Goal: Task Accomplishment & Management: Complete application form

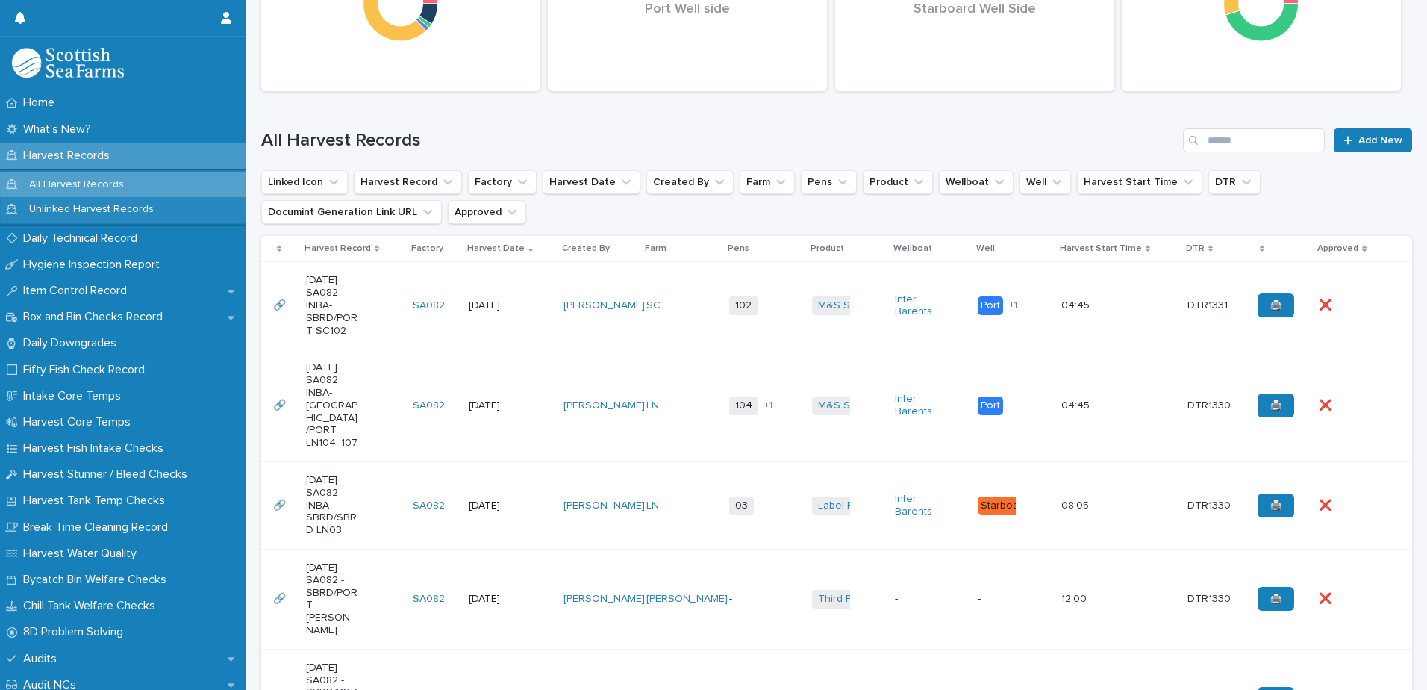
scroll to position [298, 0]
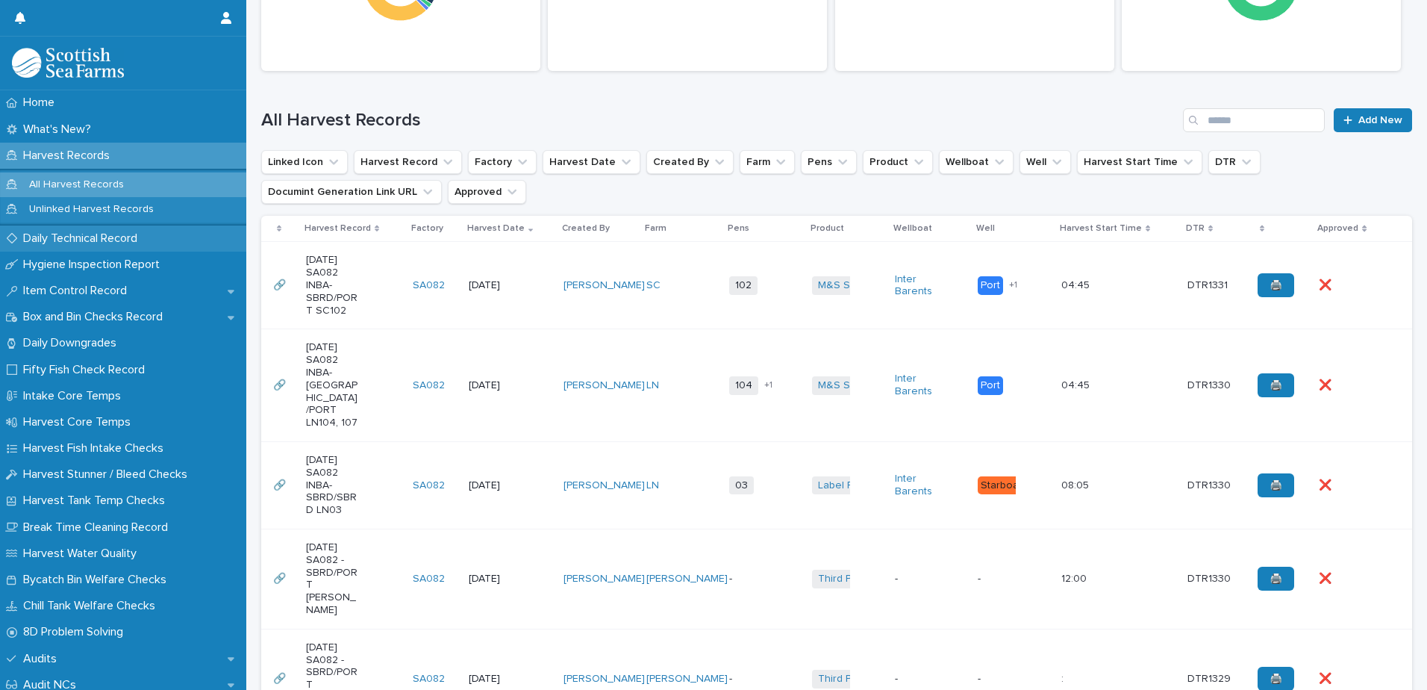
click at [89, 237] on p "Daily Technical Record" at bounding box center [83, 238] width 132 height 14
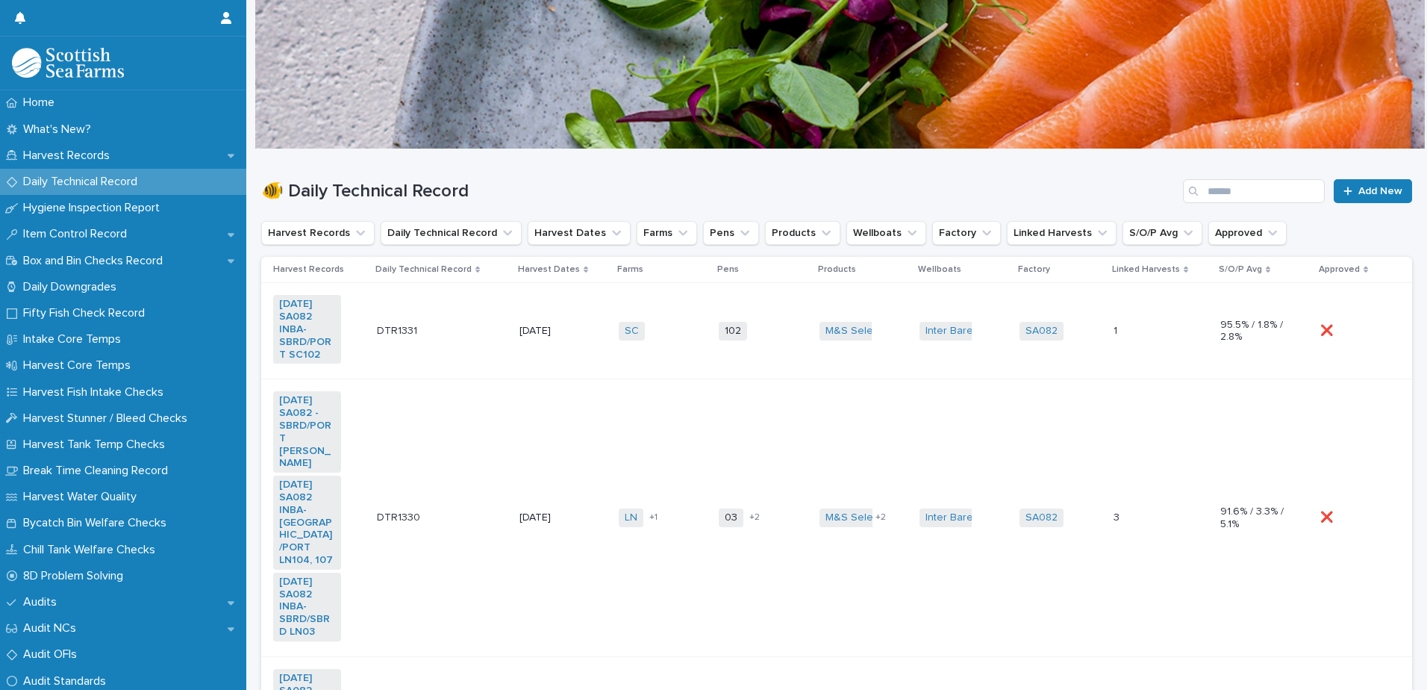
click at [792, 308] on td "102 + 0" at bounding box center [763, 331] width 100 height 96
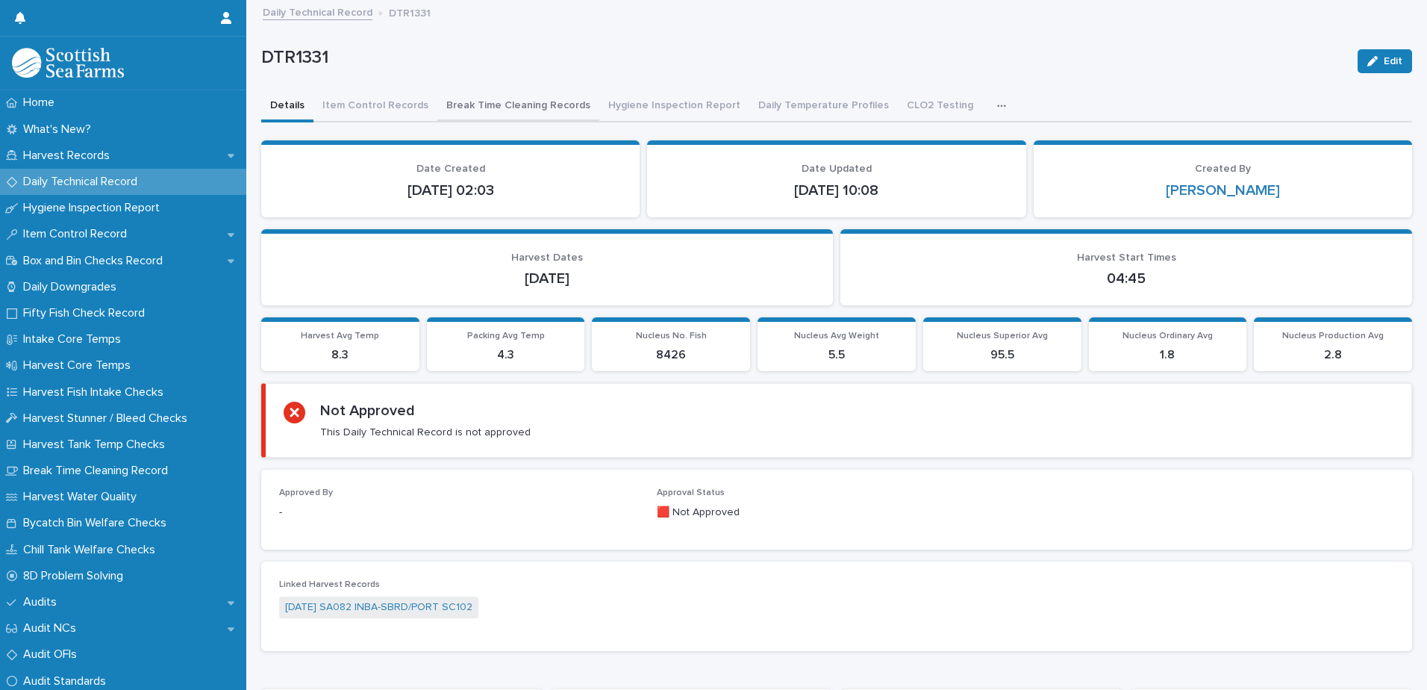
click at [496, 108] on button "Break Time Cleaning Records" at bounding box center [518, 106] width 162 height 31
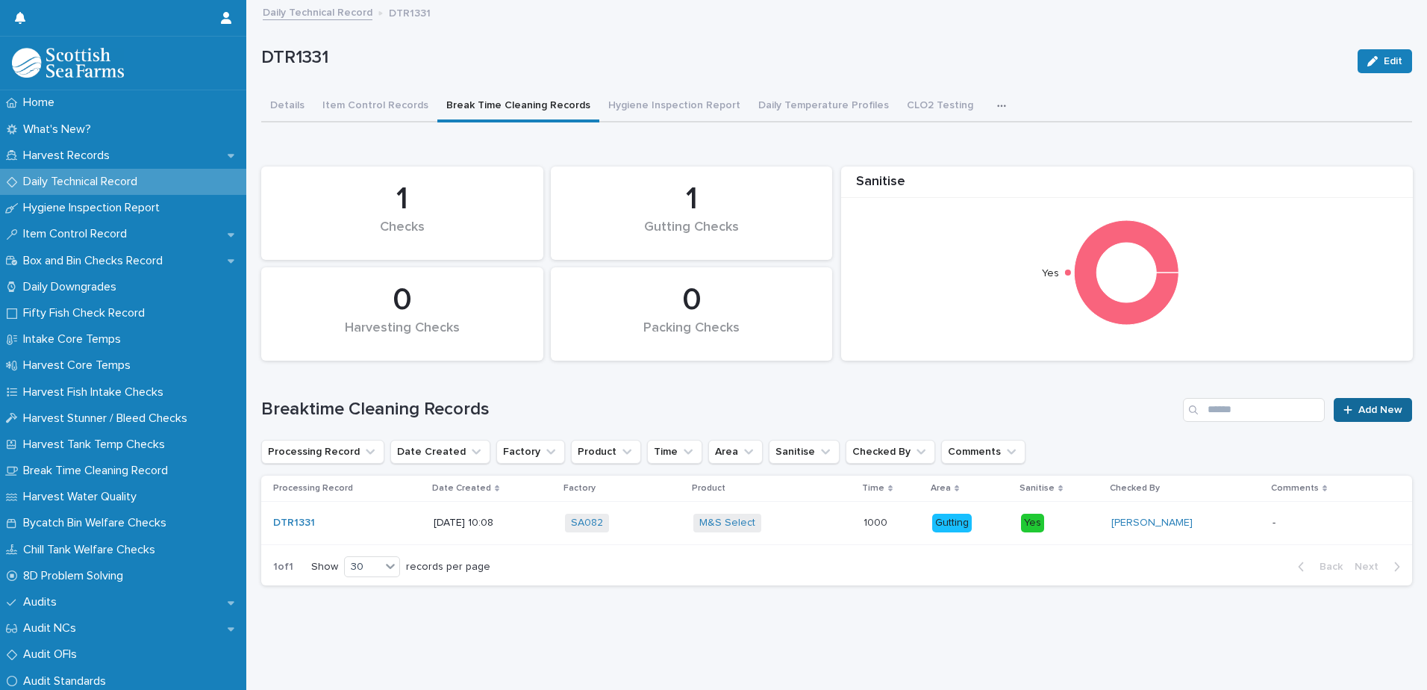
click at [1358, 413] on span "Add New" at bounding box center [1380, 409] width 44 height 10
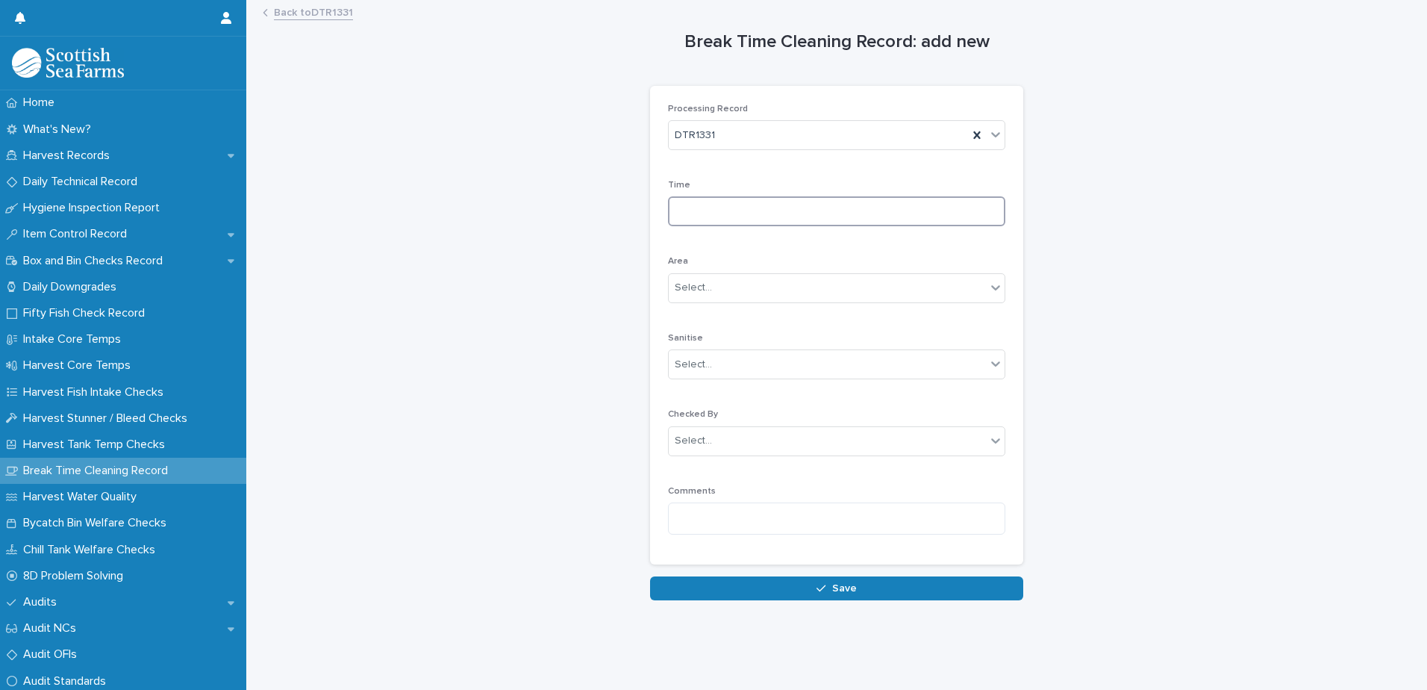
click at [812, 211] on input at bounding box center [836, 211] width 337 height 30
type input "****"
click at [716, 291] on div "Select..." at bounding box center [827, 287] width 317 height 25
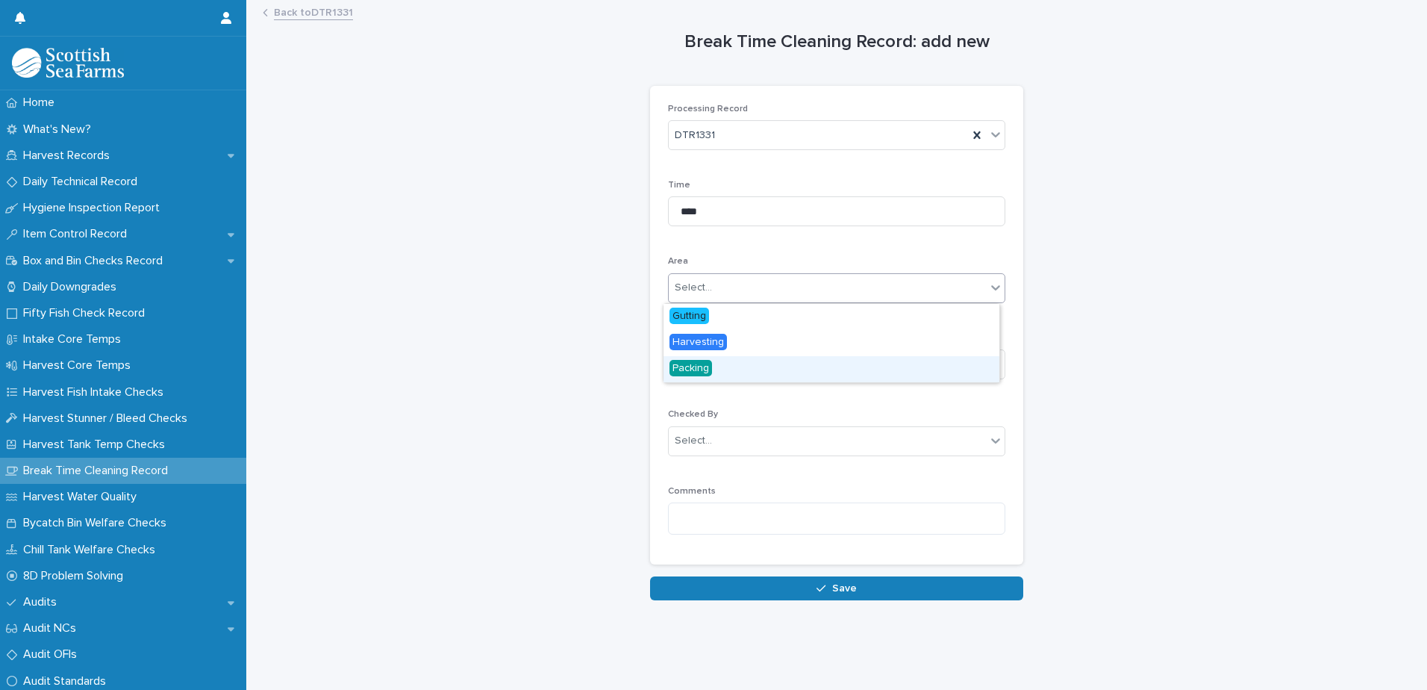
click at [701, 372] on span "Packing" at bounding box center [690, 368] width 43 height 16
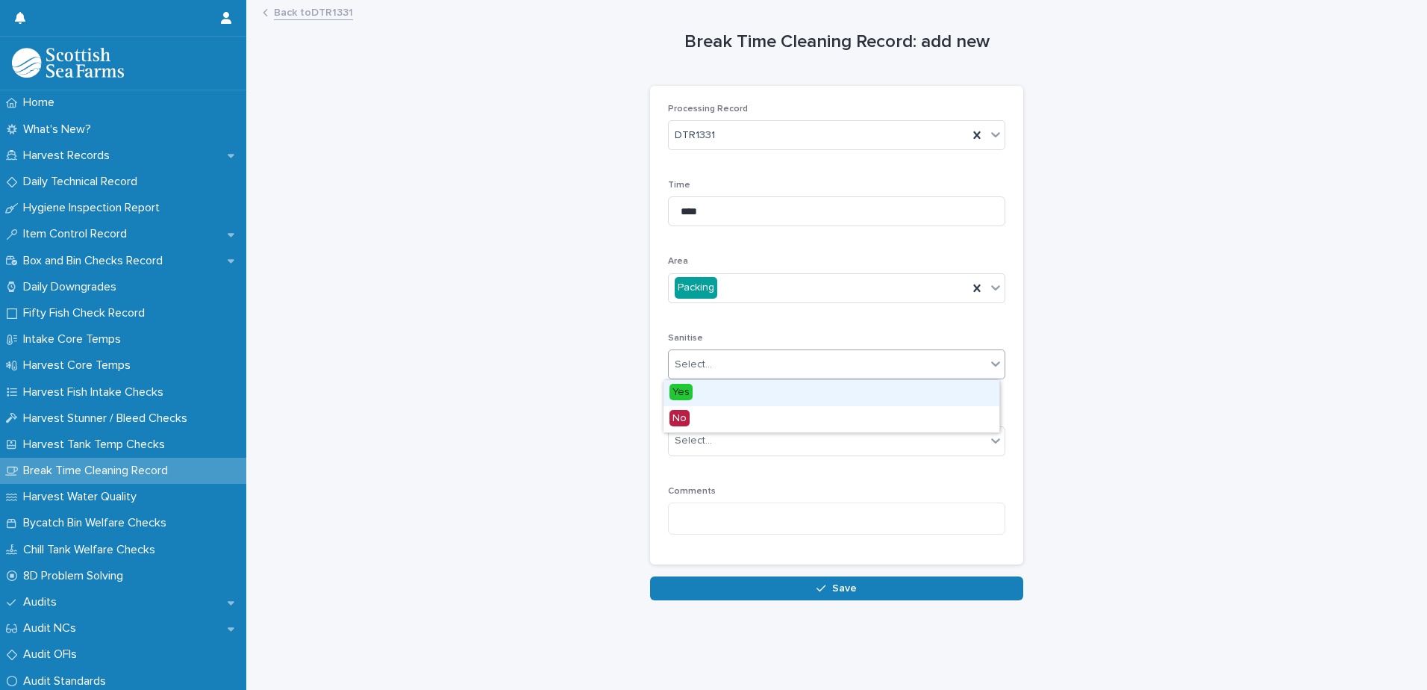
click at [701, 371] on div "Select..." at bounding box center [693, 365] width 37 height 16
click at [686, 391] on span "Yes" at bounding box center [680, 392] width 23 height 16
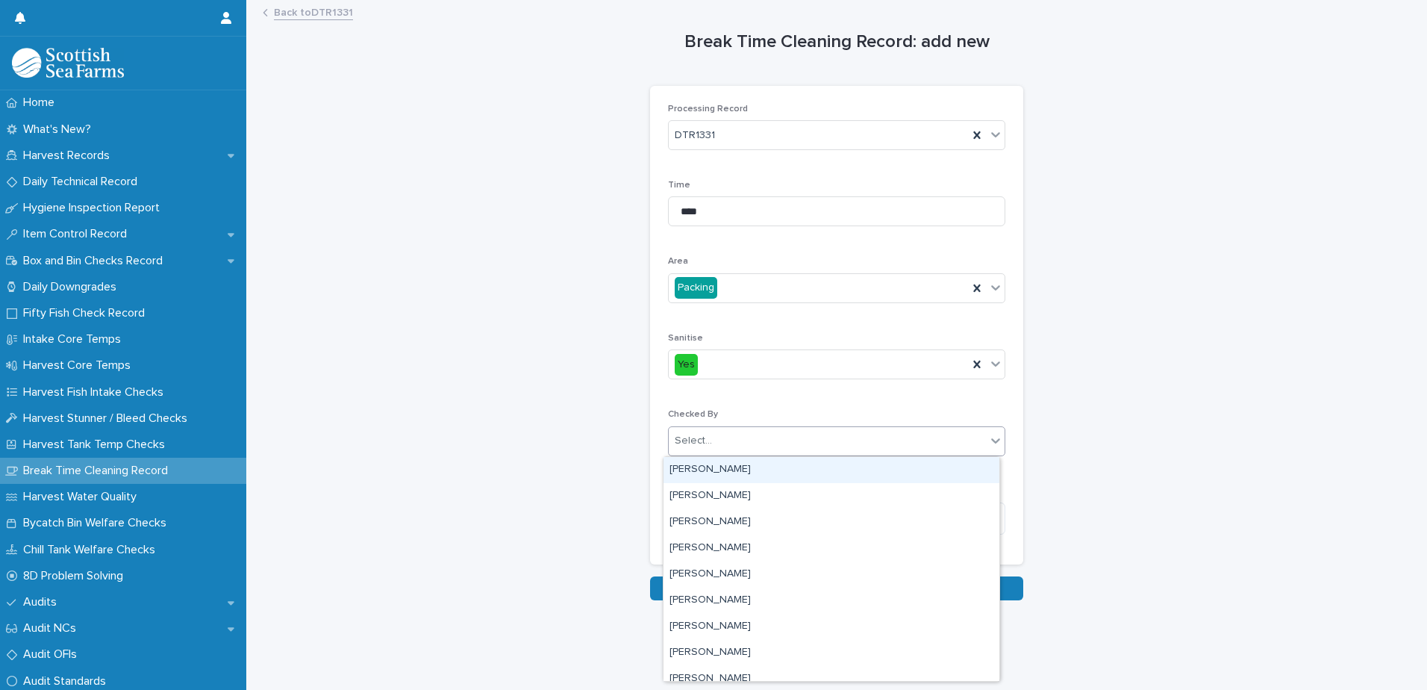
click at [713, 440] on input "text" at bounding box center [713, 440] width 1 height 13
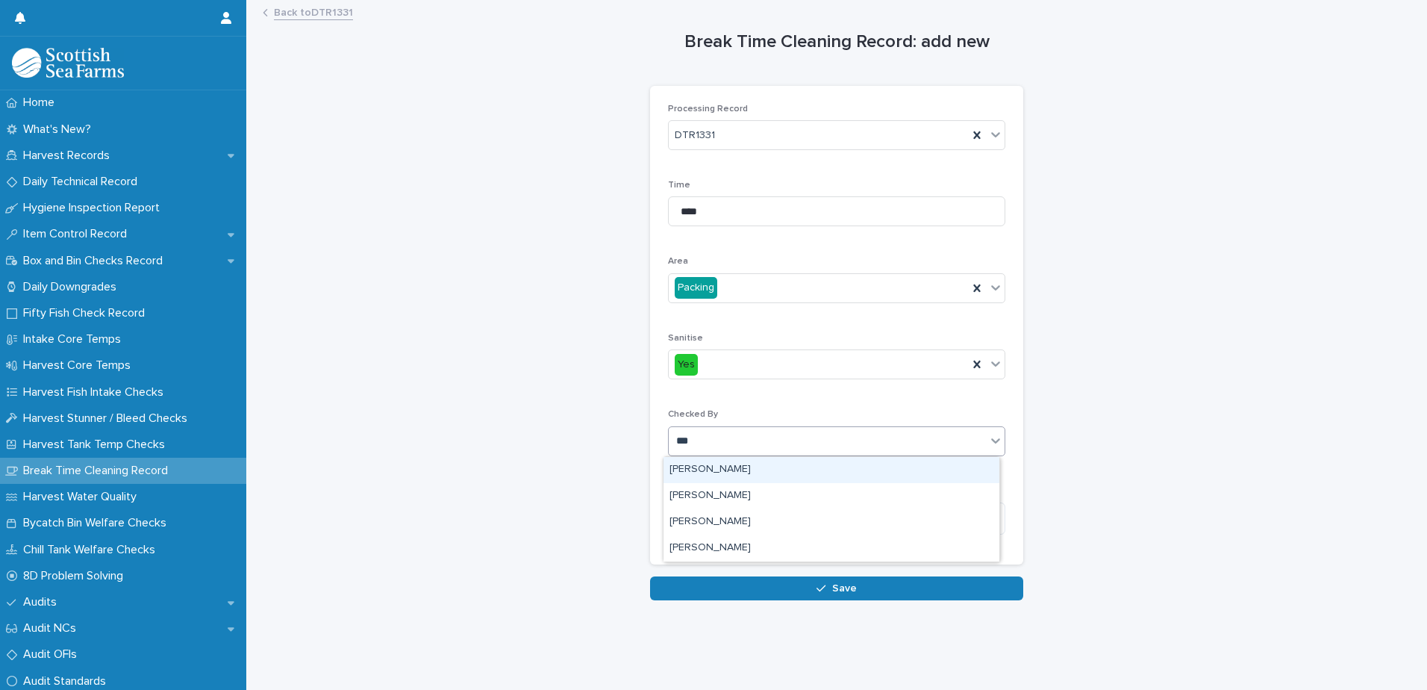
type input "****"
click at [716, 467] on div "[PERSON_NAME]" at bounding box center [831, 470] width 336 height 26
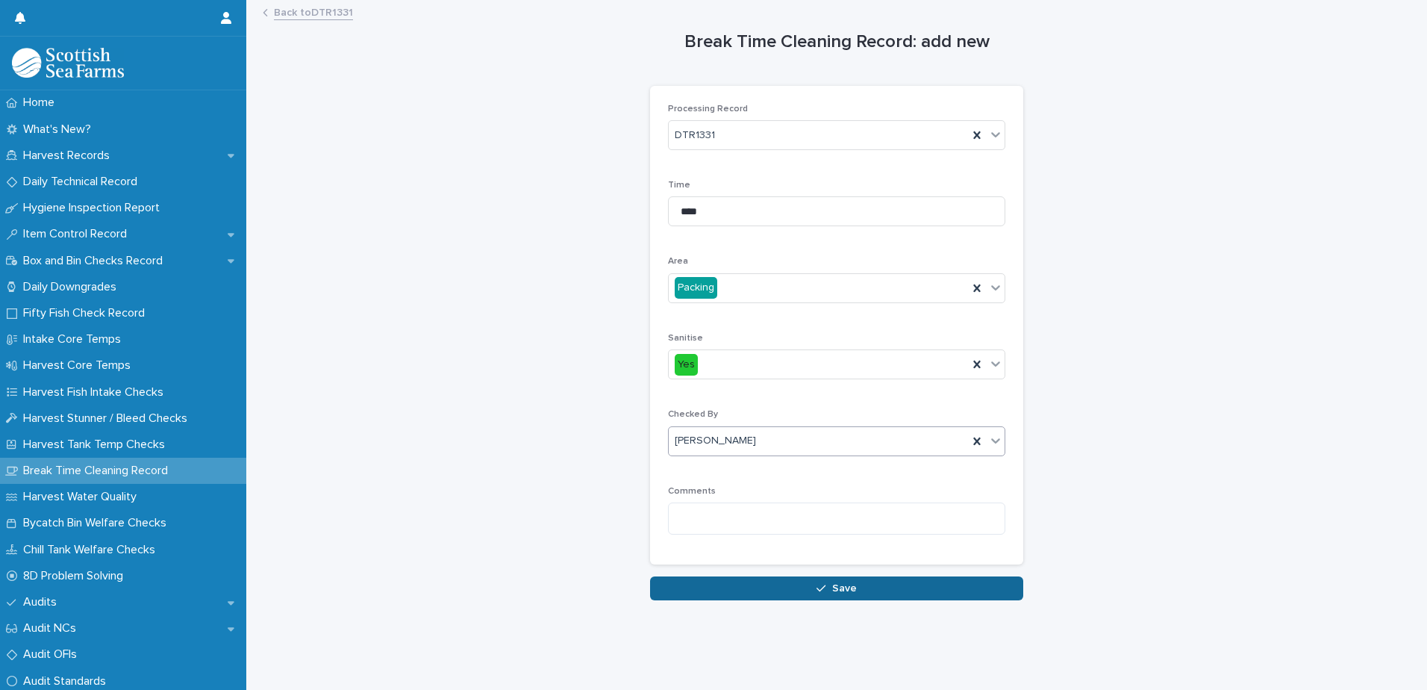
click at [847, 587] on span "Save" at bounding box center [844, 588] width 25 height 10
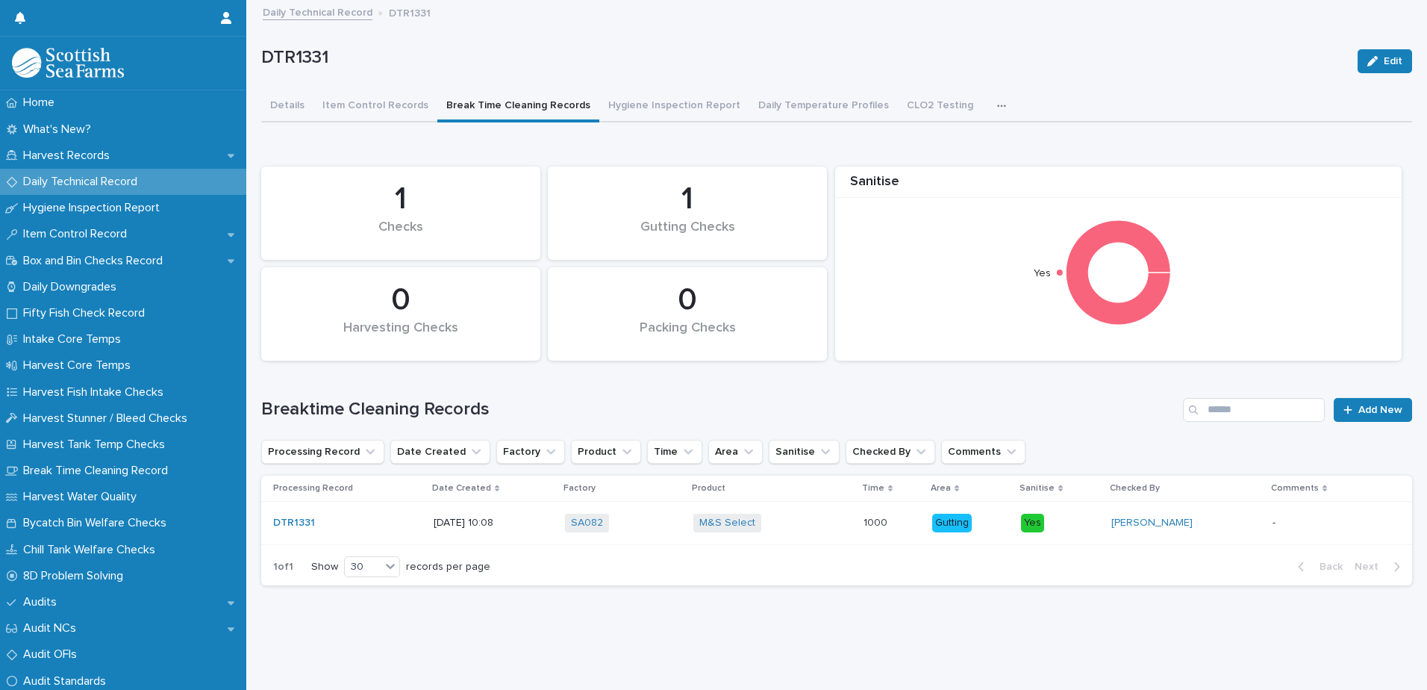
scroll to position [11, 0]
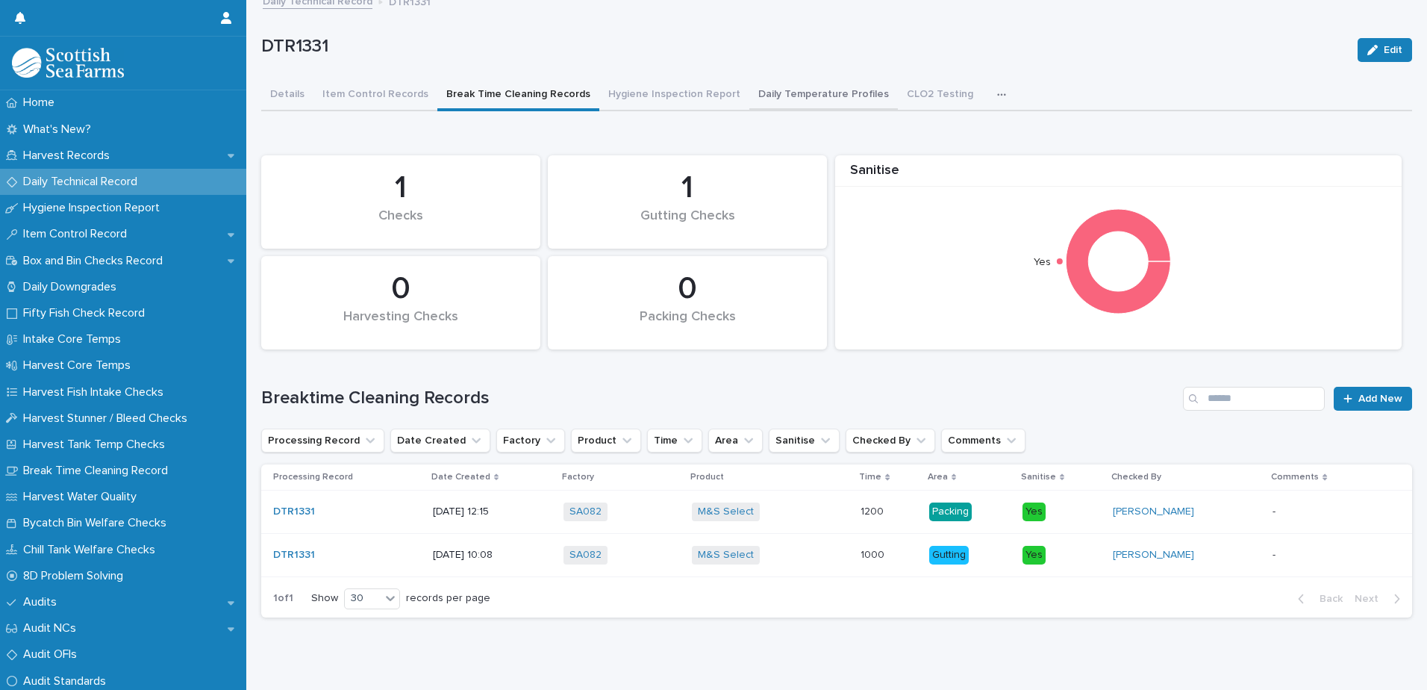
click at [798, 97] on button "Daily Temperature Profiles" at bounding box center [823, 95] width 149 height 31
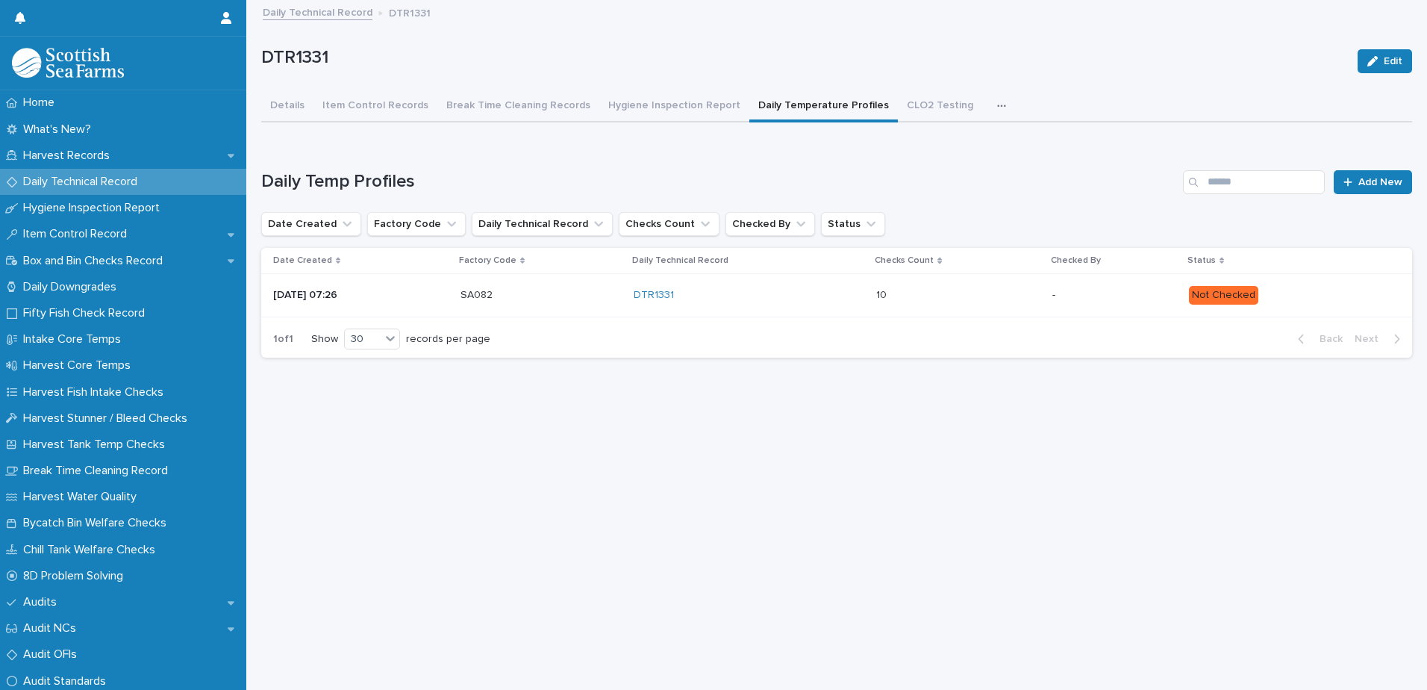
click at [1307, 286] on p "Not Checked" at bounding box center [1288, 295] width 199 height 19
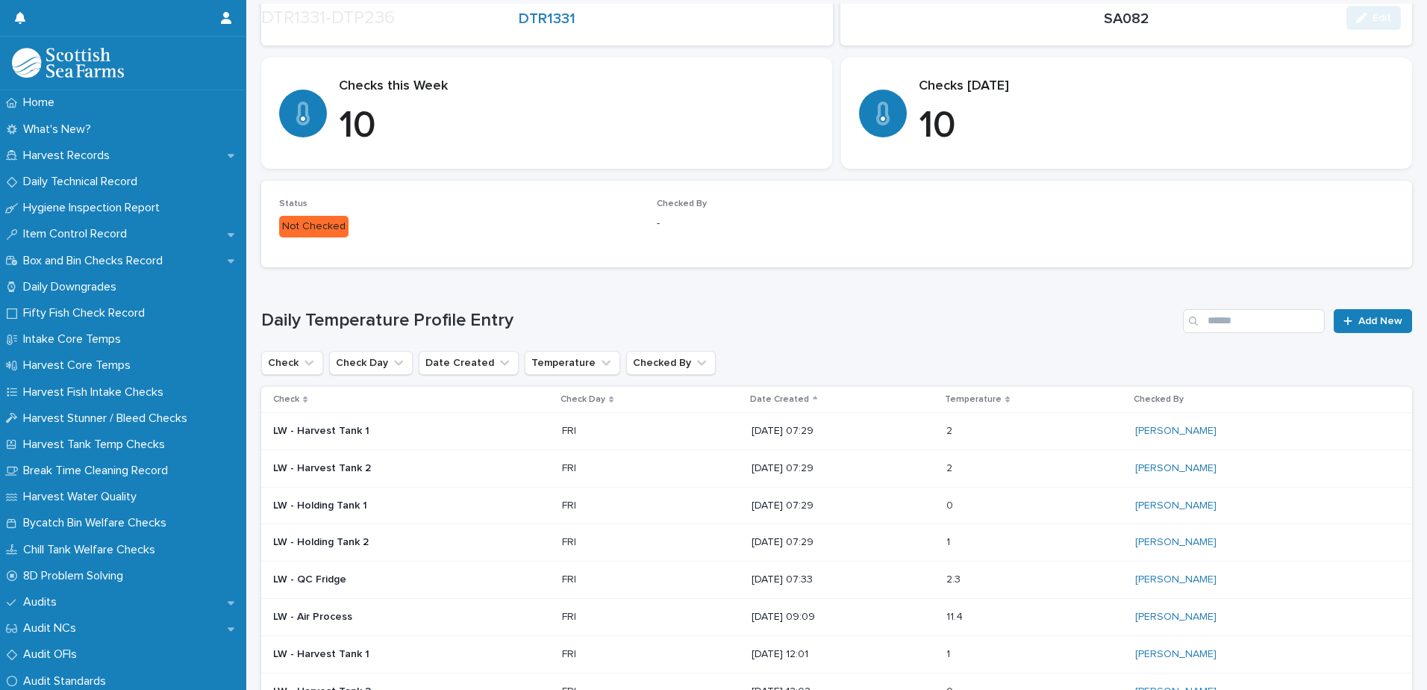
scroll to position [373, 0]
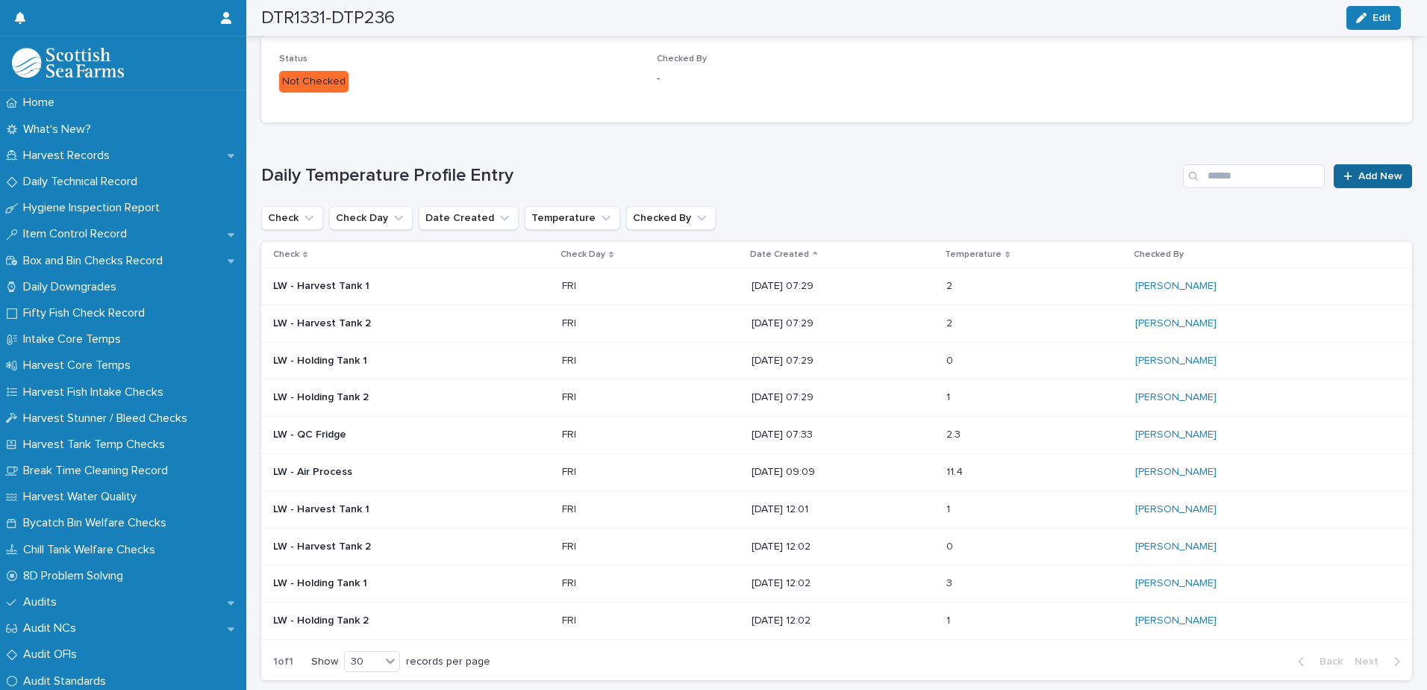
click at [1363, 178] on span "Add New" at bounding box center [1380, 176] width 44 height 10
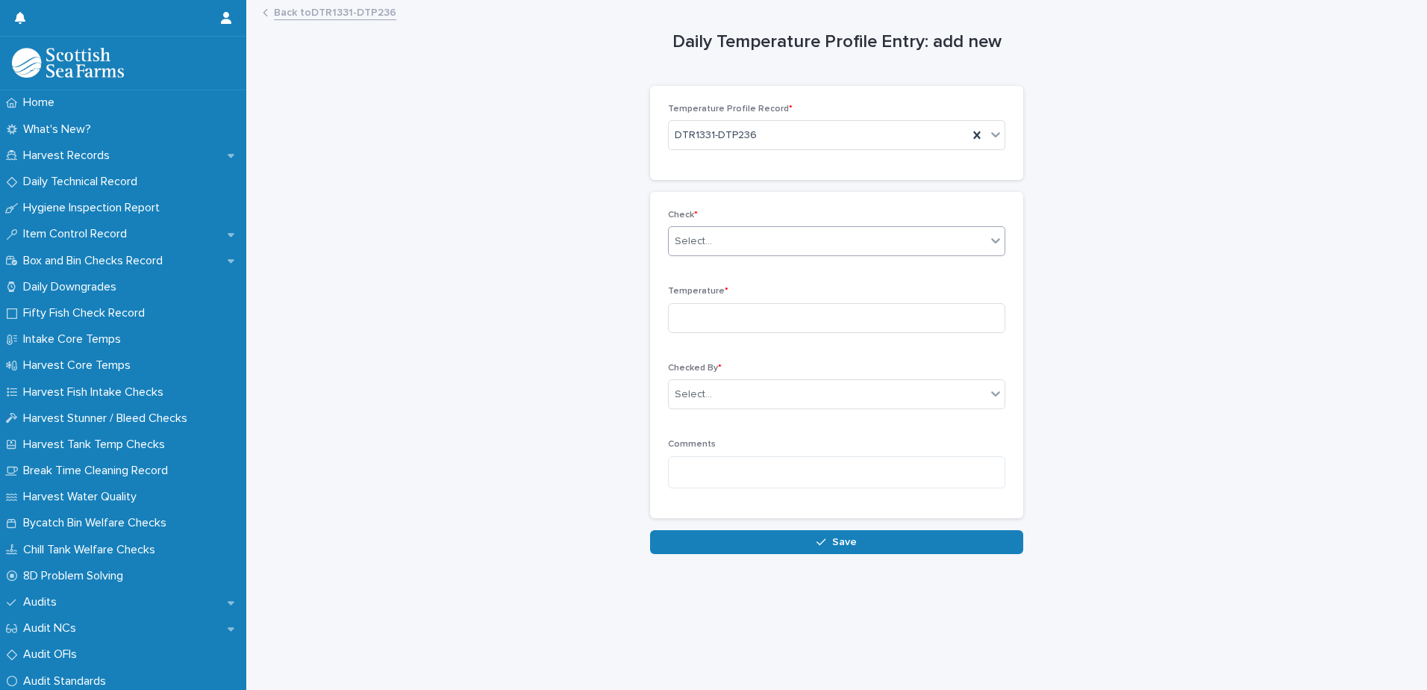
click at [825, 244] on div "Select..." at bounding box center [827, 241] width 317 height 25
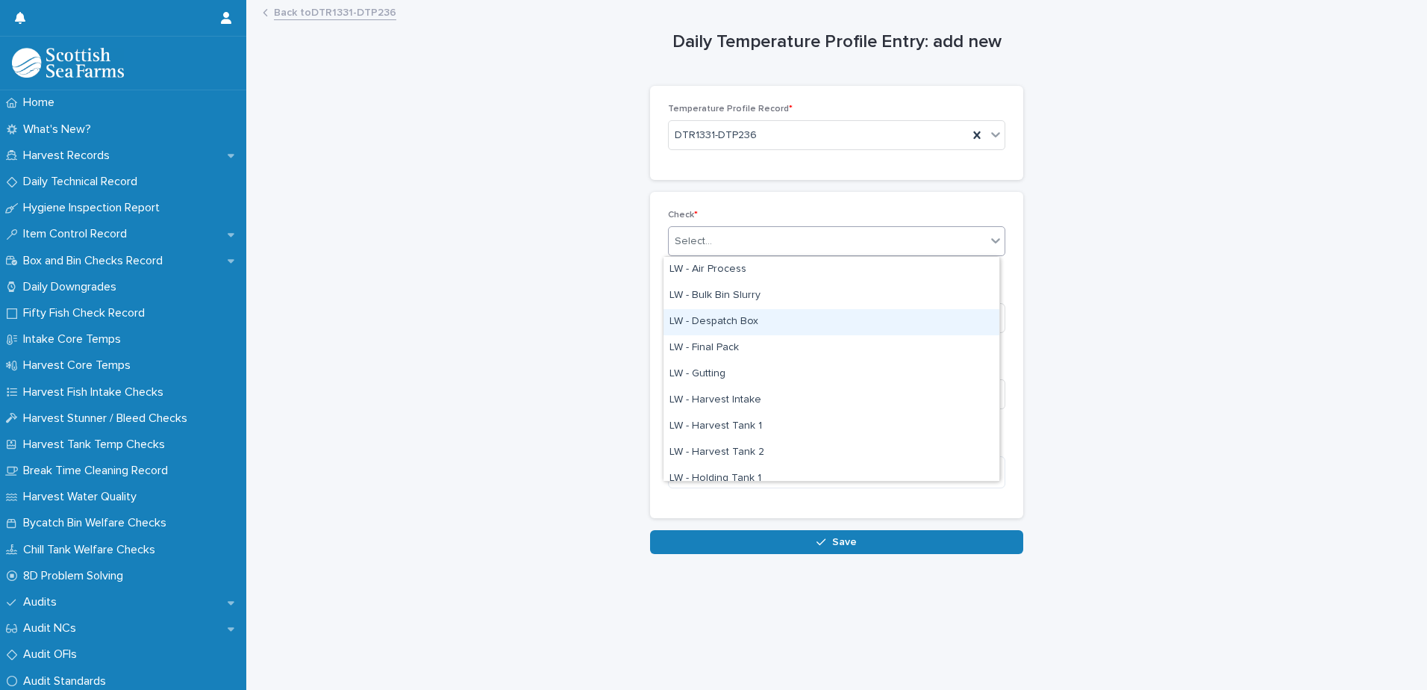
click at [751, 320] on div "LW - Despatch Box" at bounding box center [831, 322] width 336 height 26
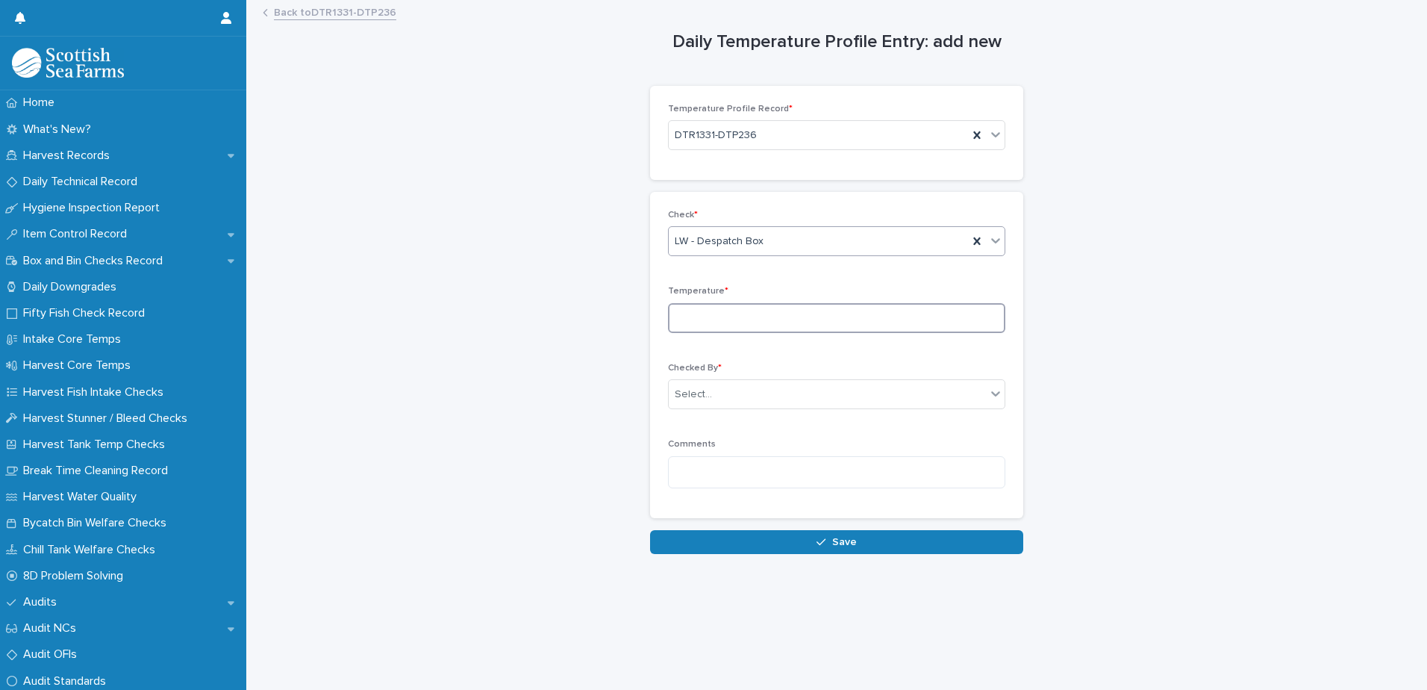
click at [745, 321] on input at bounding box center [836, 318] width 337 height 30
type input "***"
click at [760, 396] on div "Select..." at bounding box center [827, 394] width 317 height 25
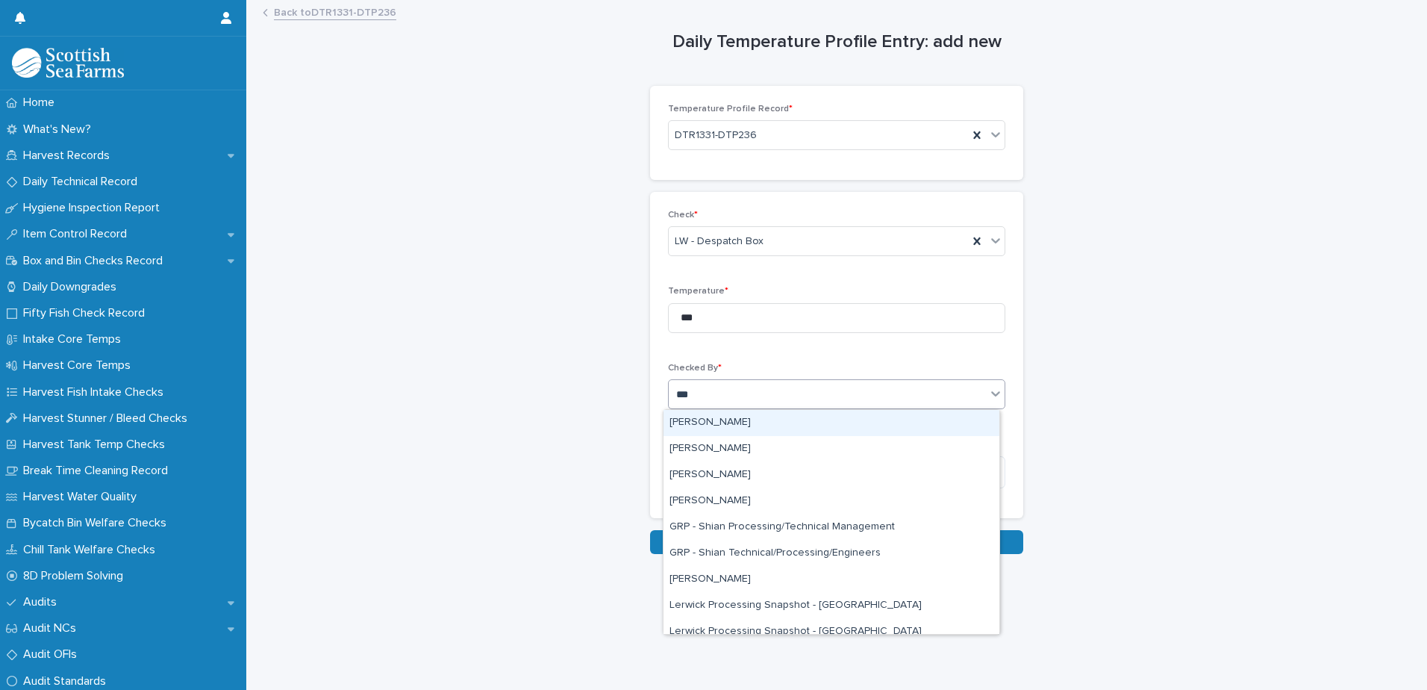
type input "****"
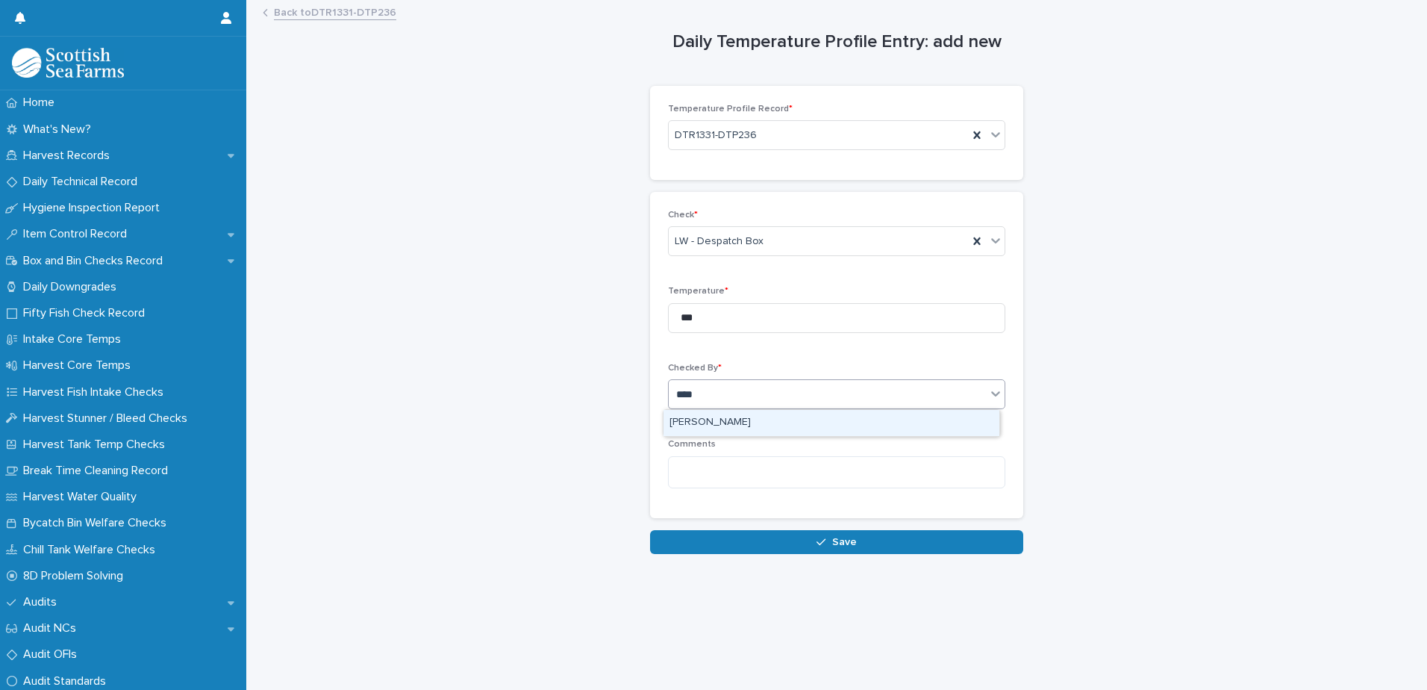
click at [739, 426] on div "[PERSON_NAME]" at bounding box center [831, 423] width 336 height 26
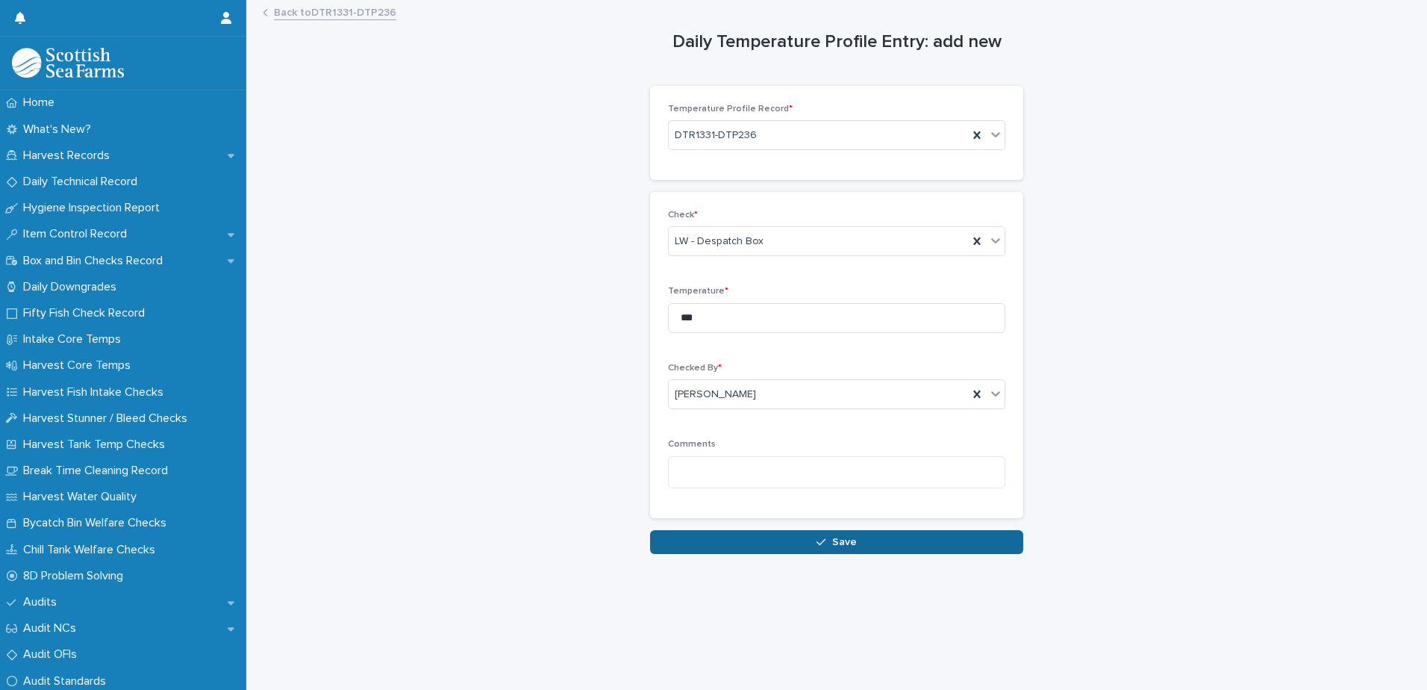
click at [832, 540] on span "Save" at bounding box center [844, 542] width 25 height 10
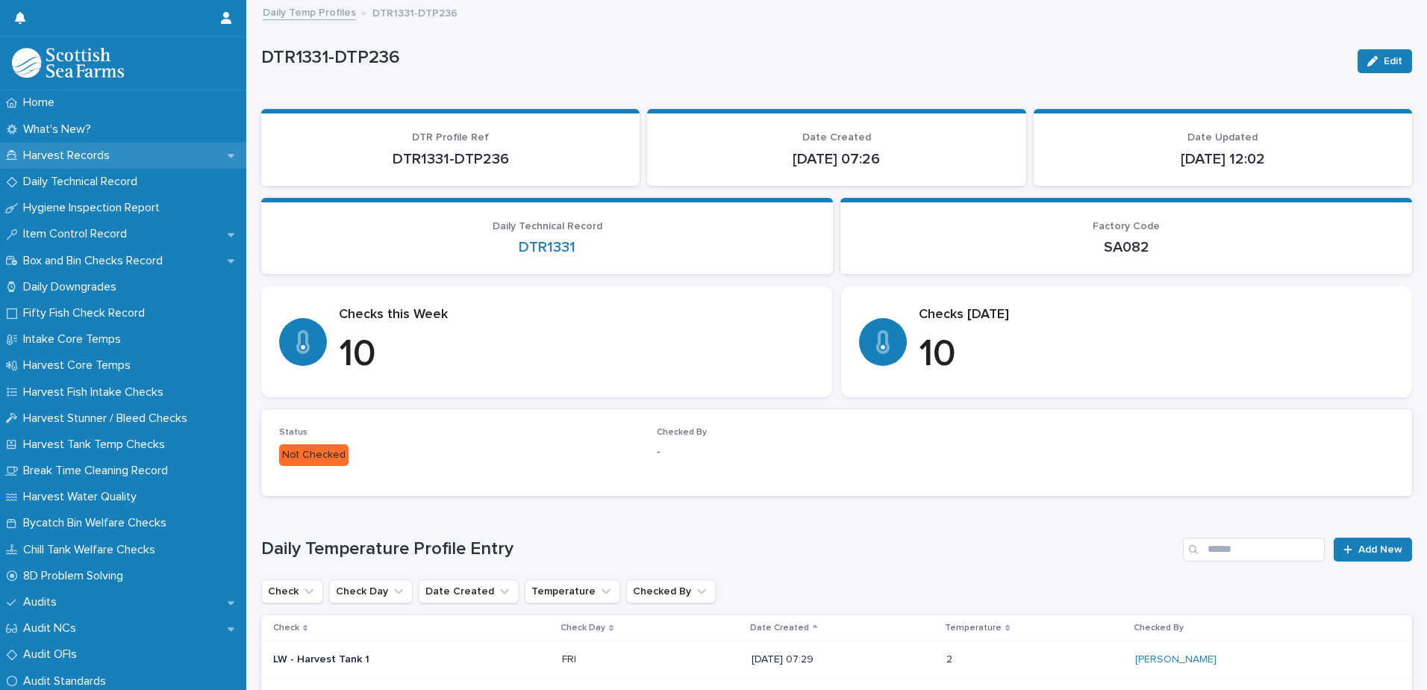
click at [67, 154] on p "Harvest Records" at bounding box center [69, 156] width 104 height 14
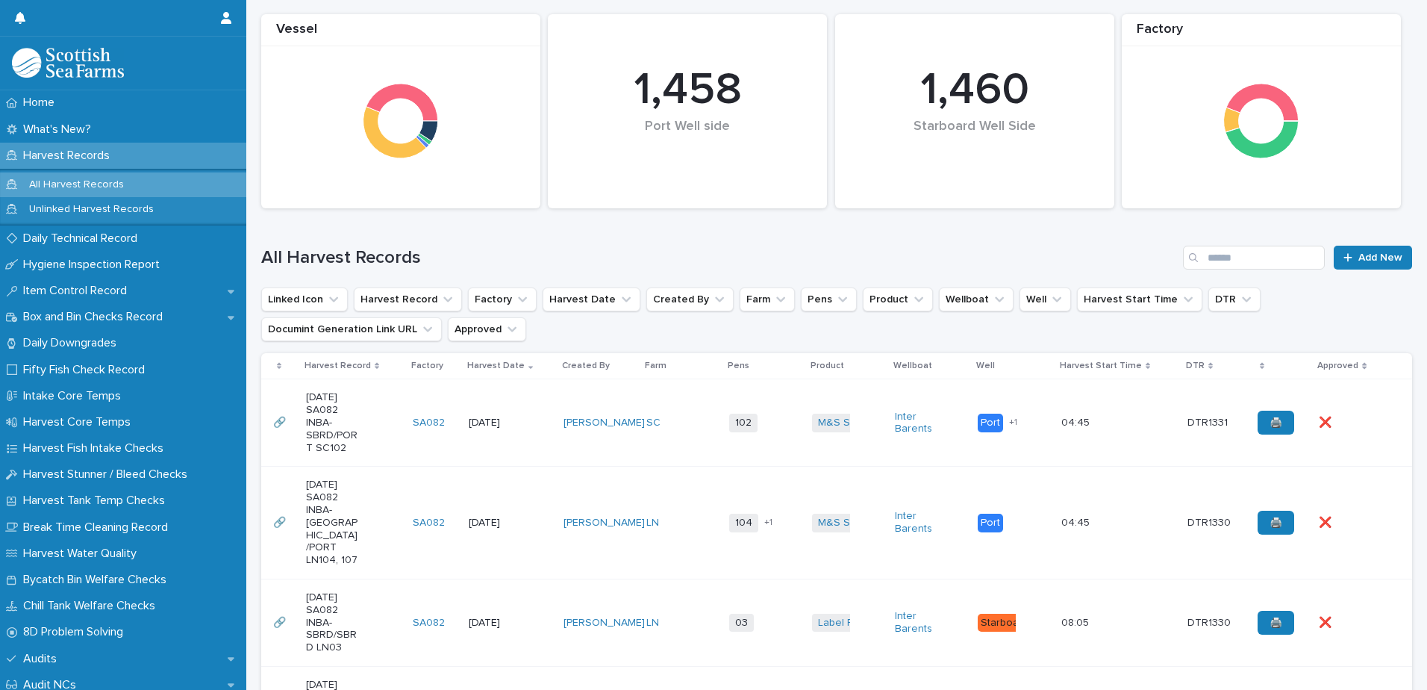
scroll to position [224, 0]
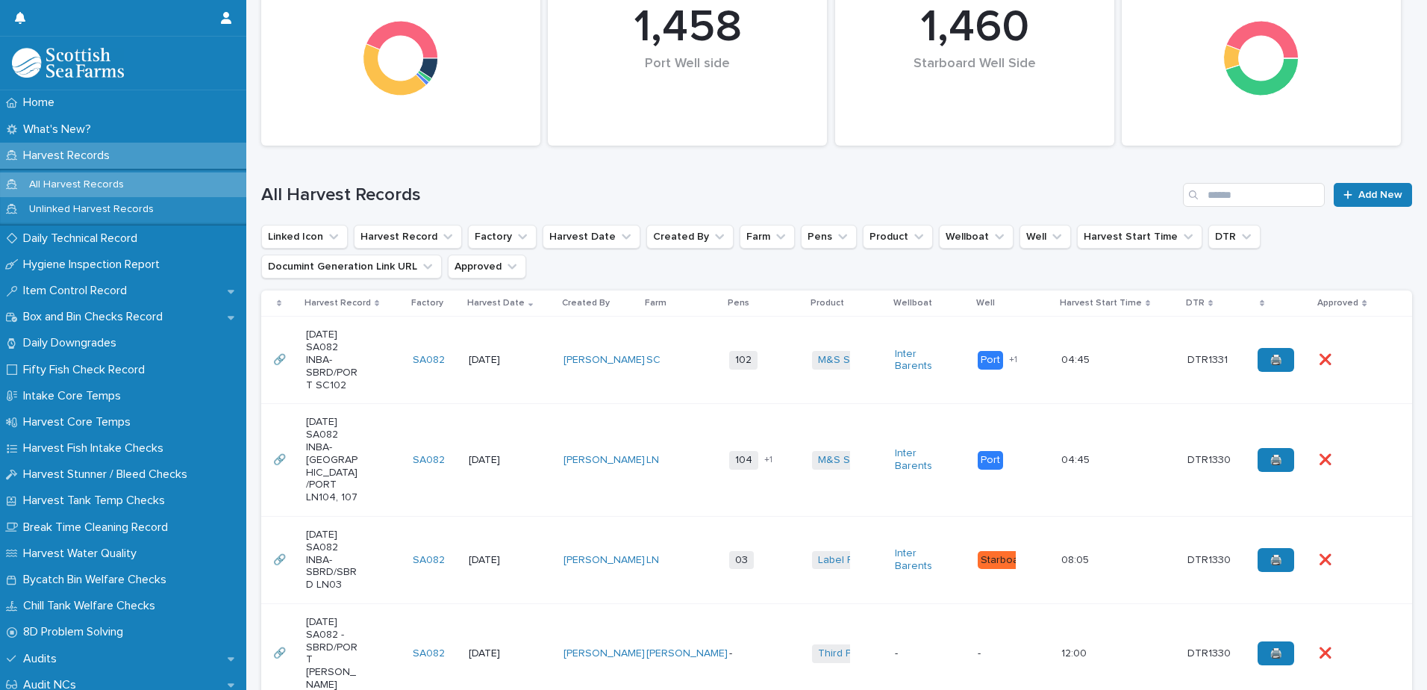
click at [723, 340] on td "102 + 0" at bounding box center [764, 359] width 83 height 87
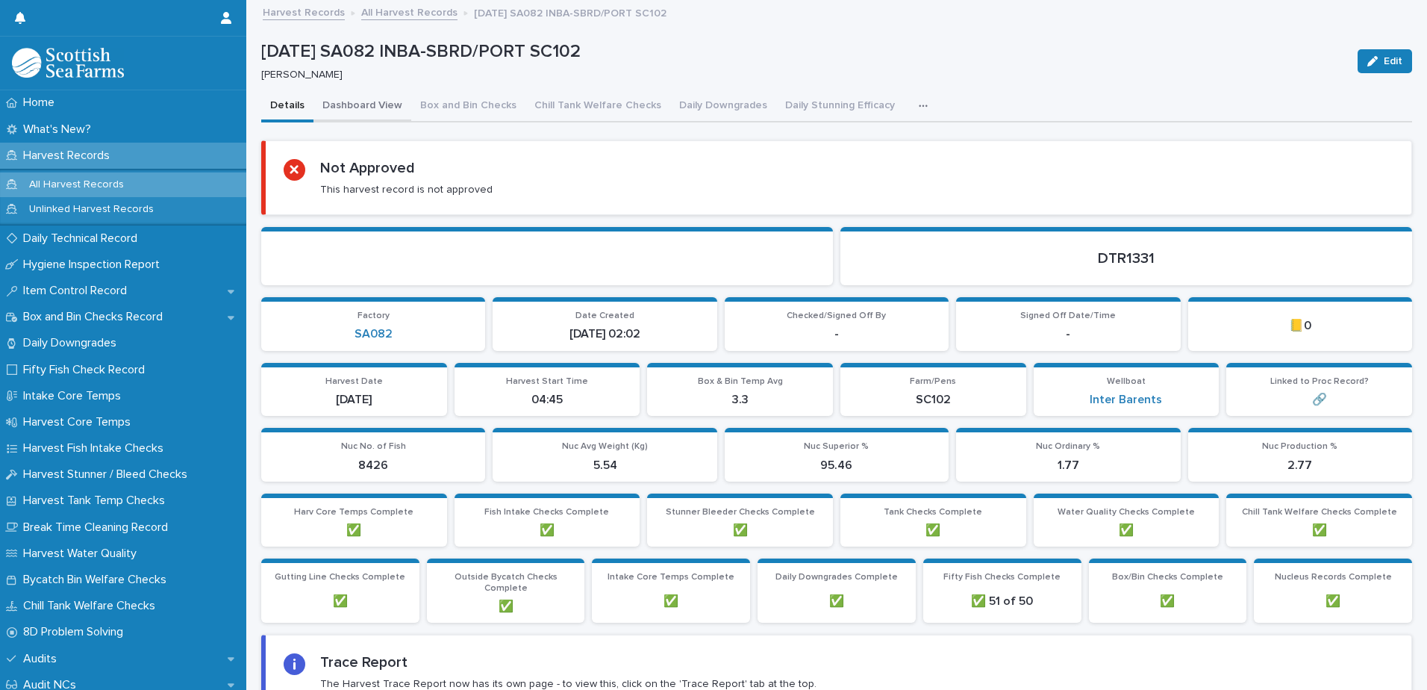
click at [372, 105] on button "Dashboard View" at bounding box center [362, 106] width 98 height 31
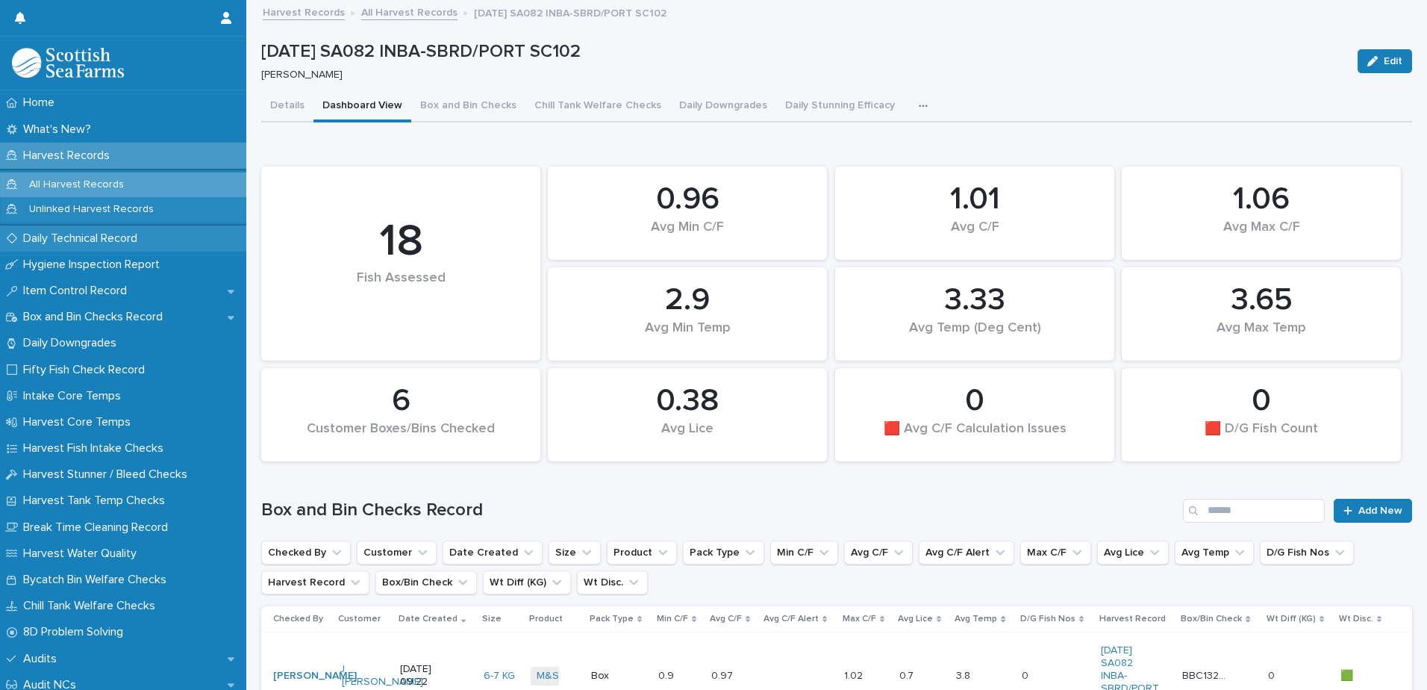
click at [63, 244] on p "Daily Technical Record" at bounding box center [83, 238] width 132 height 14
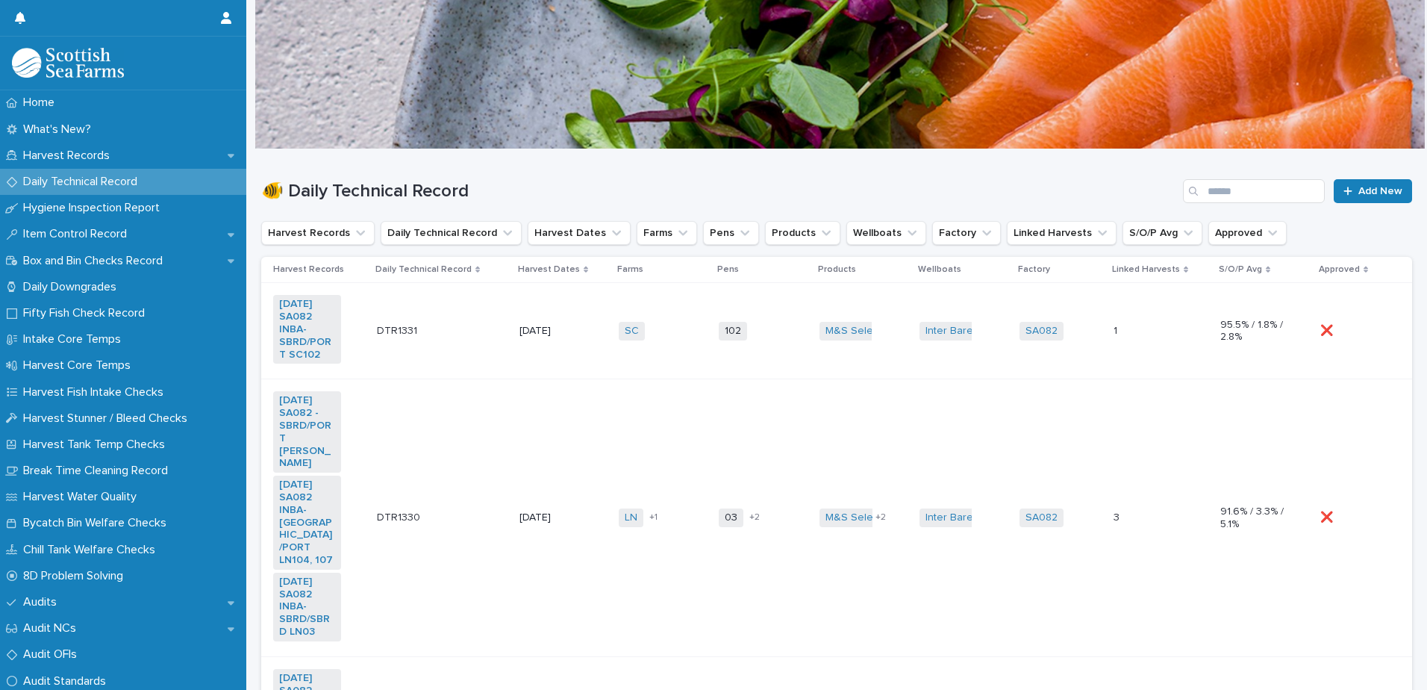
click at [681, 310] on td "SC + 0" at bounding box center [663, 331] width 100 height 96
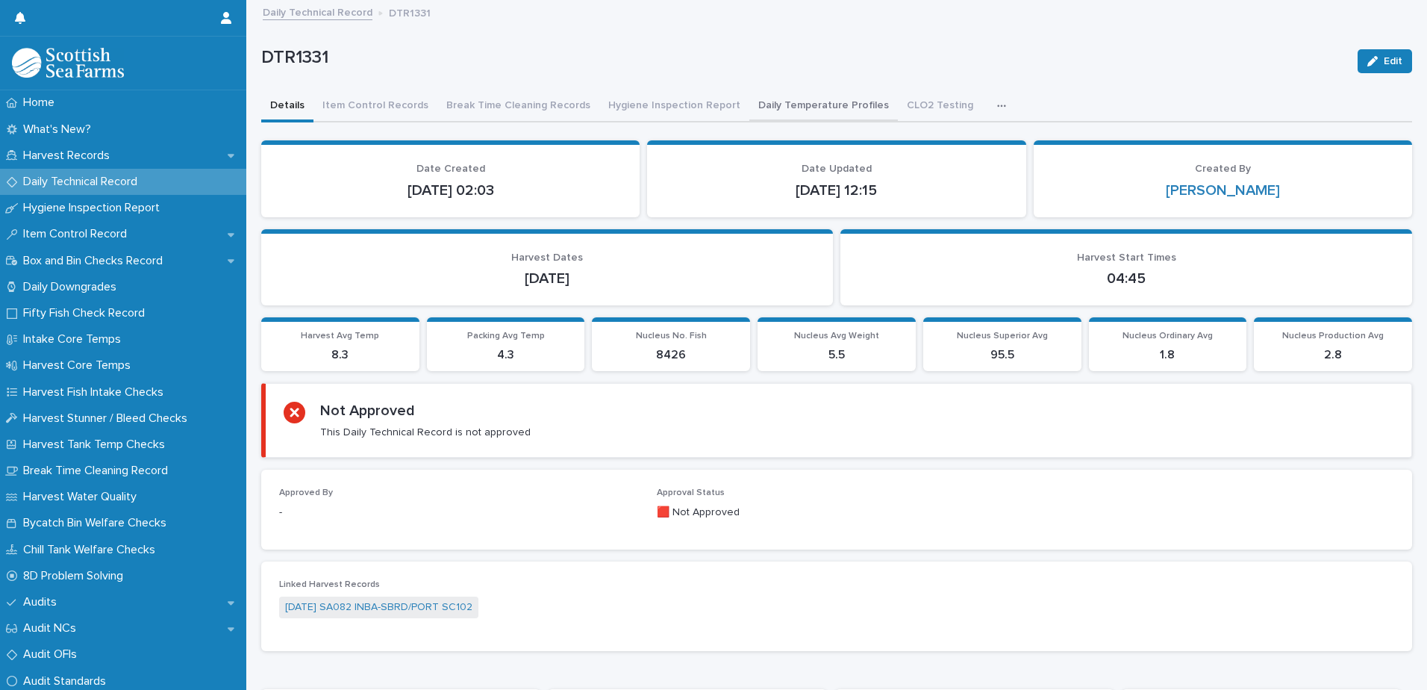
click at [824, 107] on button "Daily Temperature Profiles" at bounding box center [823, 106] width 149 height 31
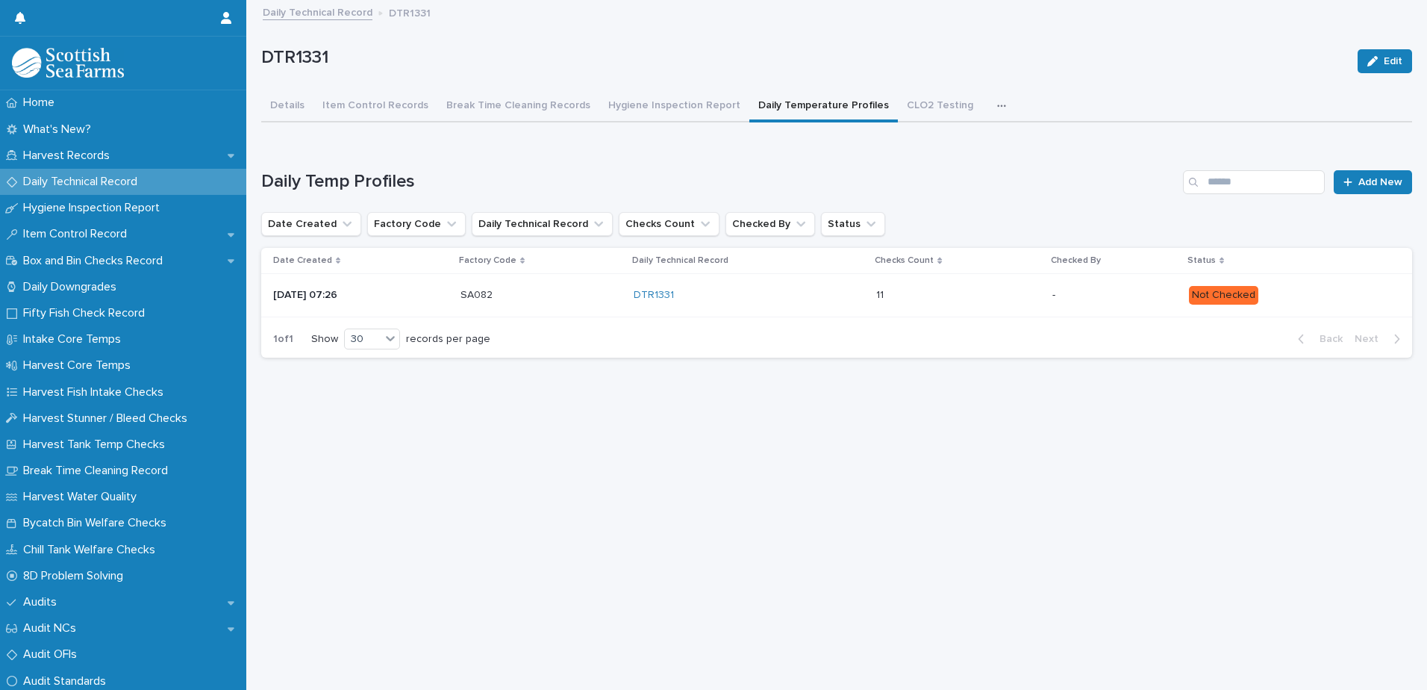
click at [1300, 285] on div "Not Checked" at bounding box center [1288, 294] width 199 height 22
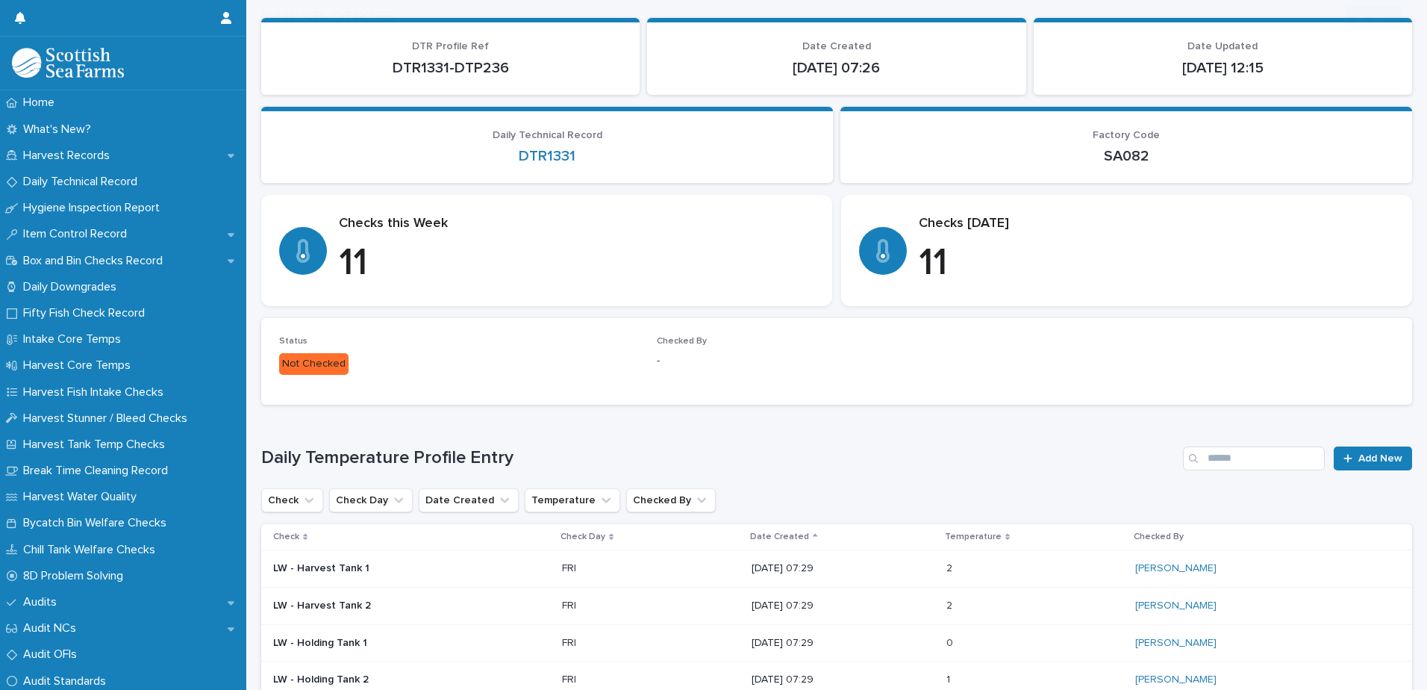
scroll to position [224, 0]
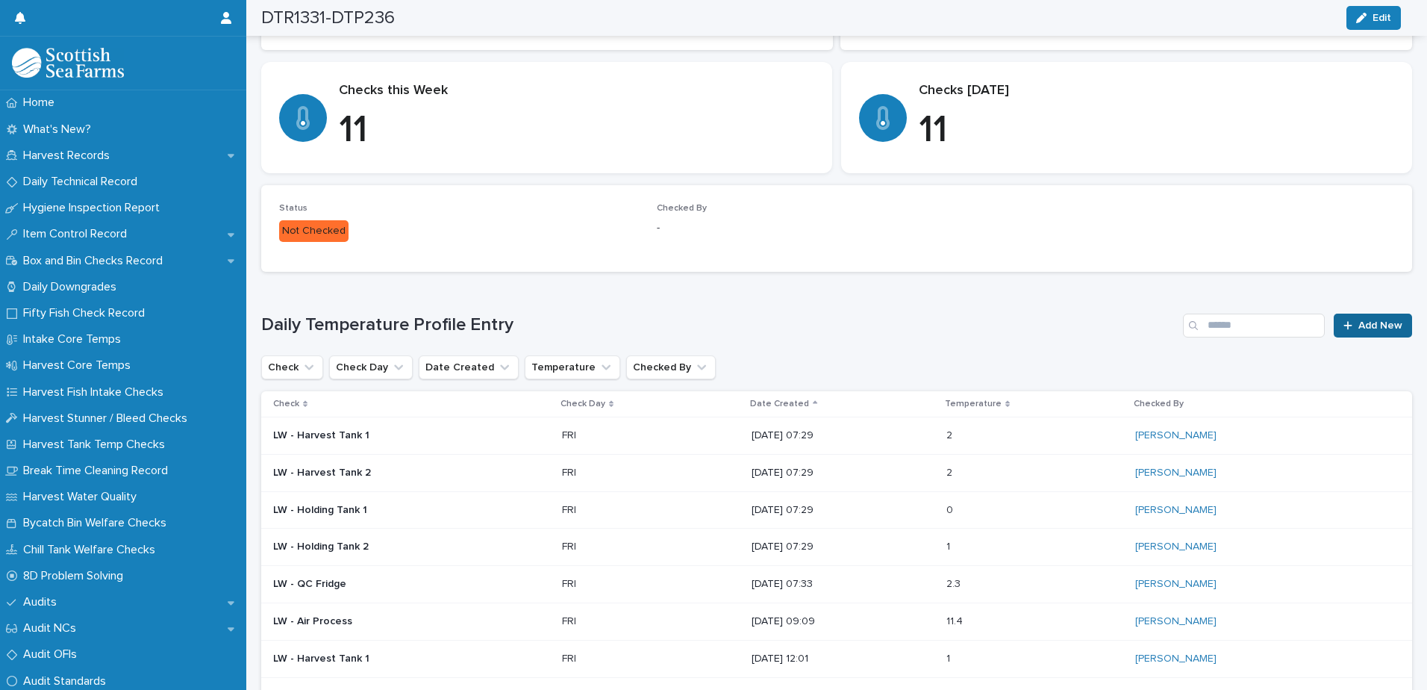
click at [1362, 326] on span "Add New" at bounding box center [1380, 325] width 44 height 10
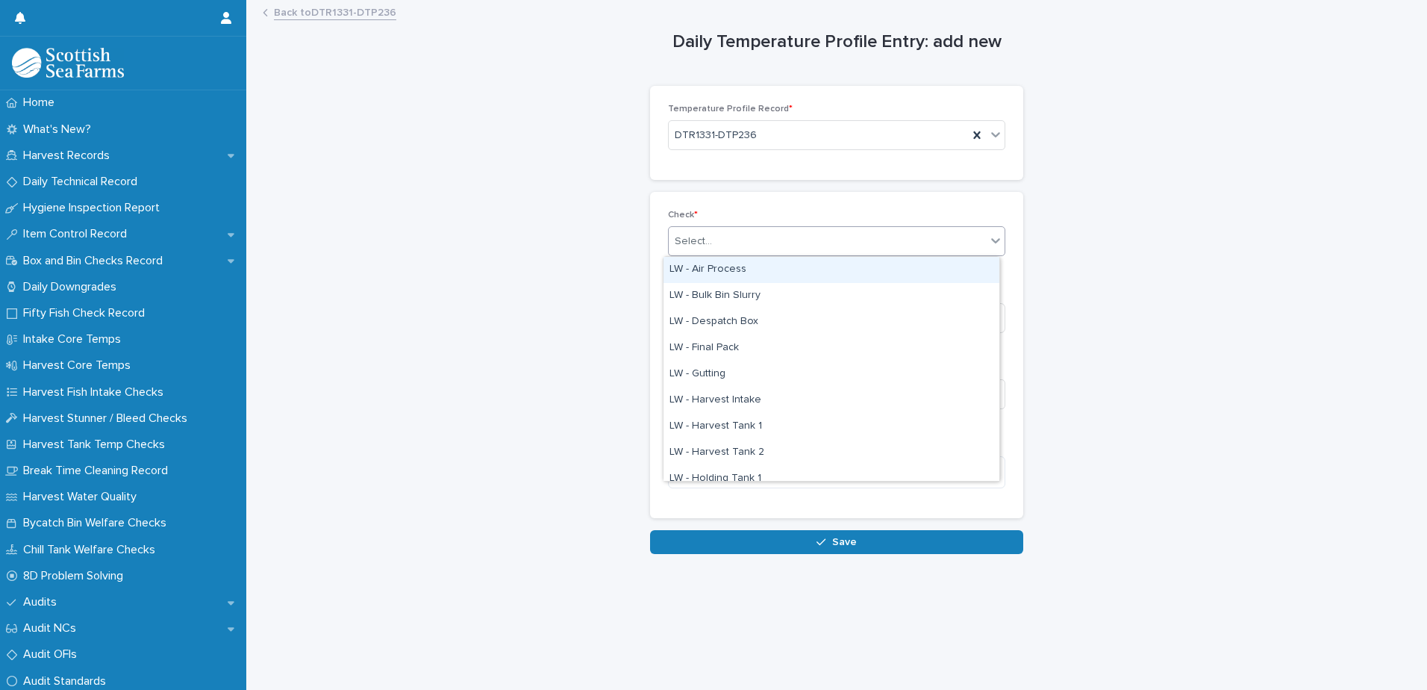
click at [779, 245] on div "Select..." at bounding box center [827, 241] width 317 height 25
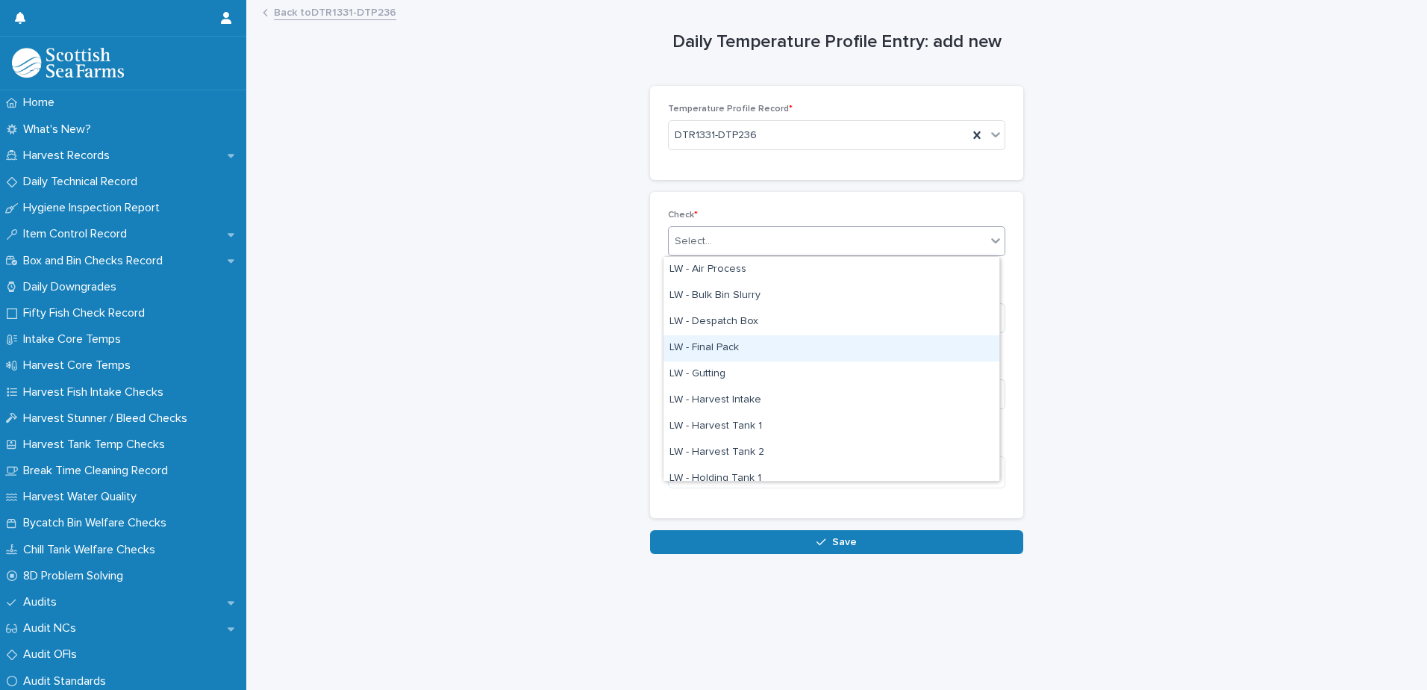
click at [751, 346] on div "LW - Final Pack" at bounding box center [831, 348] width 336 height 26
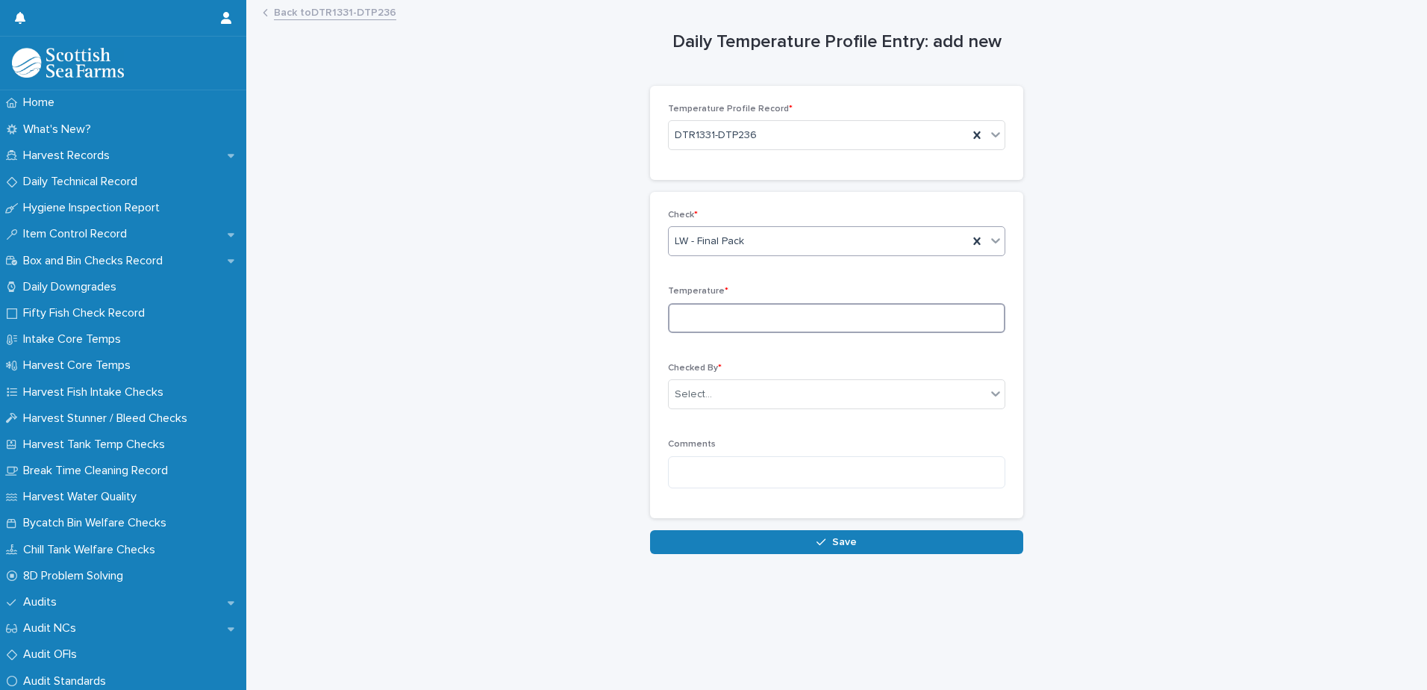
click at [750, 313] on input at bounding box center [836, 318] width 337 height 30
type input "***"
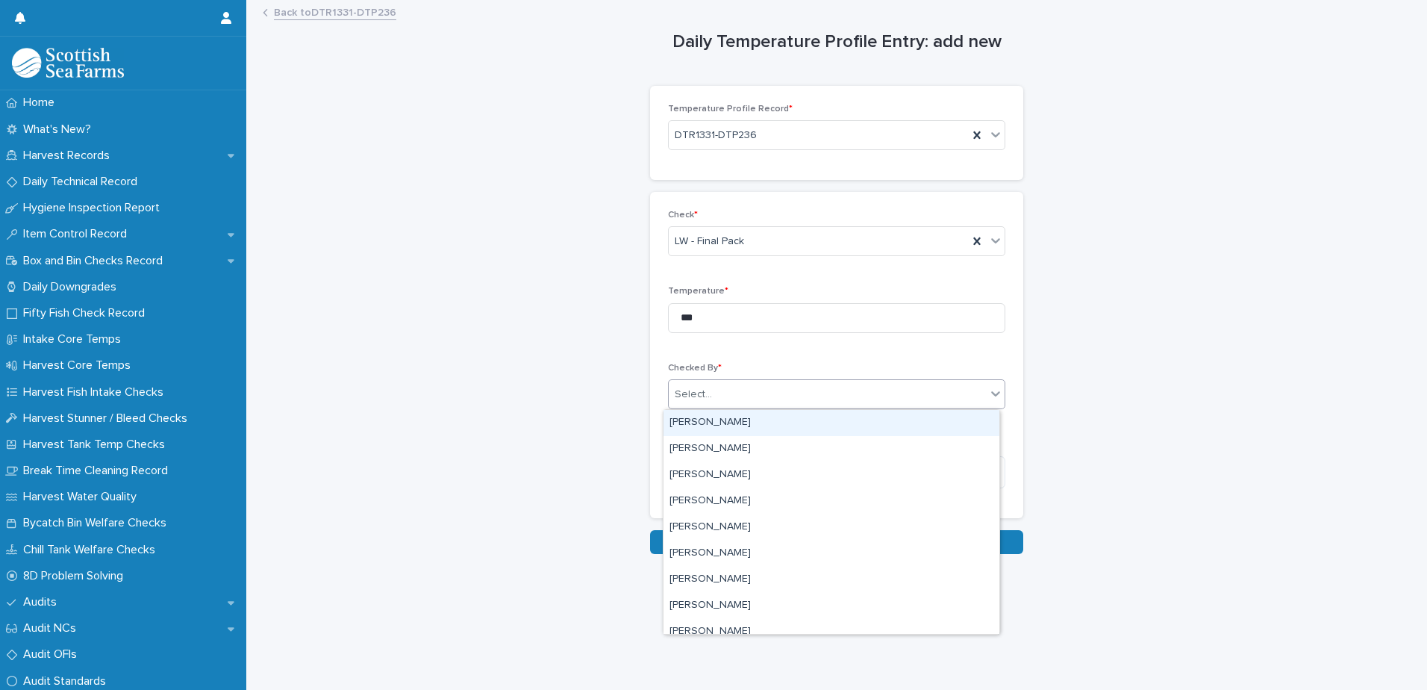
click at [725, 387] on div "Select..." at bounding box center [827, 394] width 317 height 25
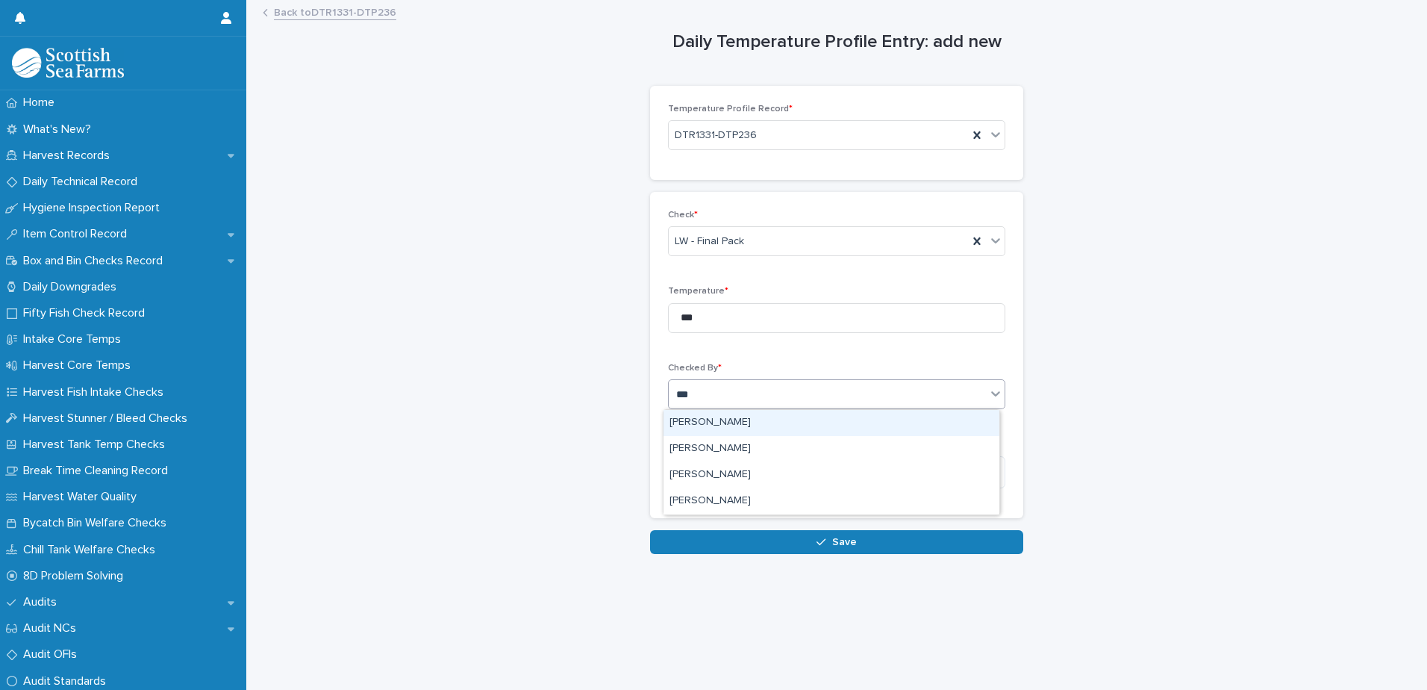
type input "****"
click at [710, 421] on div "[PERSON_NAME]" at bounding box center [831, 423] width 336 height 26
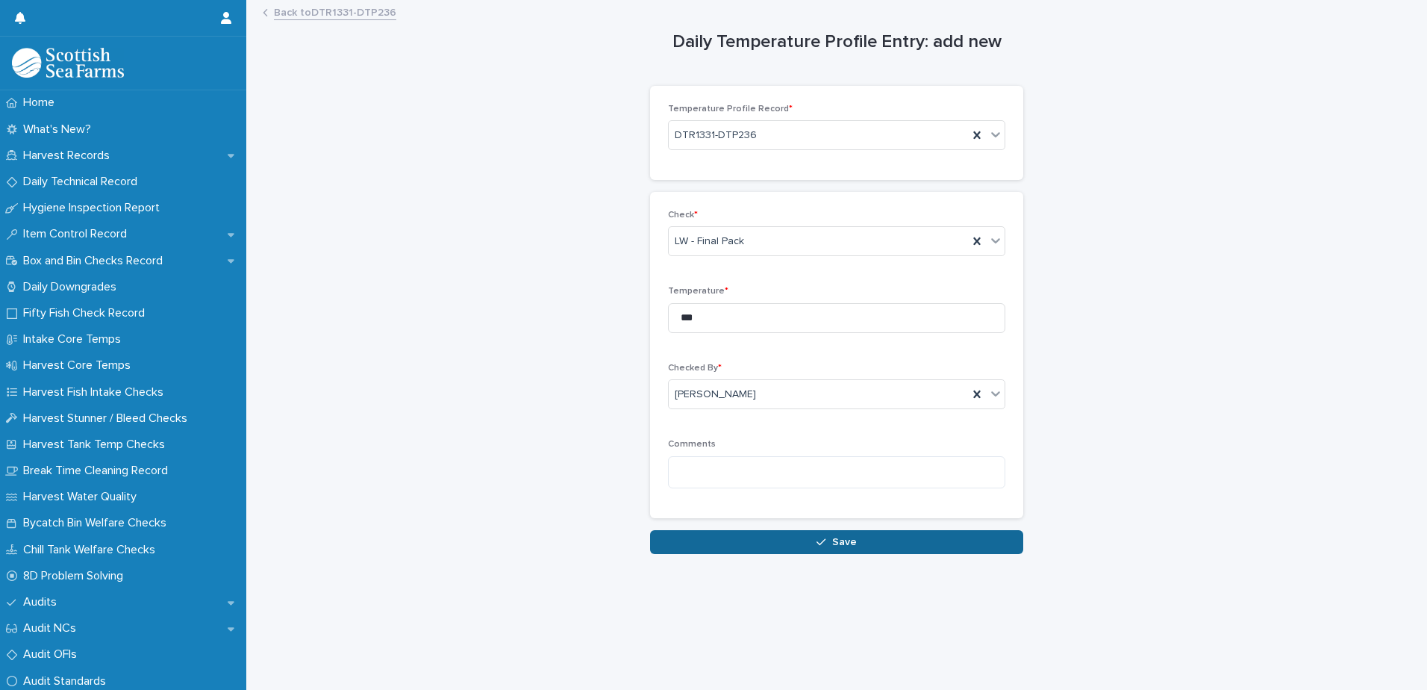
click at [837, 545] on span "Save" at bounding box center [844, 542] width 25 height 10
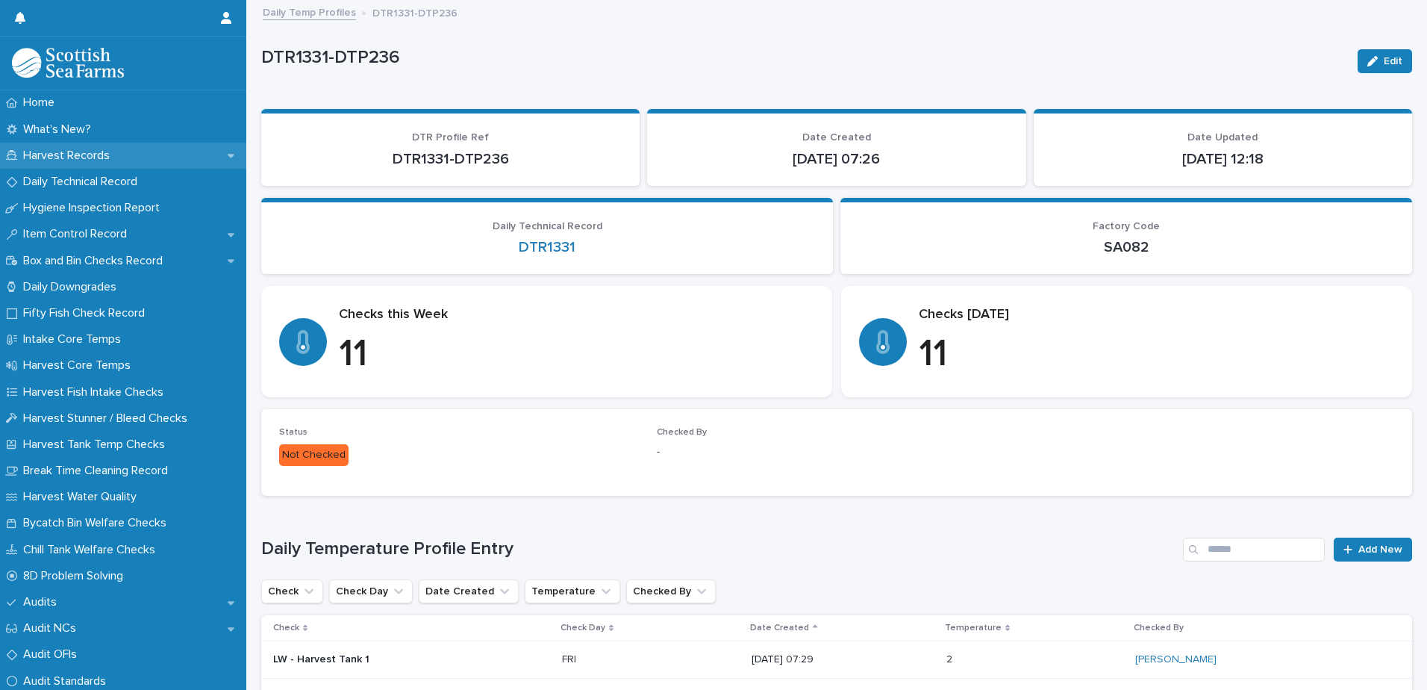
click at [87, 156] on p "Harvest Records" at bounding box center [69, 156] width 104 height 14
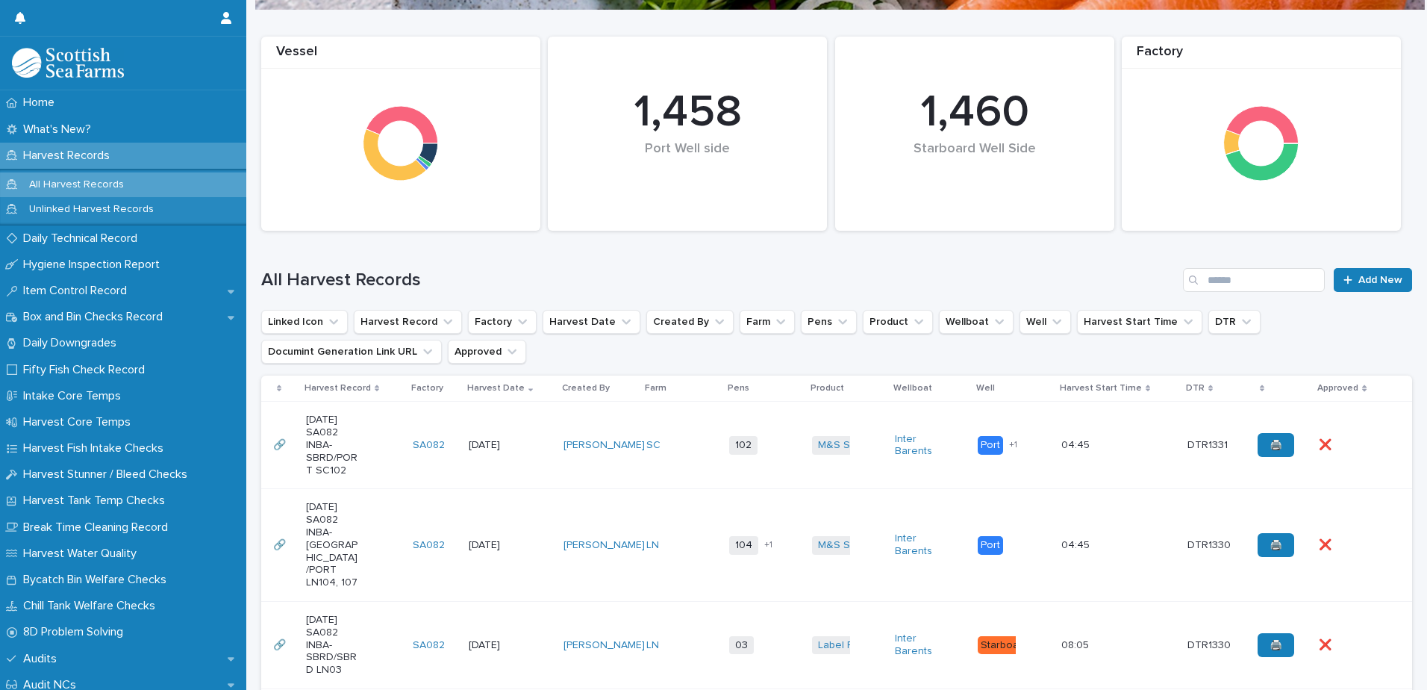
scroll to position [149, 0]
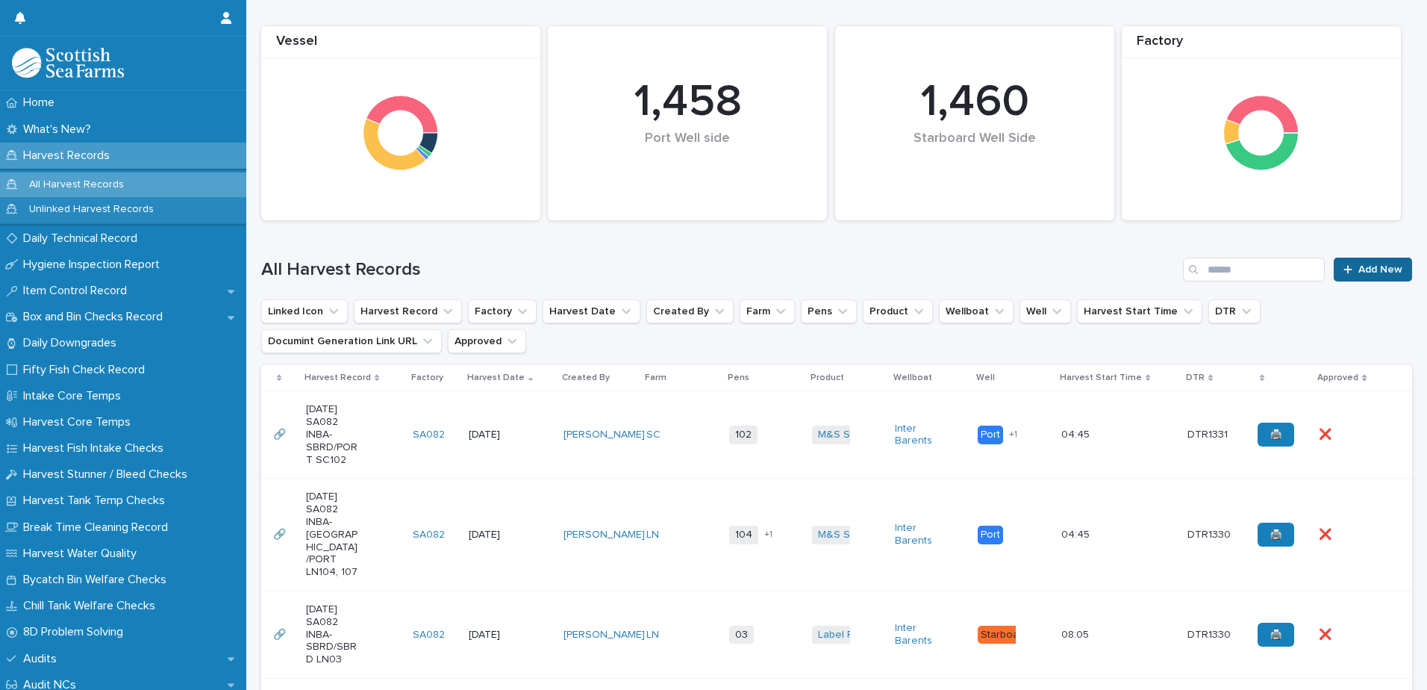
click at [1358, 270] on span "Add New" at bounding box center [1380, 269] width 44 height 10
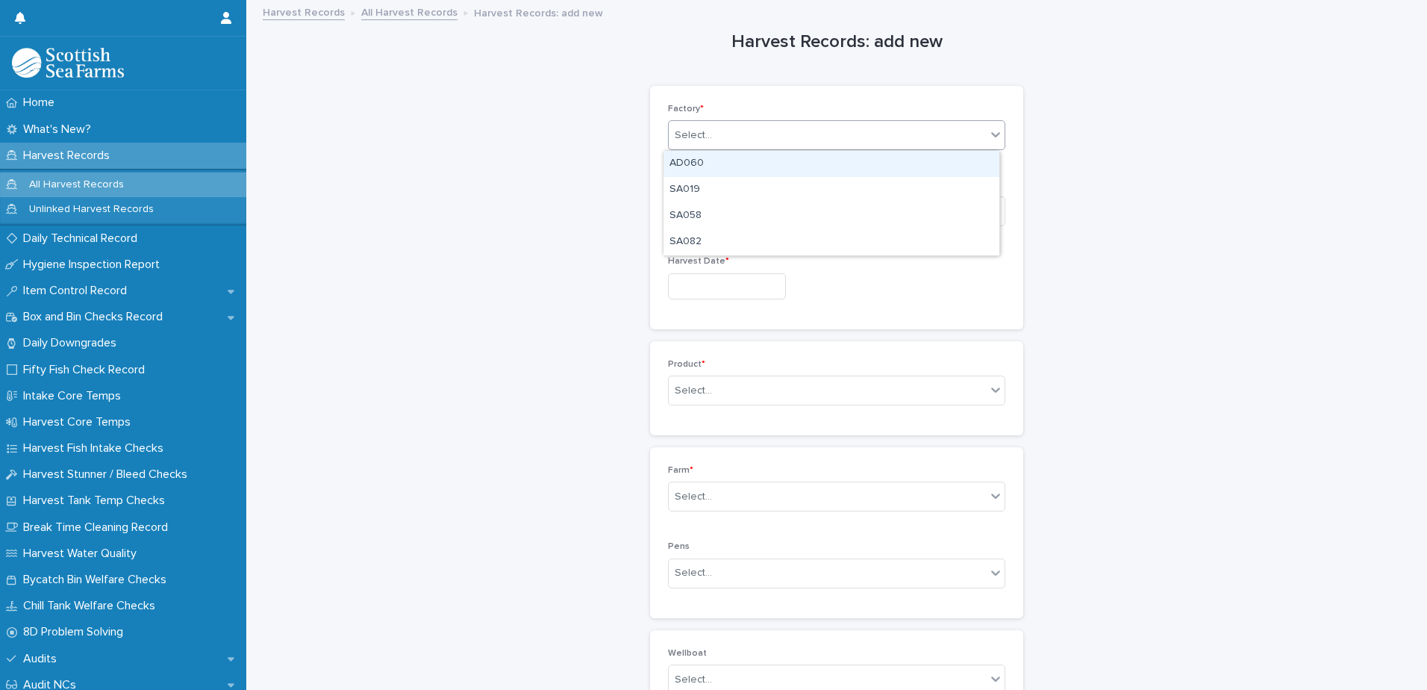
click at [774, 134] on div "Select..." at bounding box center [827, 135] width 317 height 25
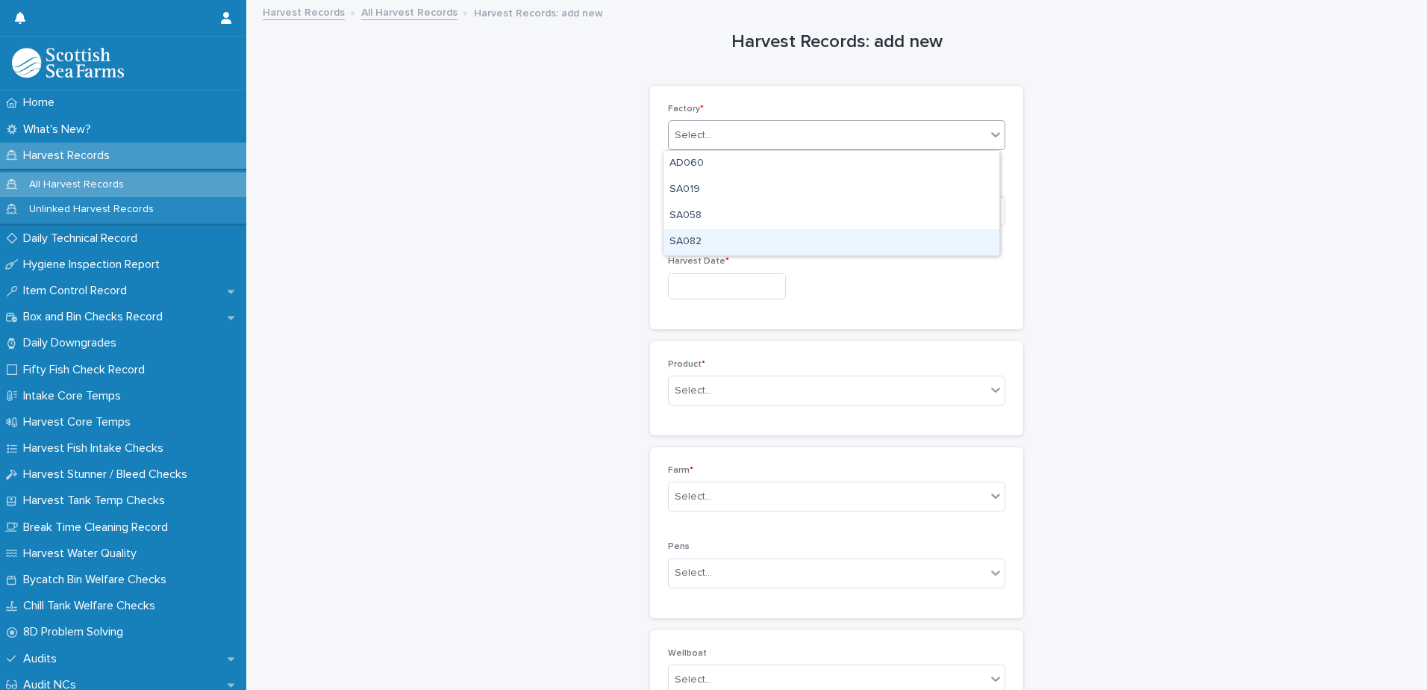
click at [732, 243] on div "SA082" at bounding box center [831, 242] width 336 height 26
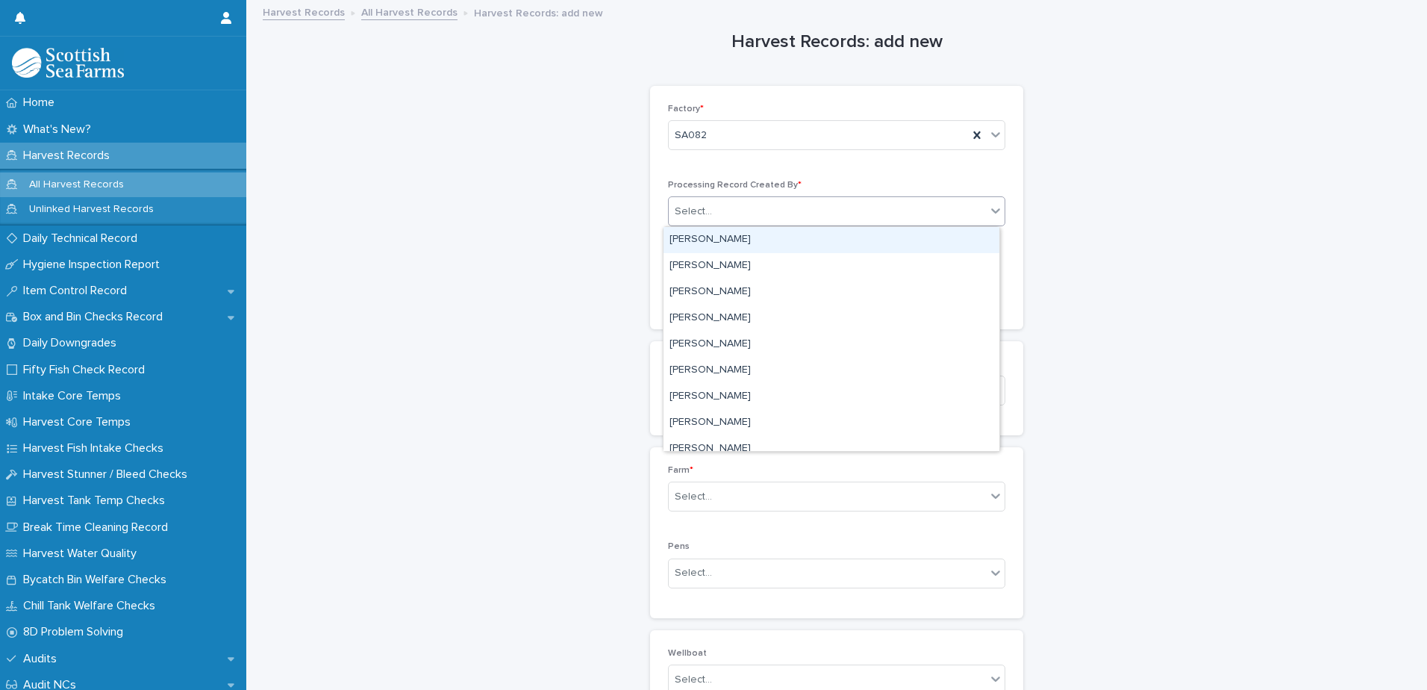
click at [822, 210] on div "Select..." at bounding box center [827, 211] width 317 height 25
type input "****"
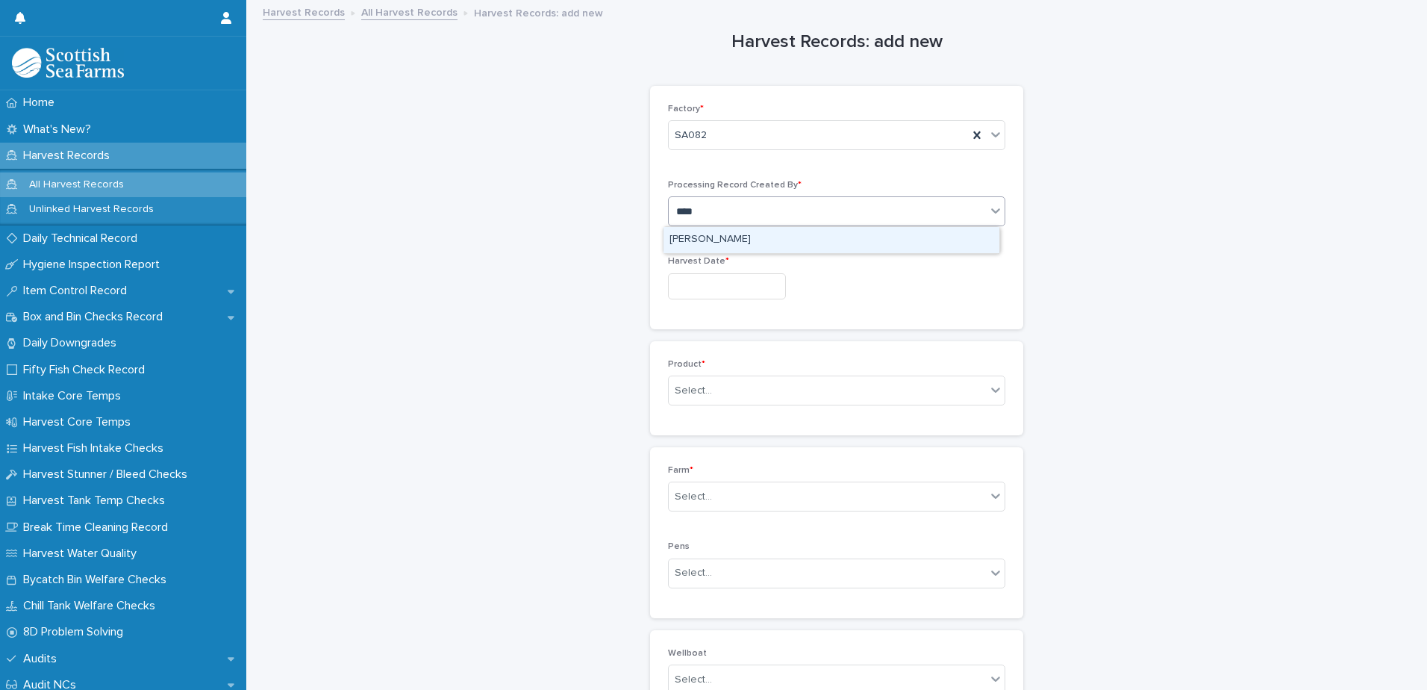
click at [773, 240] on div "[PERSON_NAME]" at bounding box center [831, 240] width 336 height 26
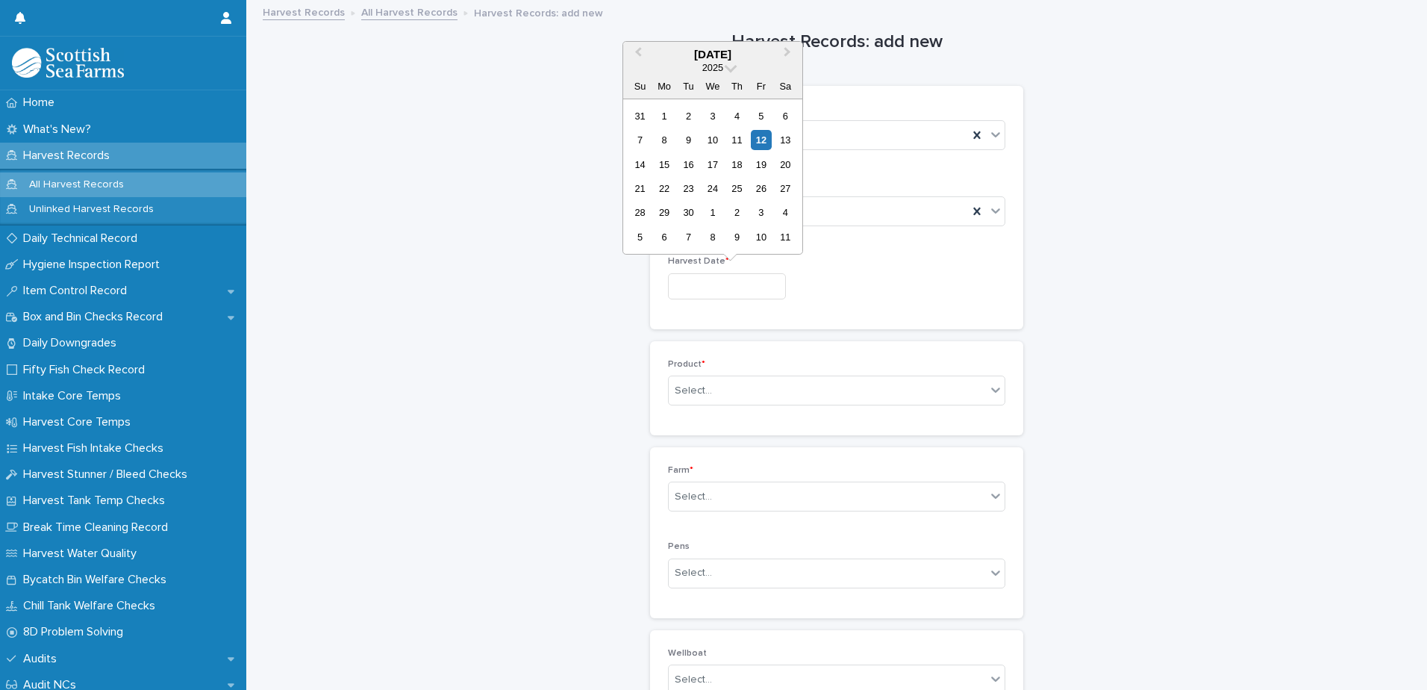
click at [754, 285] on input "text" at bounding box center [727, 286] width 118 height 26
click at [765, 139] on div "12" at bounding box center [761, 140] width 20 height 20
type input "*********"
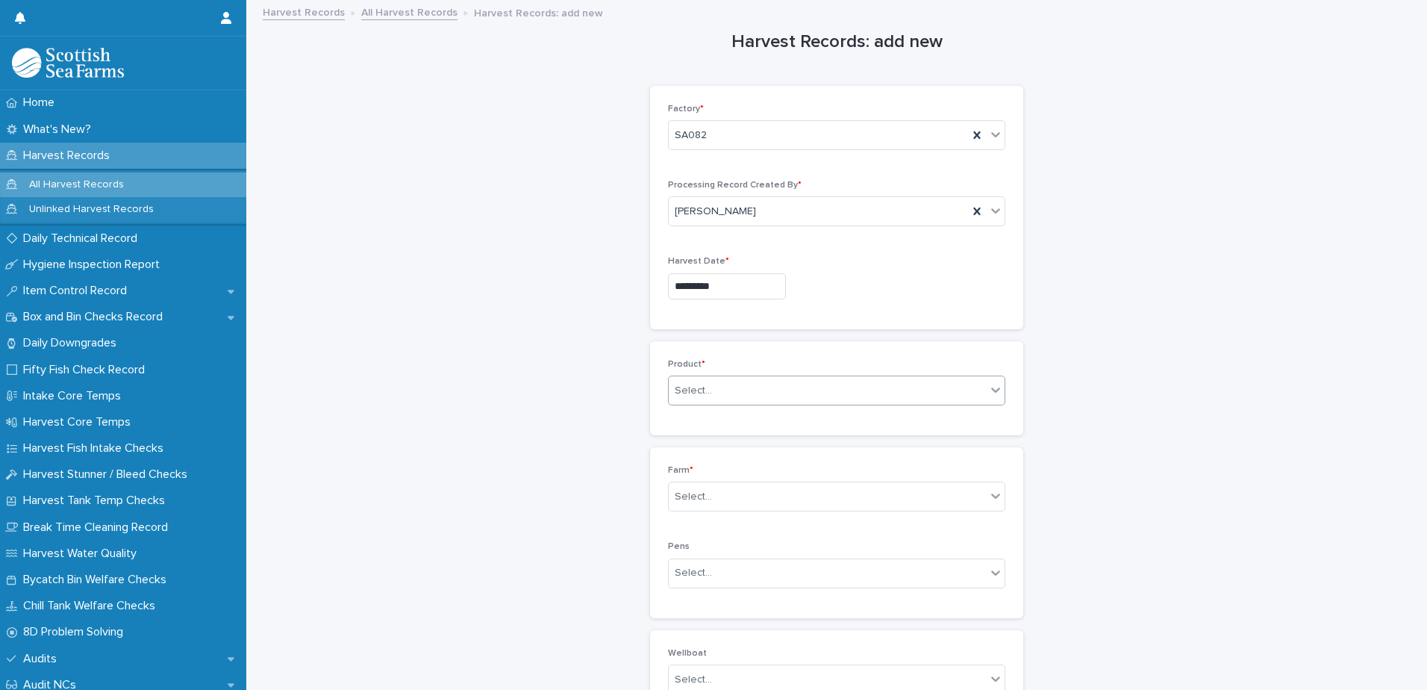
click at [791, 393] on div "Select..." at bounding box center [827, 390] width 317 height 25
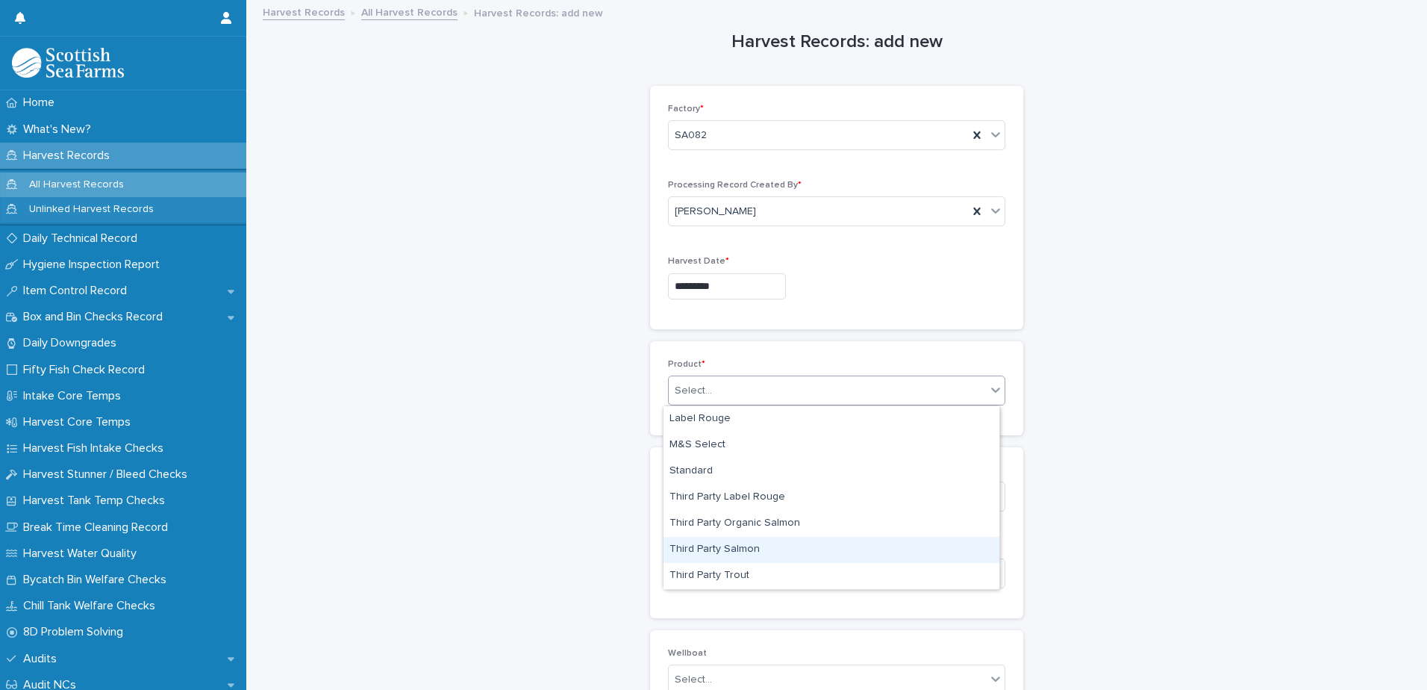
click at [763, 551] on div "Third Party Salmon" at bounding box center [831, 550] width 336 height 26
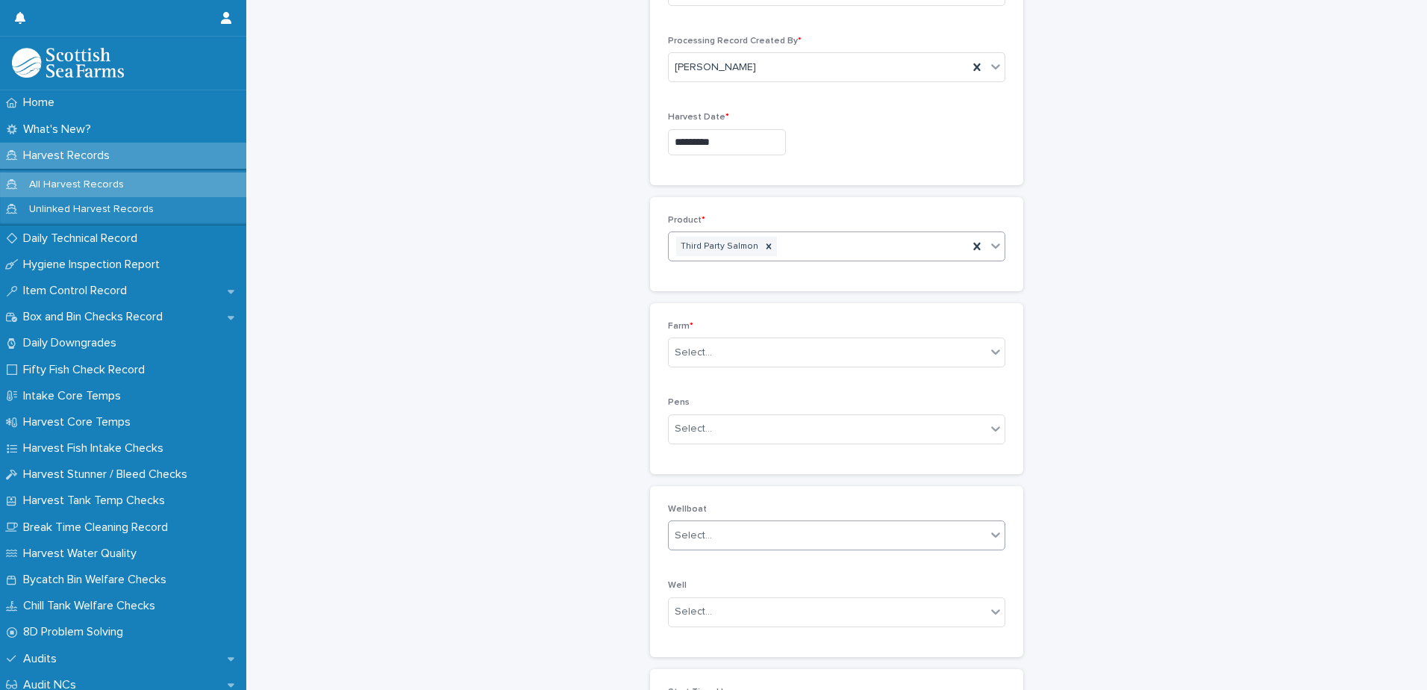
scroll to position [149, 0]
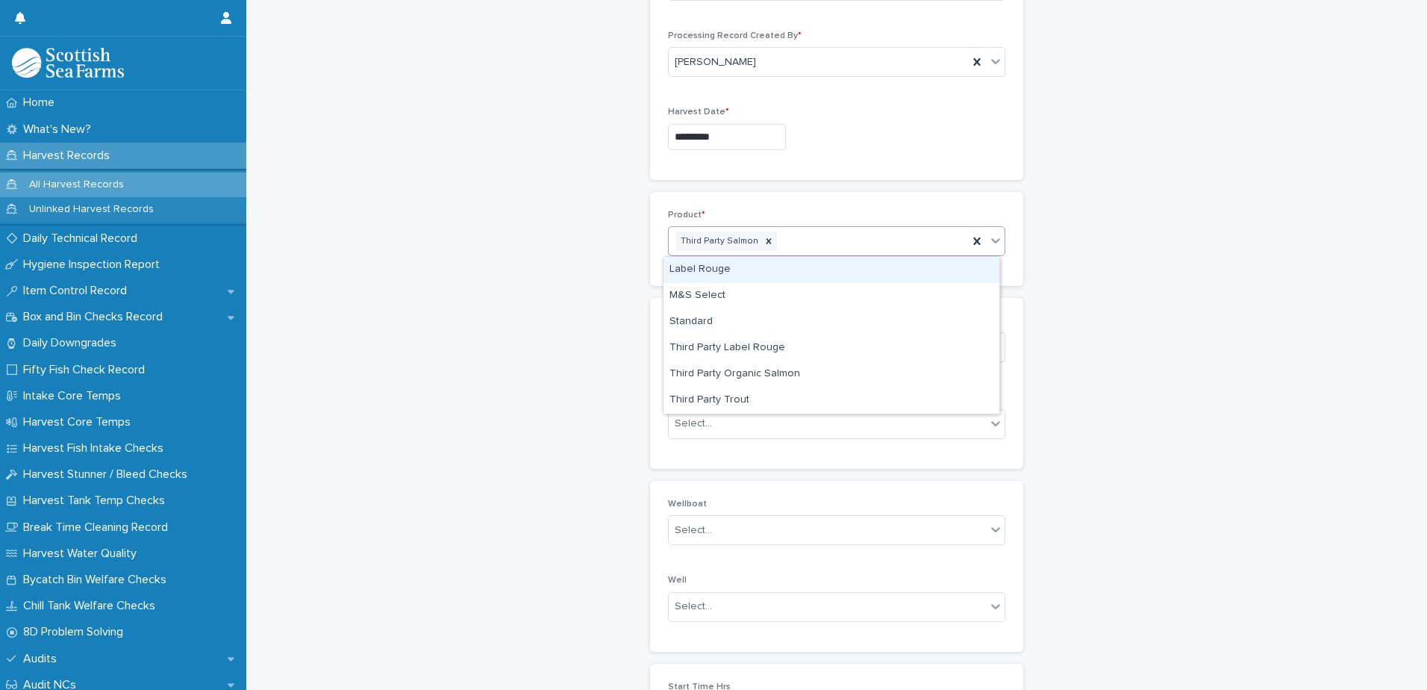
click at [821, 246] on div "Third Party Salmon" at bounding box center [818, 241] width 299 height 26
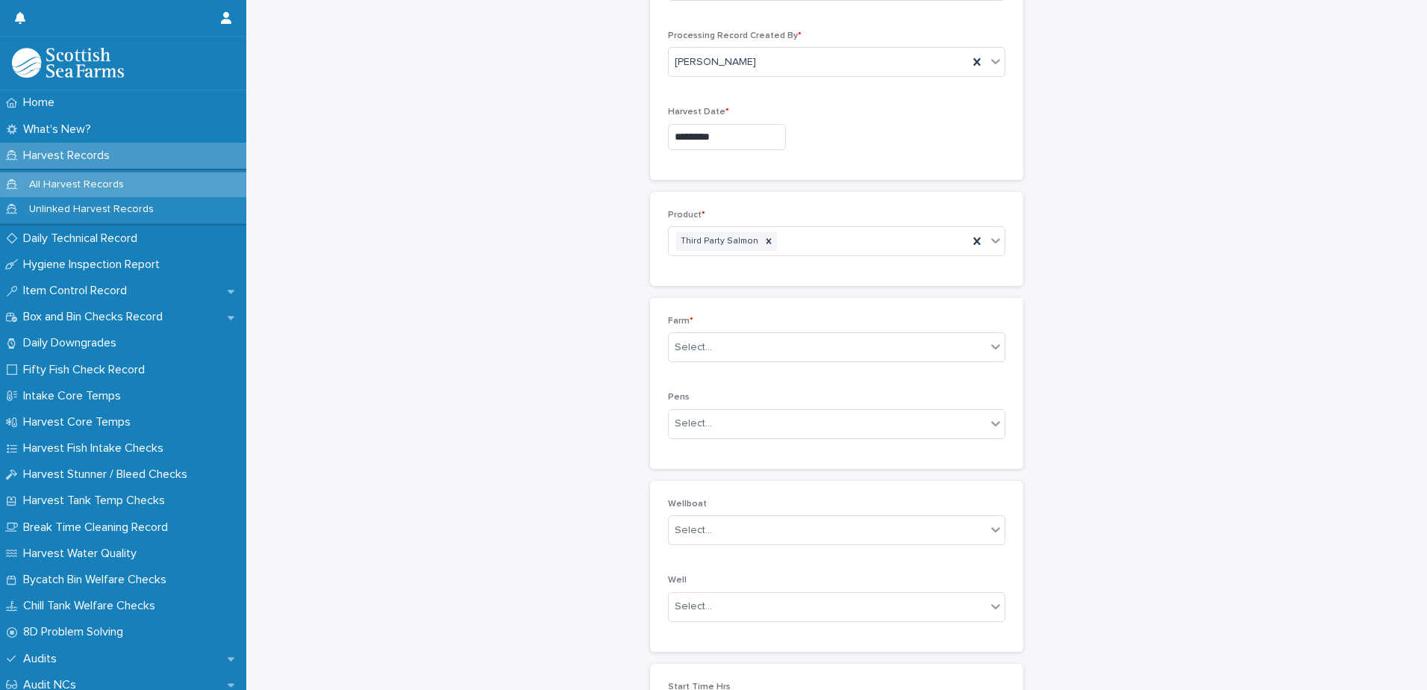
click at [1132, 245] on div "Harvest Records: add new Loading... Saving… Loading... Saving… Loading... Savin…" at bounding box center [836, 361] width 1151 height 1018
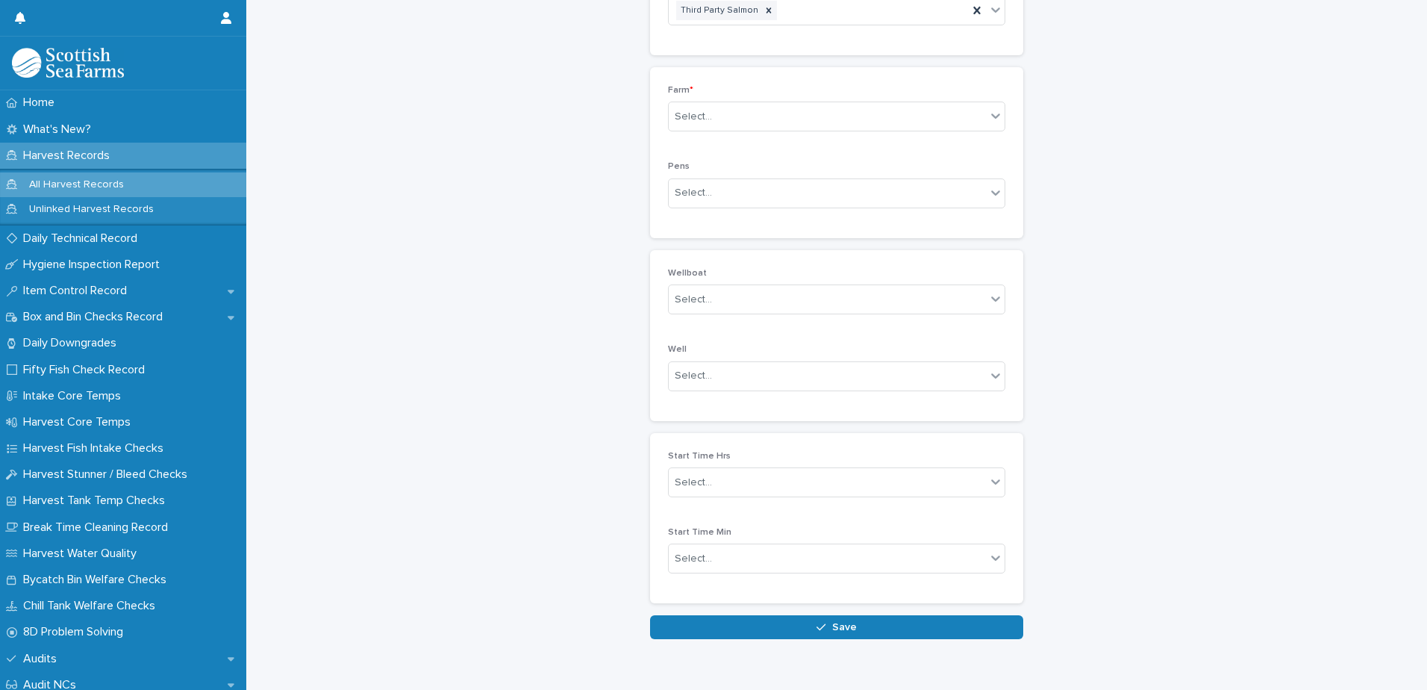
scroll to position [415, 0]
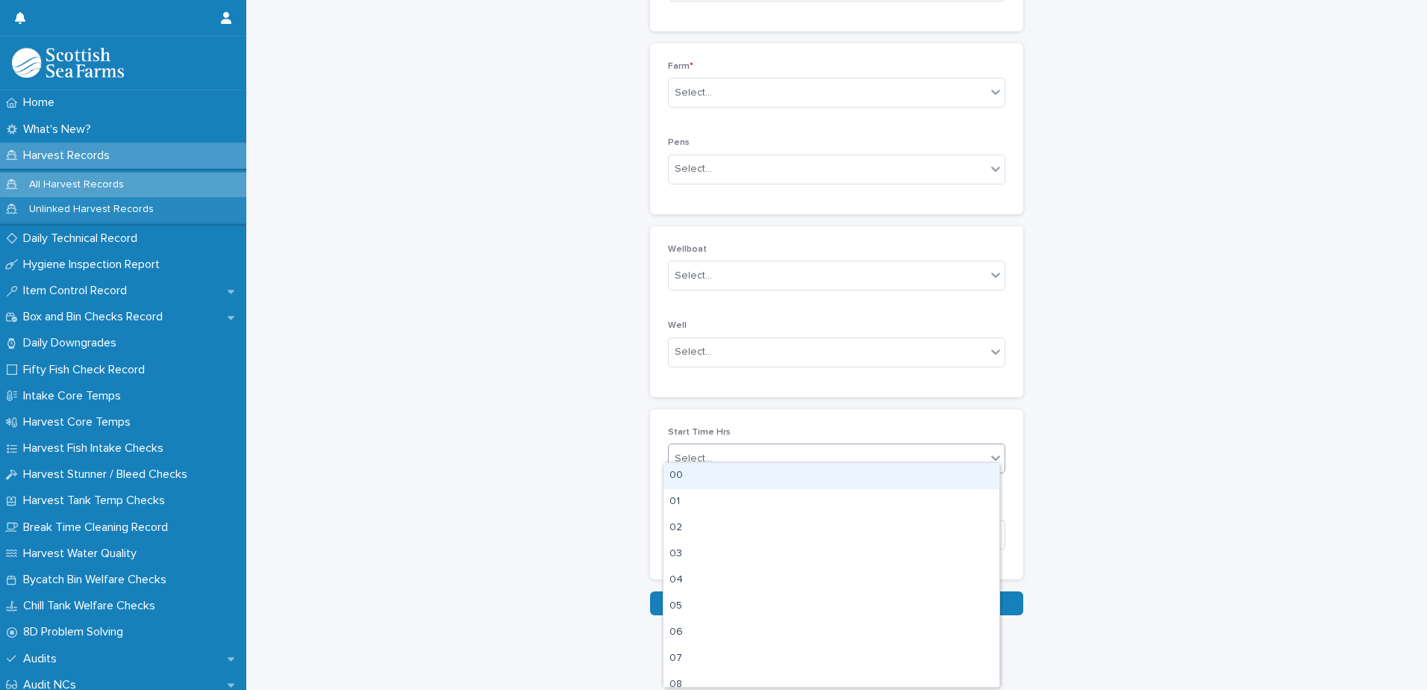
click at [766, 446] on div "Select..." at bounding box center [827, 458] width 317 height 25
click at [707, 495] on div "12" at bounding box center [831, 491] width 336 height 26
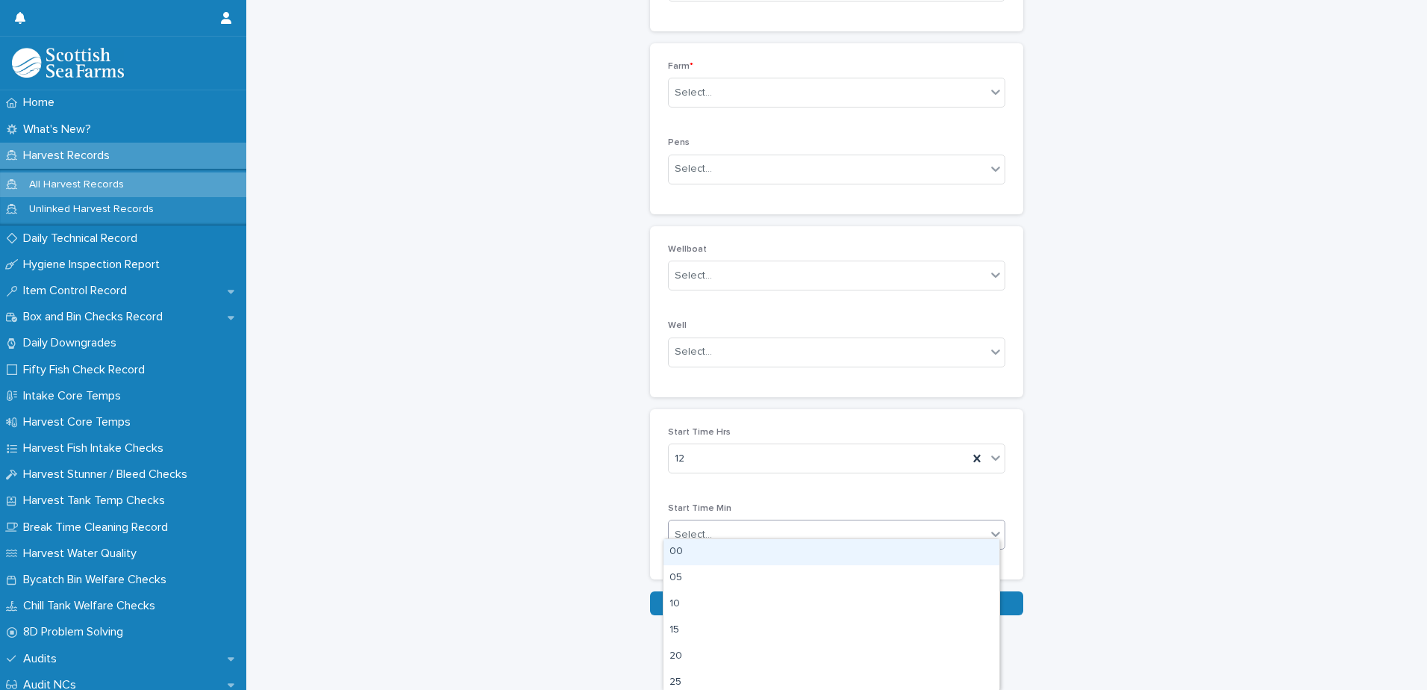
click at [794, 522] on div "Select..." at bounding box center [827, 534] width 317 height 25
click at [749, 551] on div "00" at bounding box center [831, 552] width 336 height 26
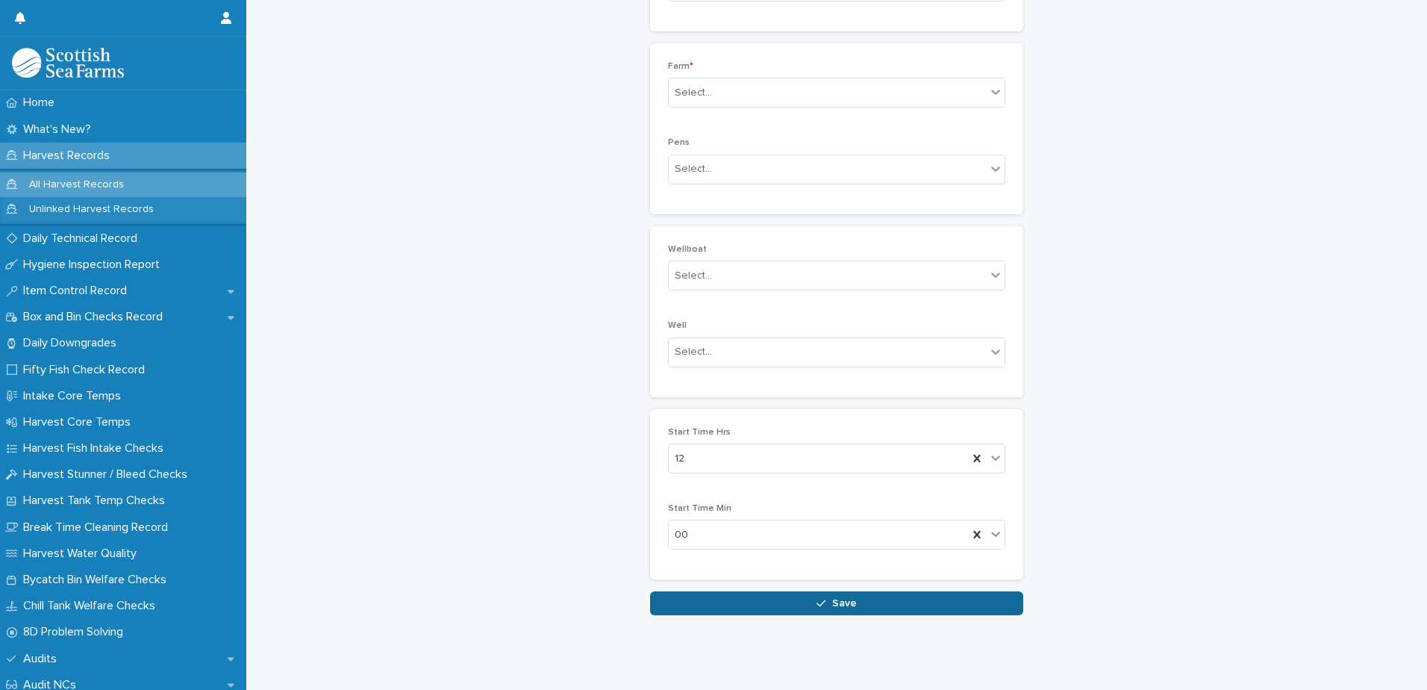
click at [847, 598] on span "Save" at bounding box center [844, 603] width 25 height 10
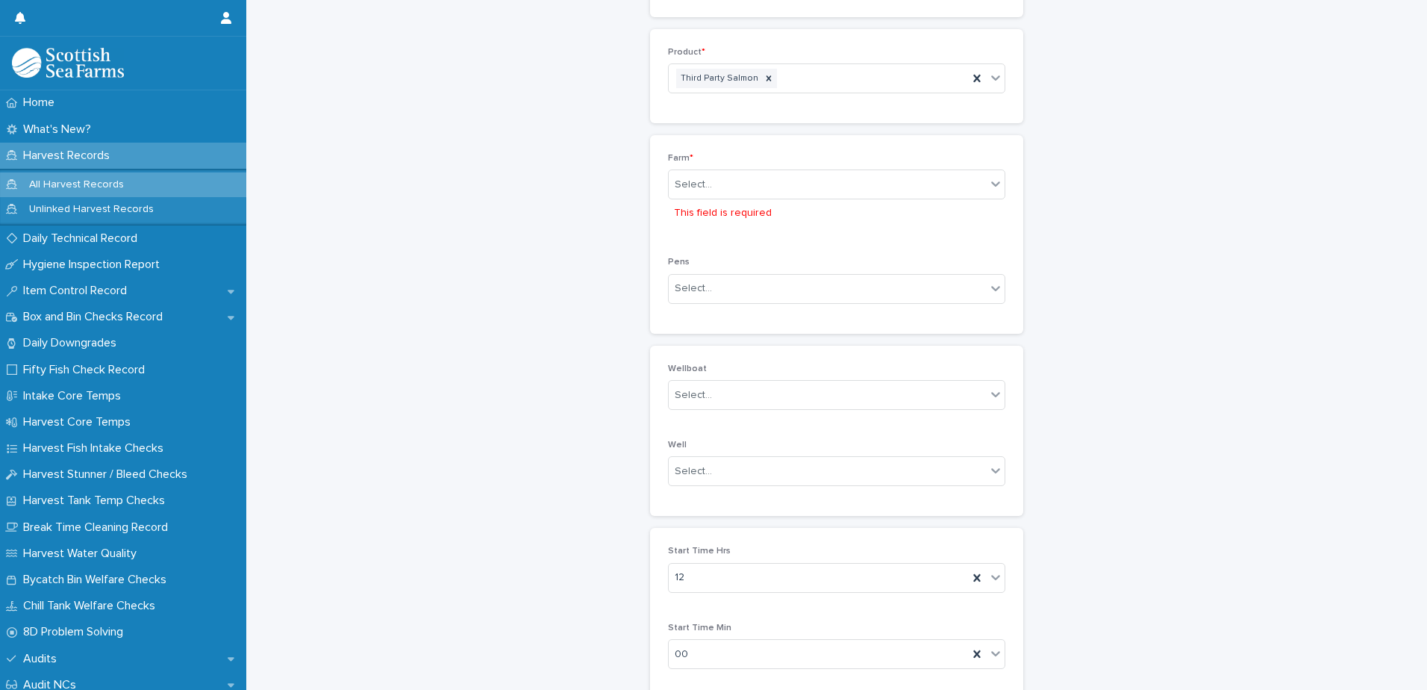
scroll to position [304, 0]
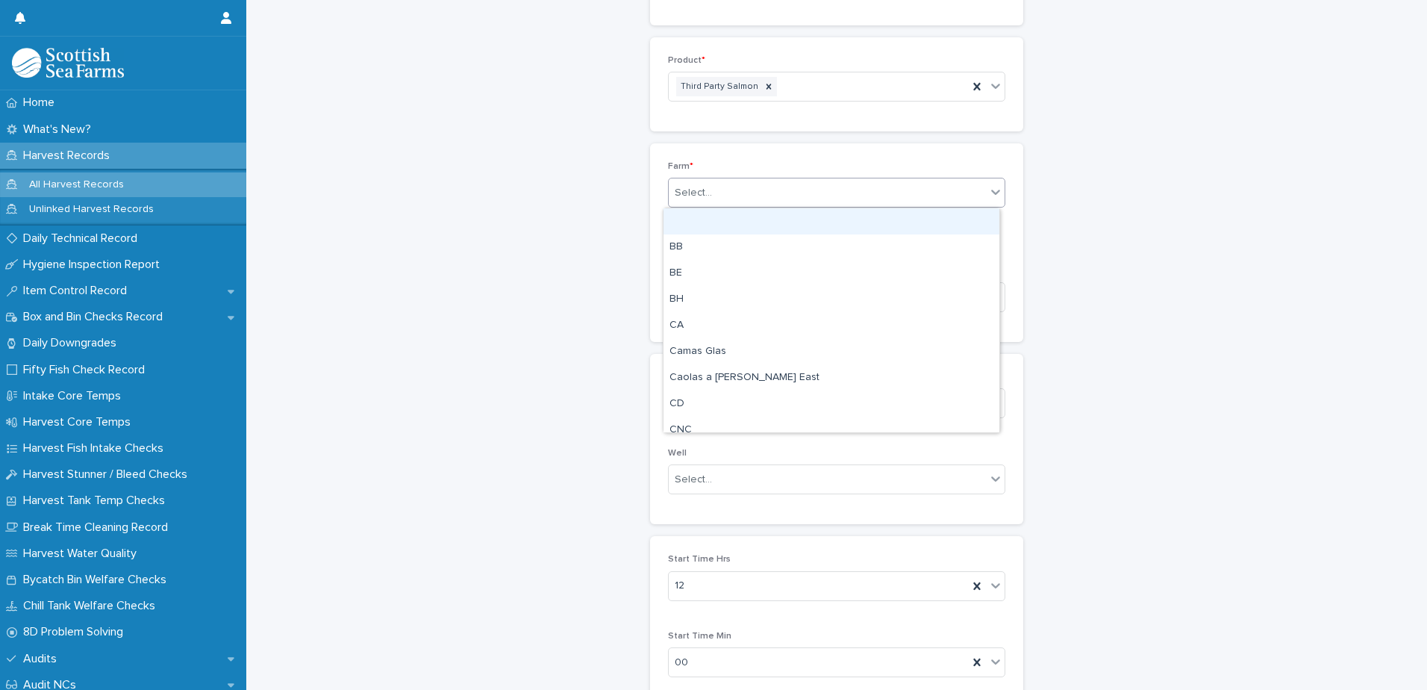
click at [782, 193] on div "Select..." at bounding box center [827, 193] width 317 height 25
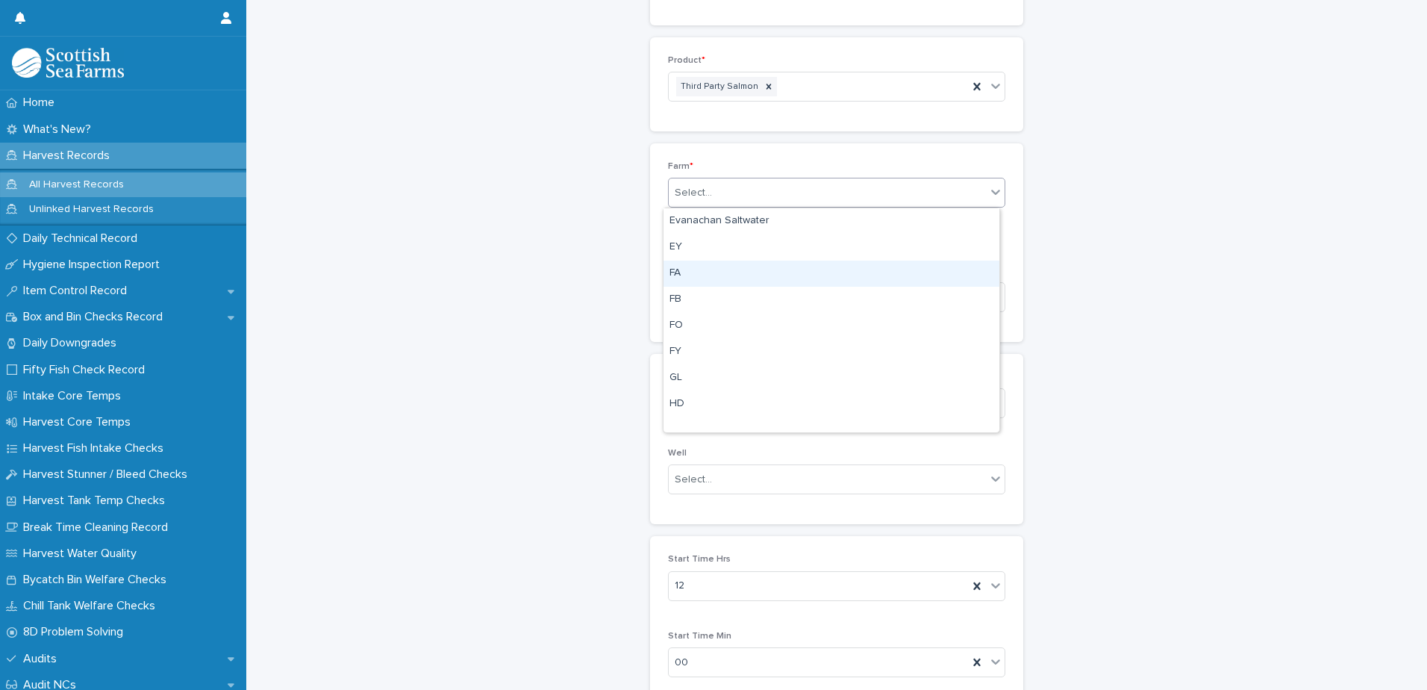
scroll to position [0, 0]
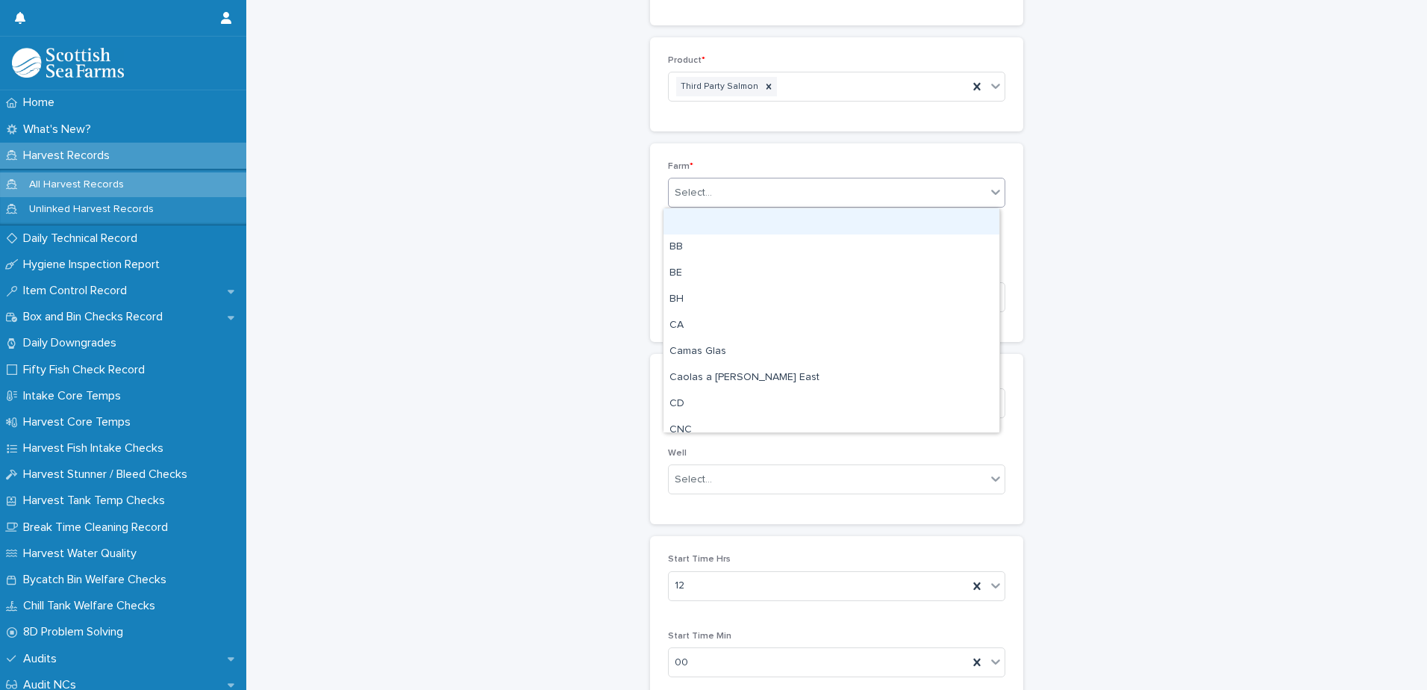
click at [745, 226] on div at bounding box center [831, 221] width 336 height 26
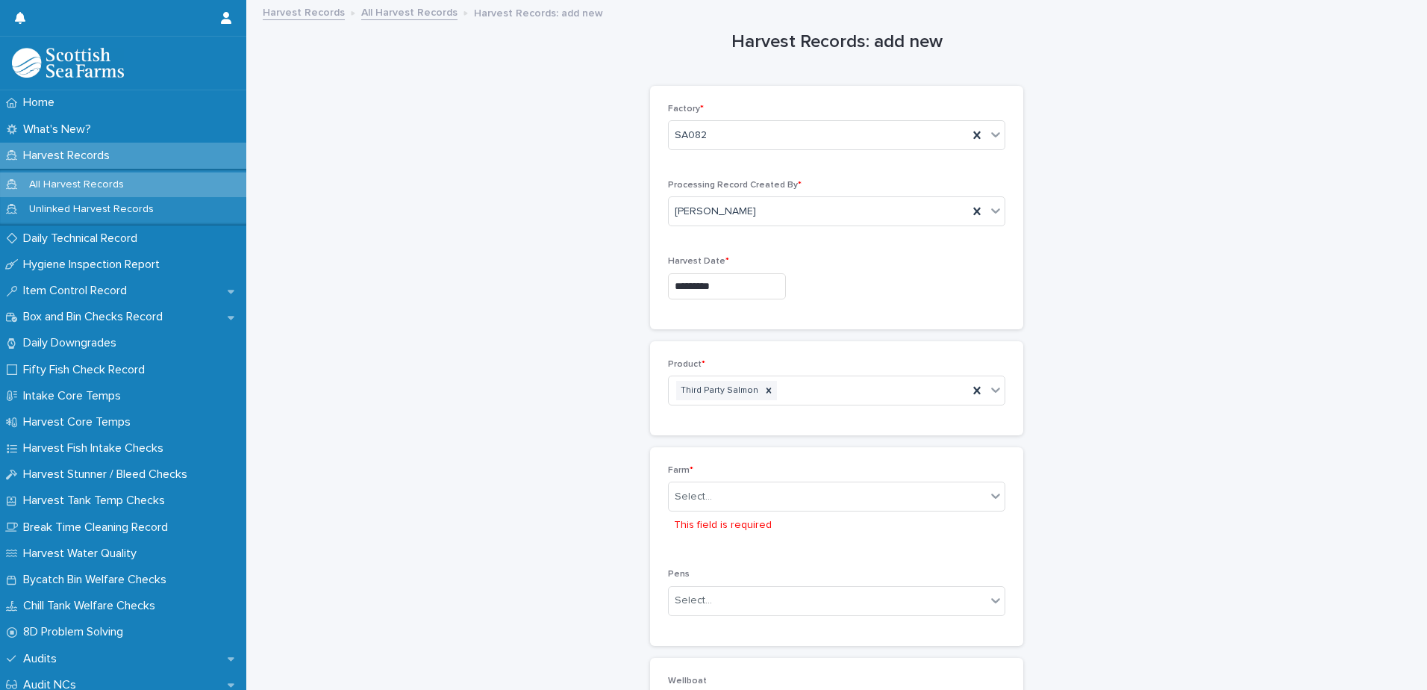
click at [409, 15] on link "All Harvest Records" at bounding box center [409, 11] width 96 height 17
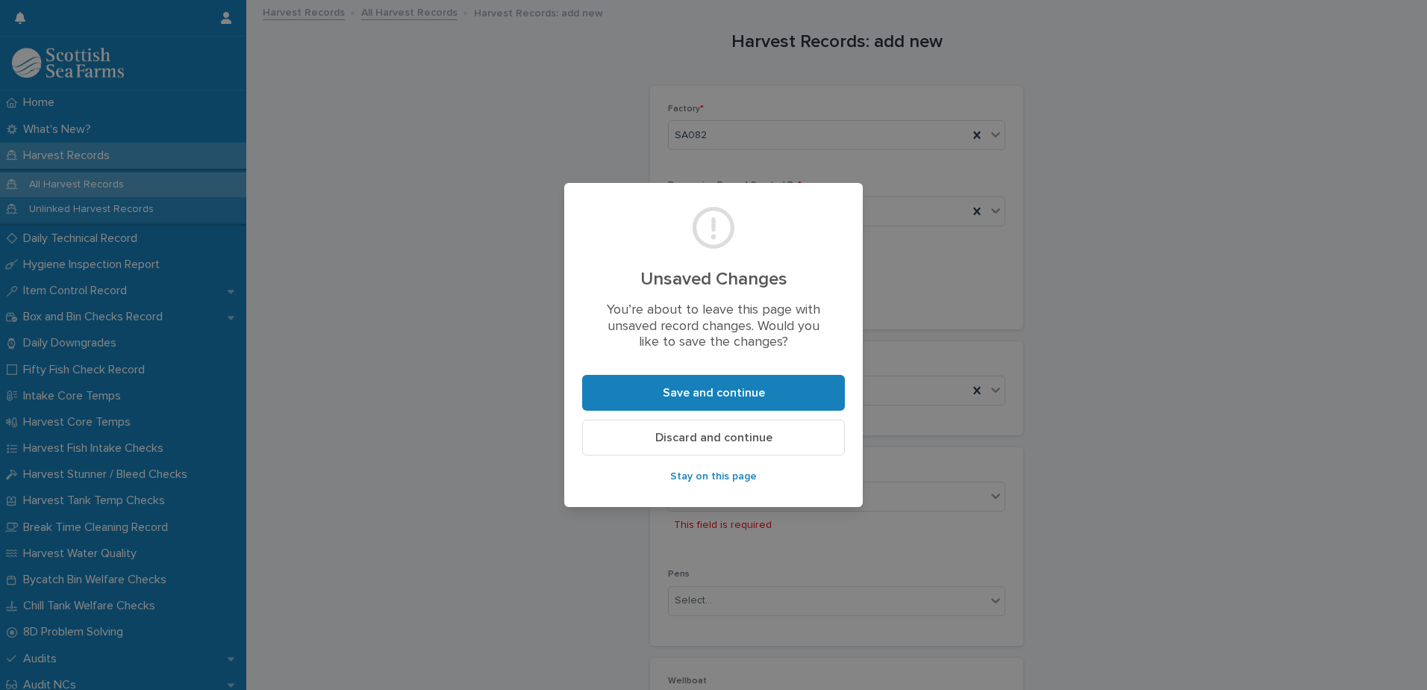
click at [730, 440] on span "Discard and continue" at bounding box center [713, 437] width 117 height 12
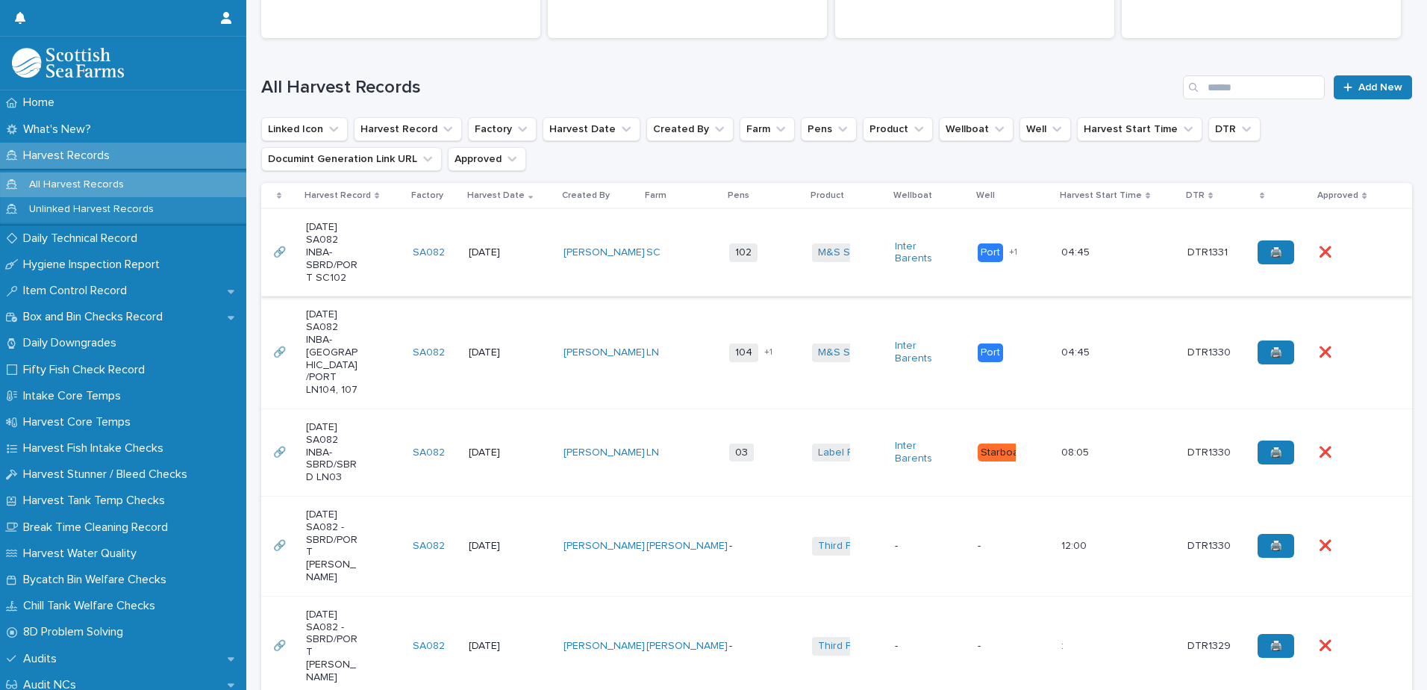
scroll to position [373, 0]
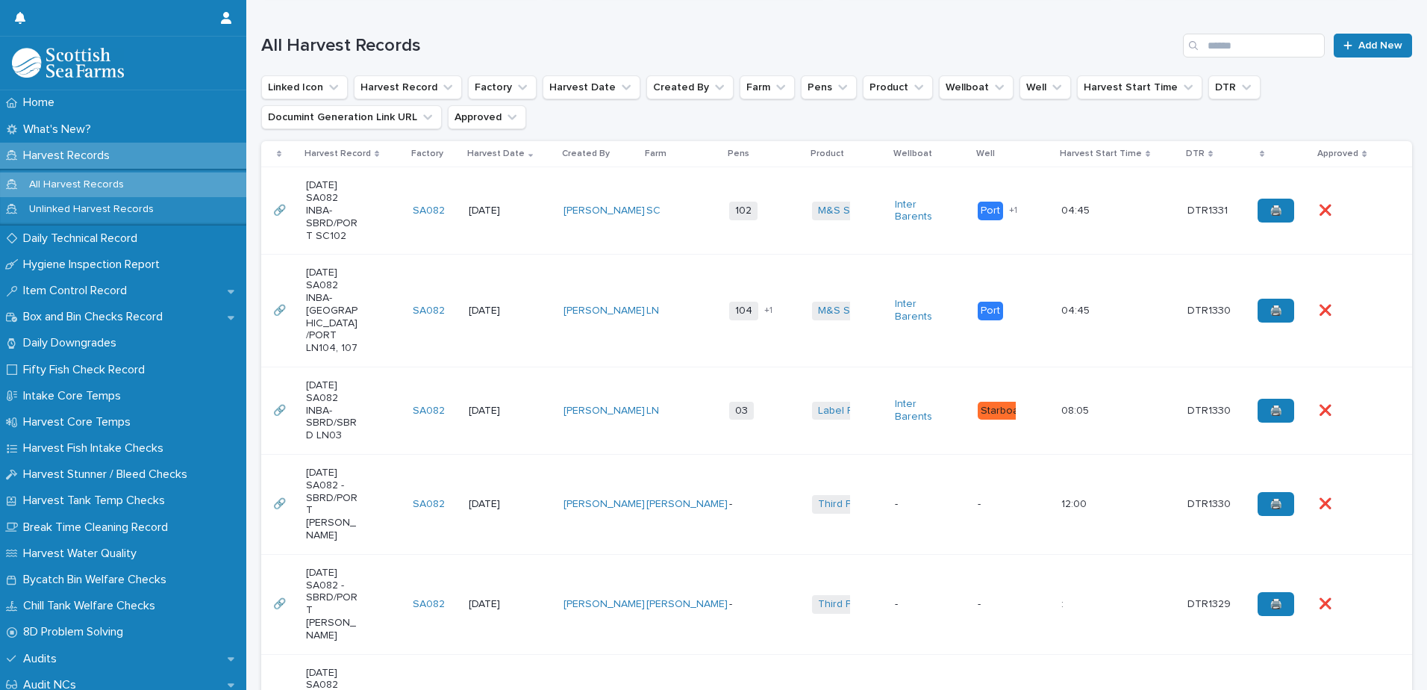
click at [733, 474] on td "-" at bounding box center [764, 504] width 83 height 100
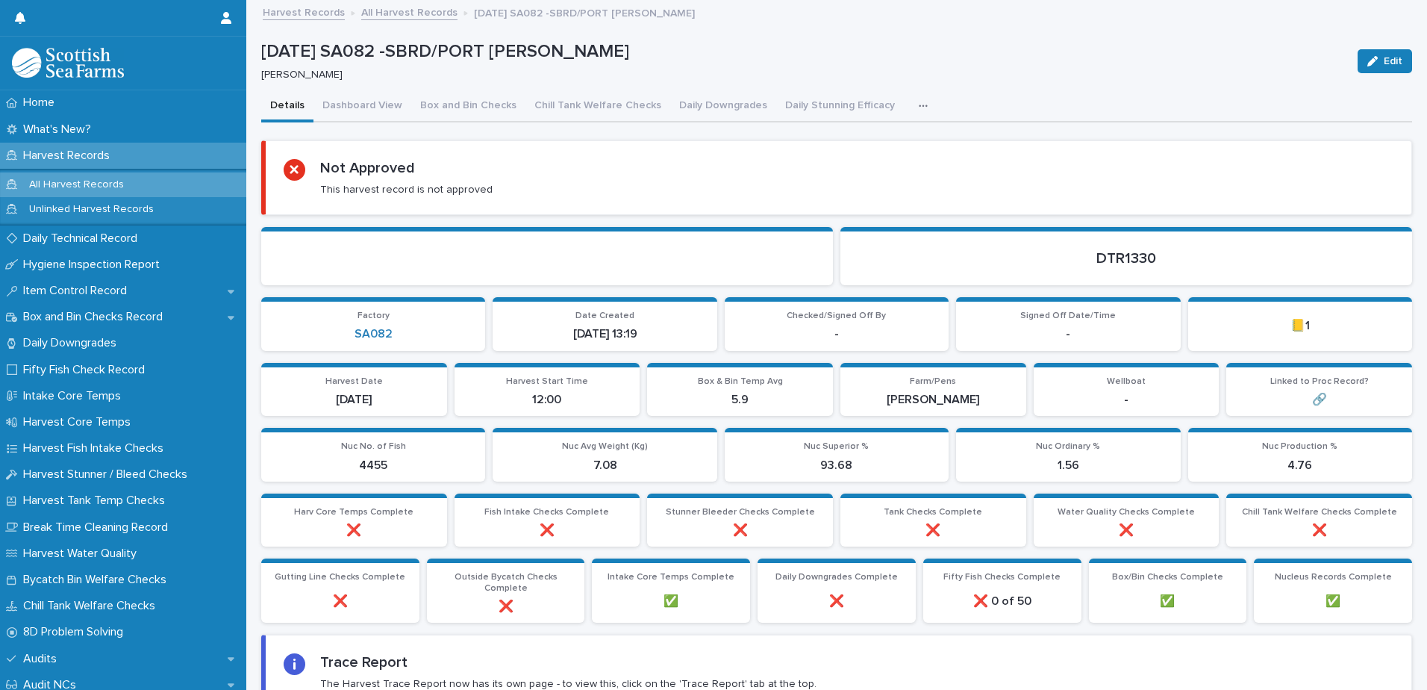
click at [405, 16] on link "All Harvest Records" at bounding box center [409, 11] width 96 height 17
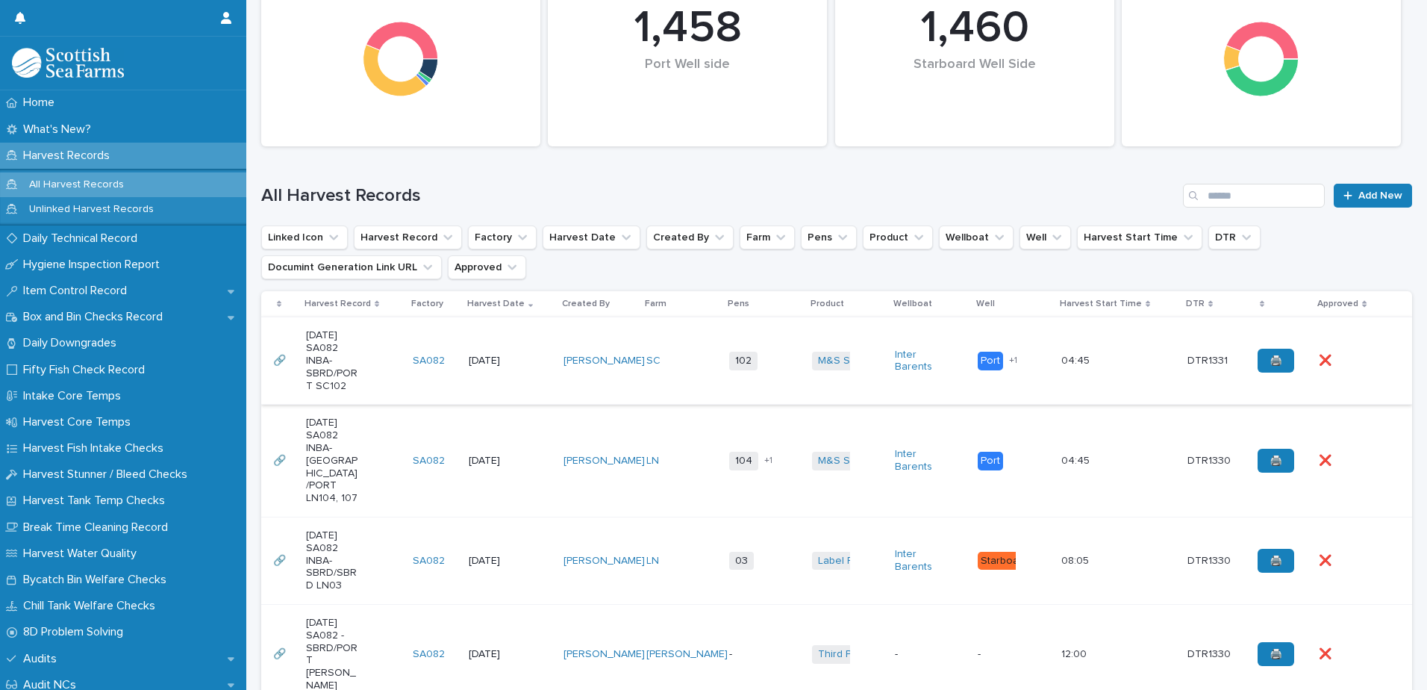
scroll to position [224, 0]
click at [1358, 193] on span "Add New" at bounding box center [1380, 195] width 44 height 10
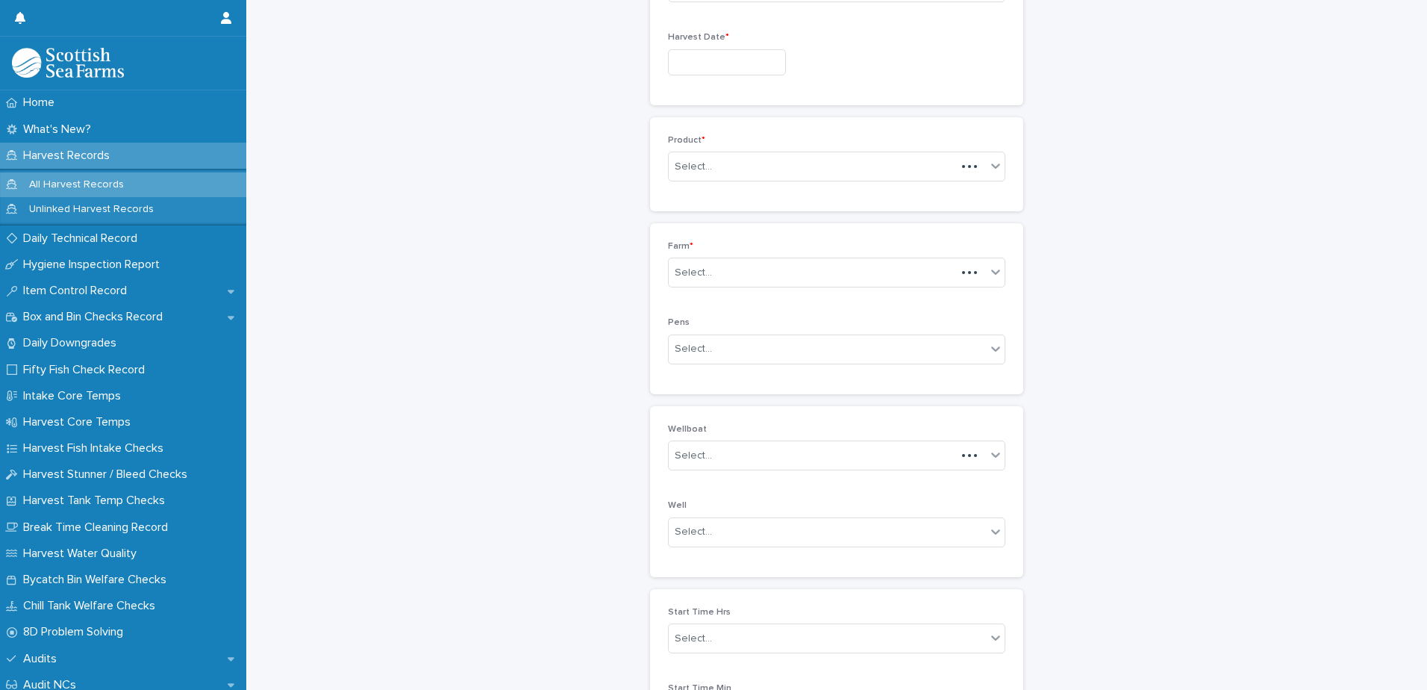
scroll to position [76, 0]
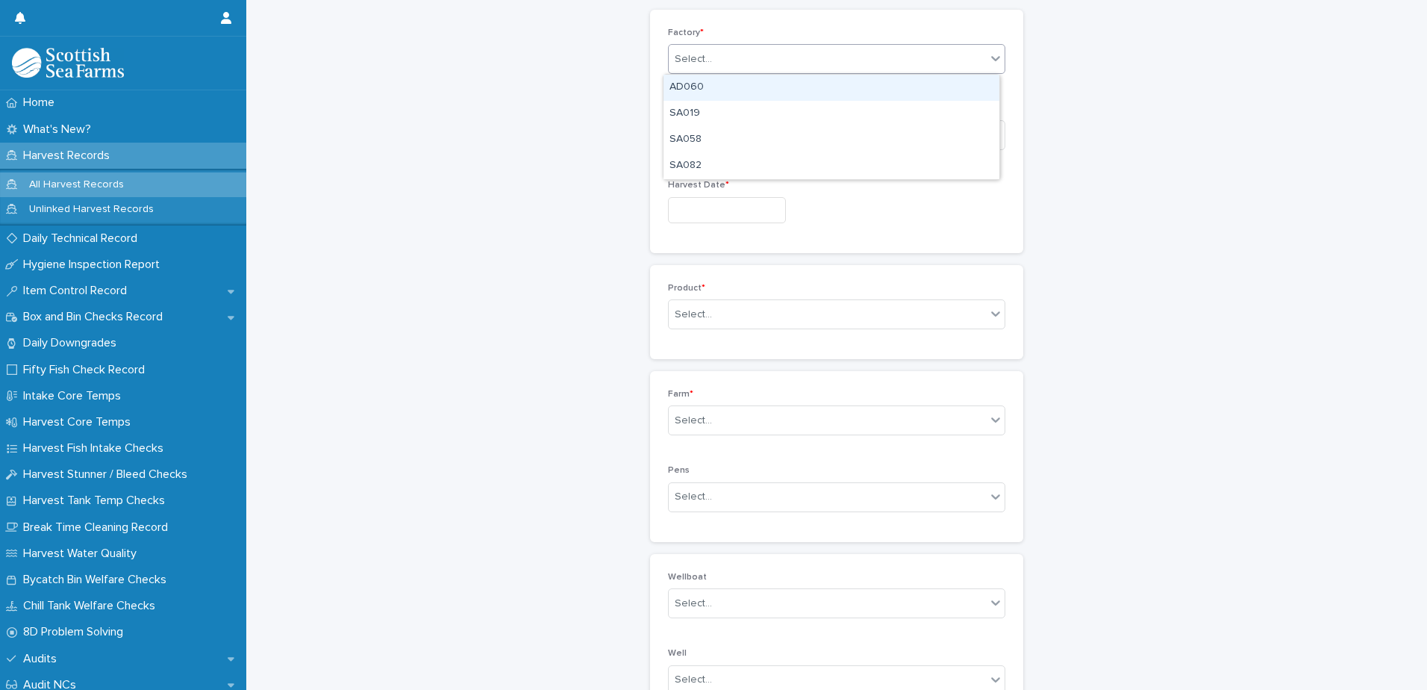
click at [782, 64] on div "Select..." at bounding box center [827, 59] width 317 height 25
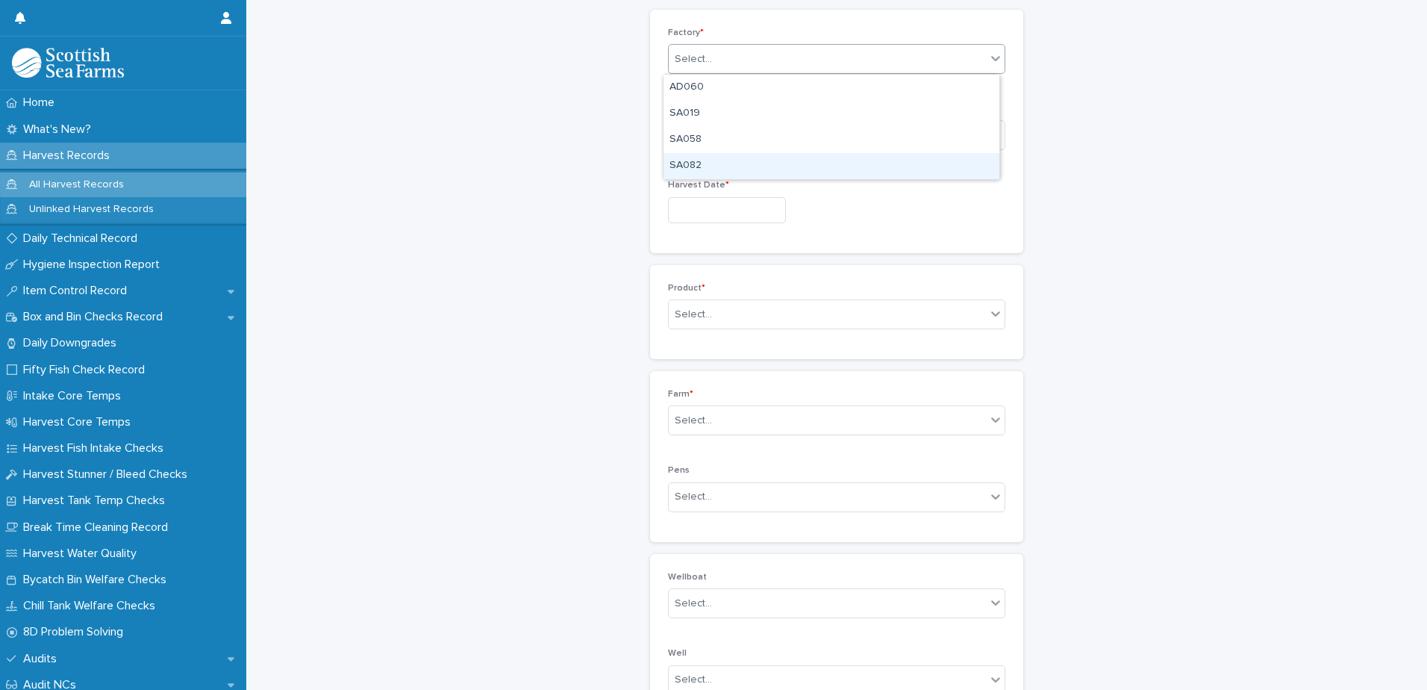
click at [749, 165] on div "SA082" at bounding box center [831, 166] width 336 height 26
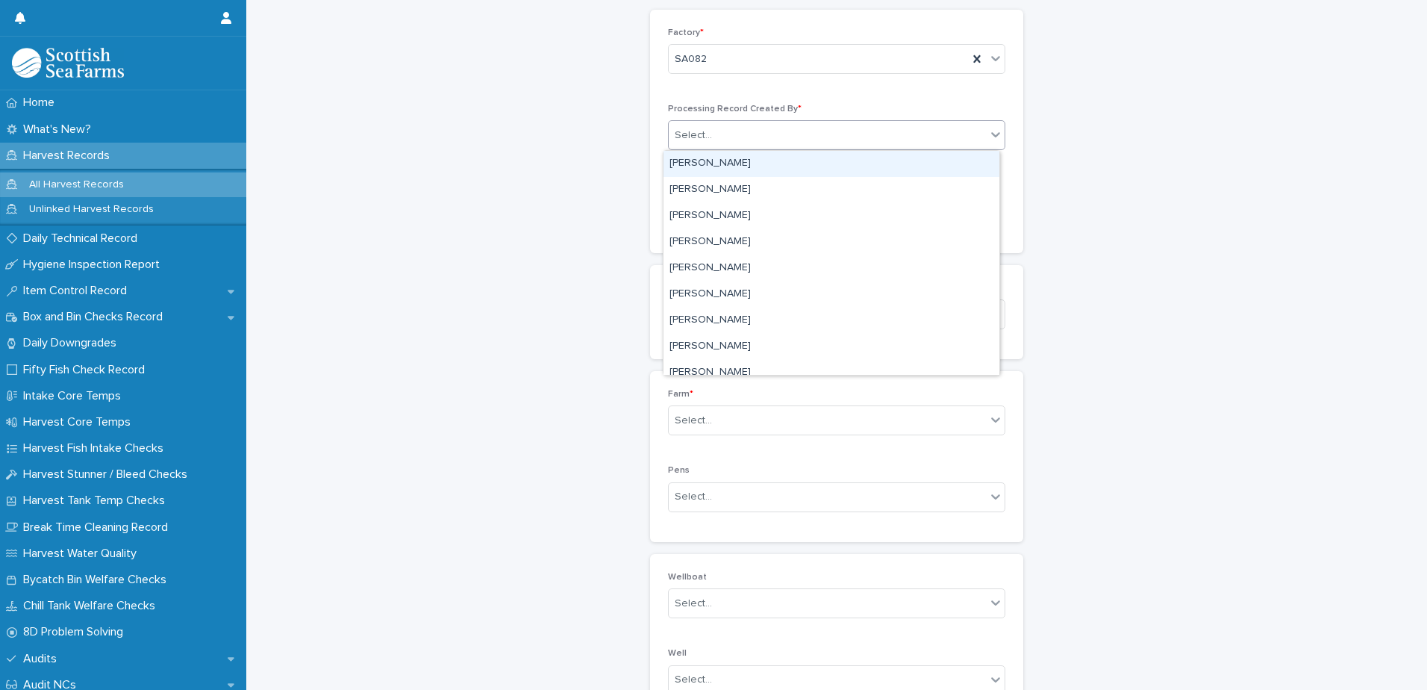
click at [768, 131] on div "Select..." at bounding box center [827, 135] width 317 height 25
type input "****"
click at [748, 163] on div "[PERSON_NAME]" at bounding box center [831, 164] width 336 height 26
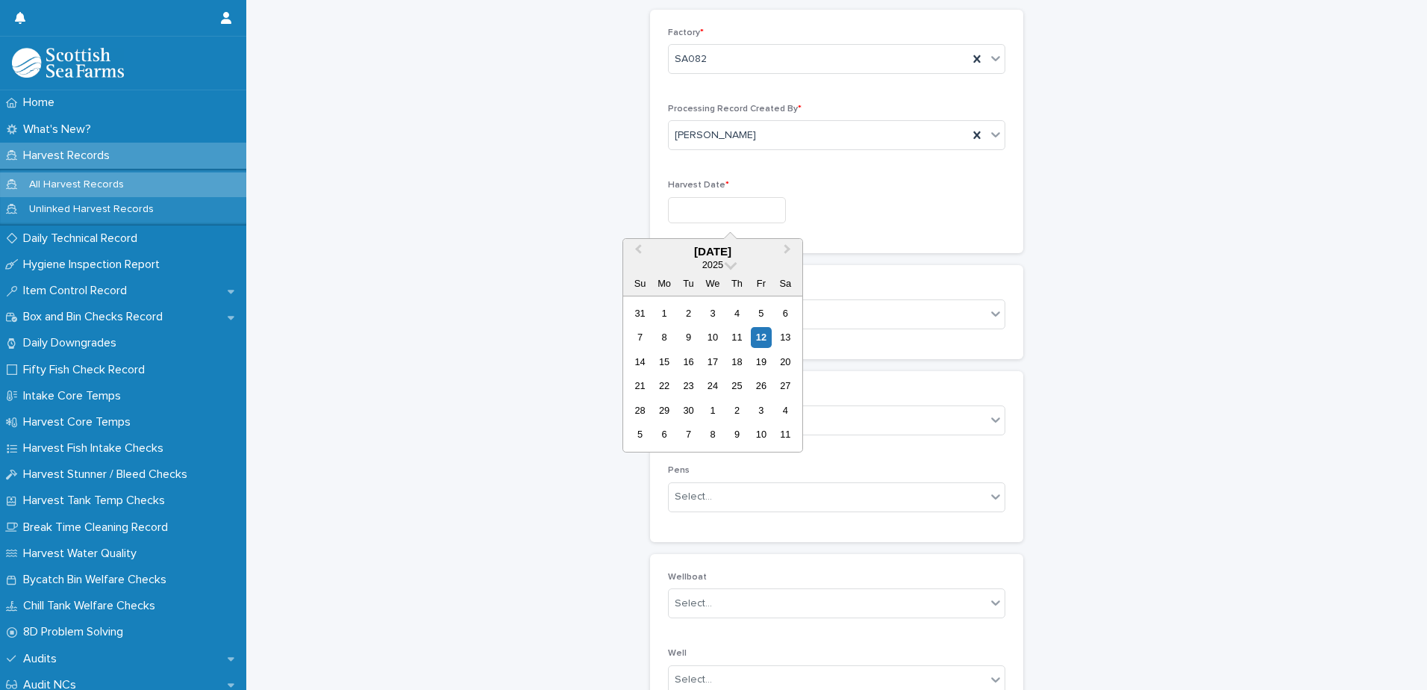
click at [750, 213] on input "text" at bounding box center [727, 210] width 118 height 26
click at [758, 338] on div "12" at bounding box center [761, 337] width 20 height 20
type input "*********"
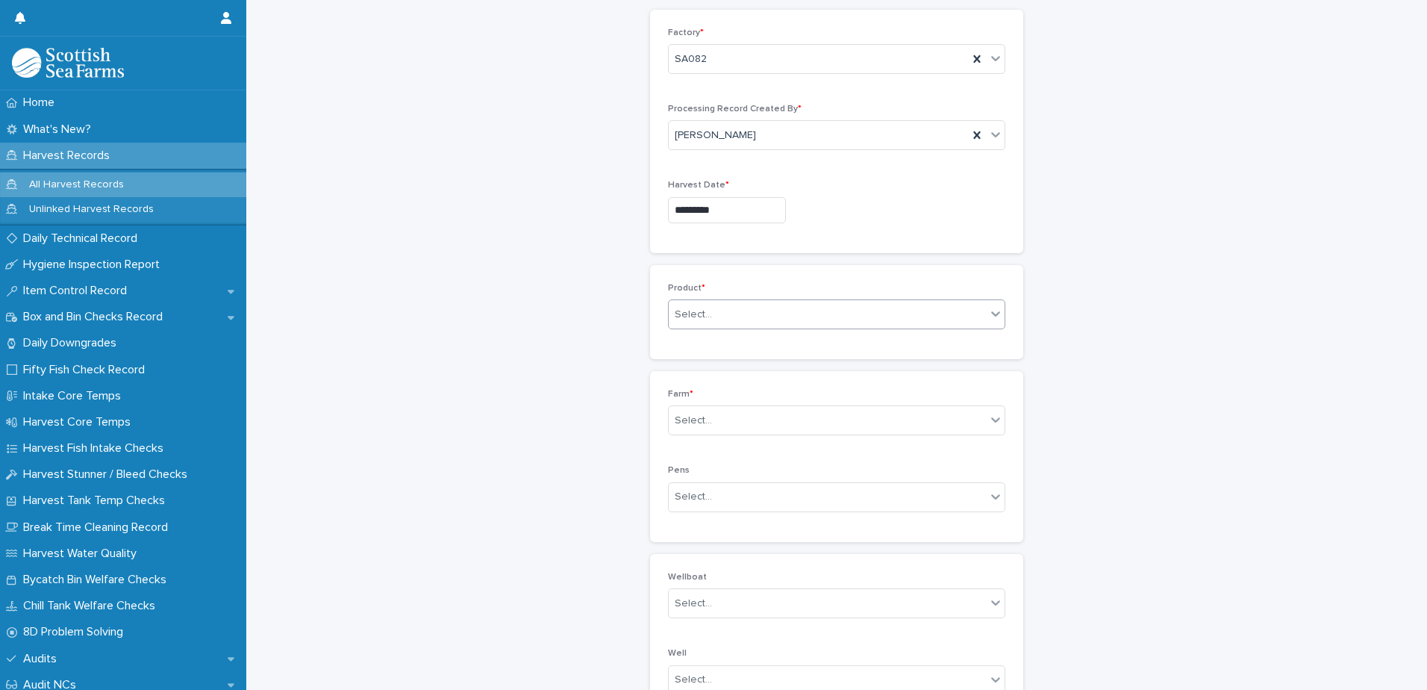
click at [811, 319] on div "Select..." at bounding box center [827, 314] width 317 height 25
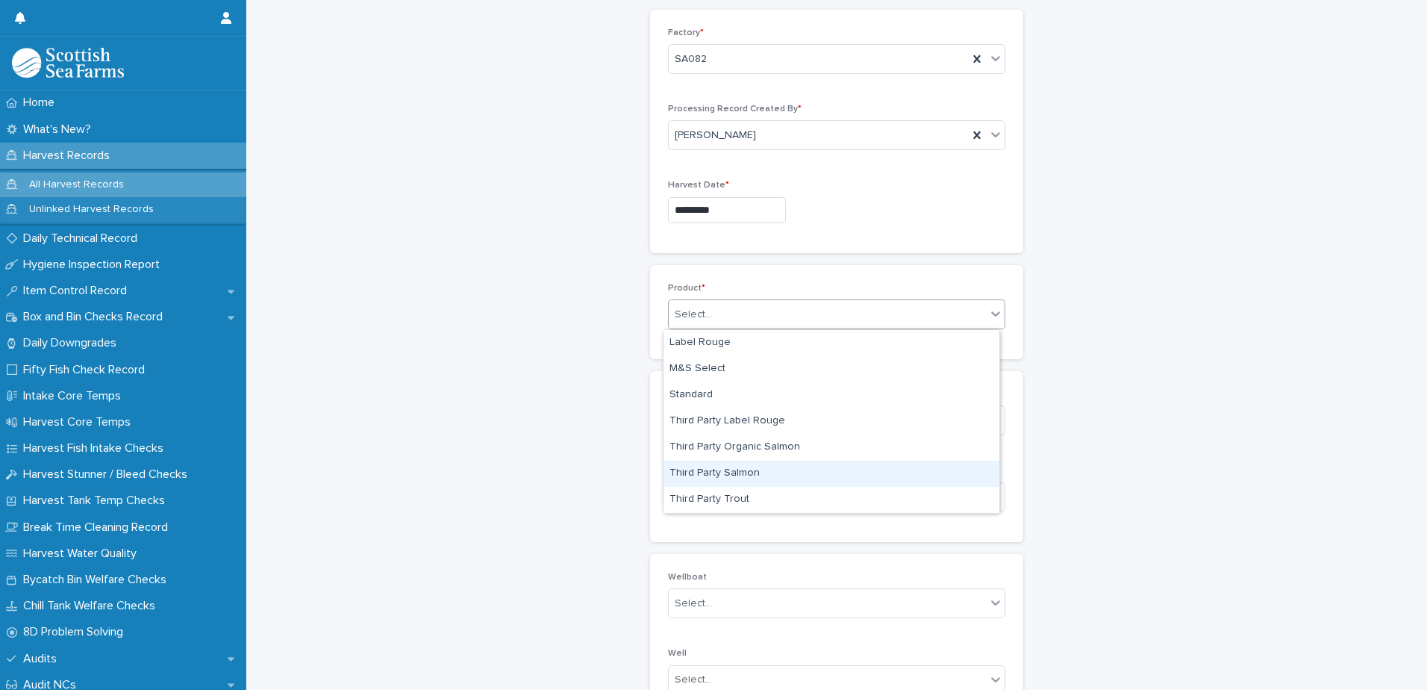
click at [816, 478] on div "Third Party Salmon" at bounding box center [831, 473] width 336 height 26
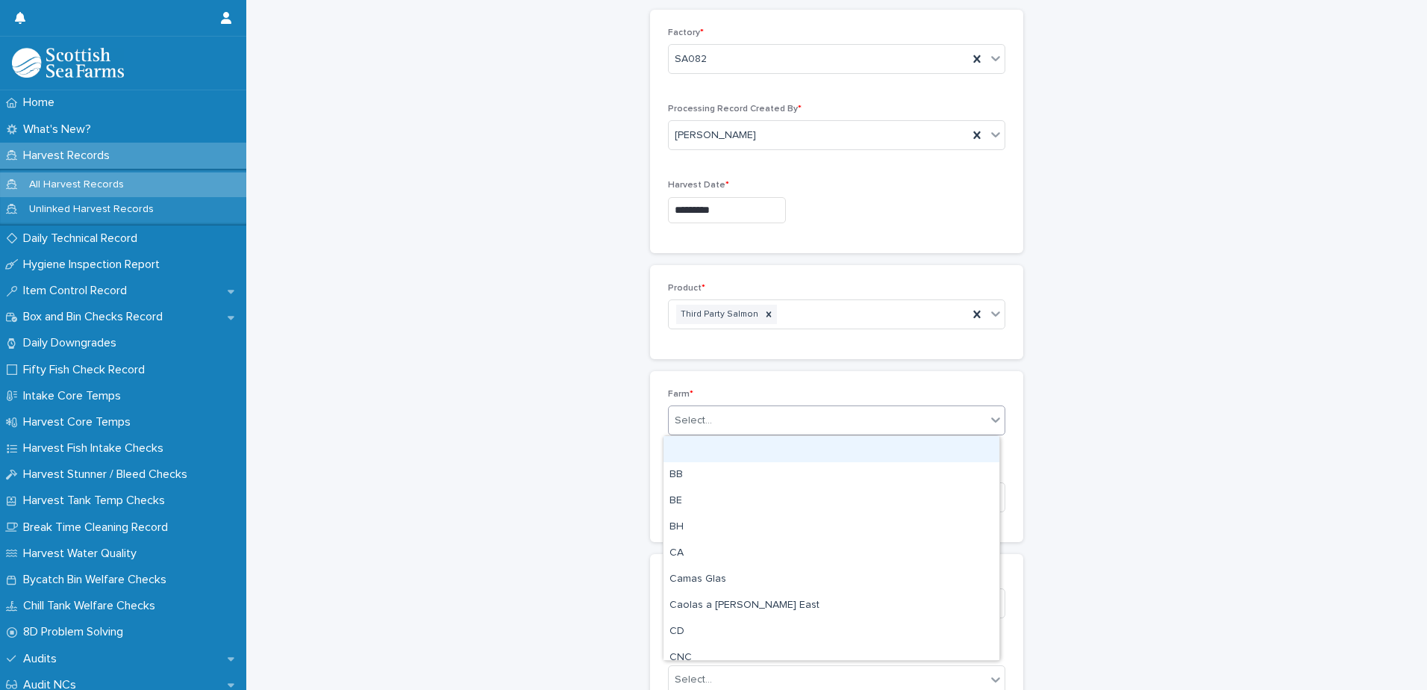
click at [783, 423] on div "Select..." at bounding box center [827, 420] width 317 height 25
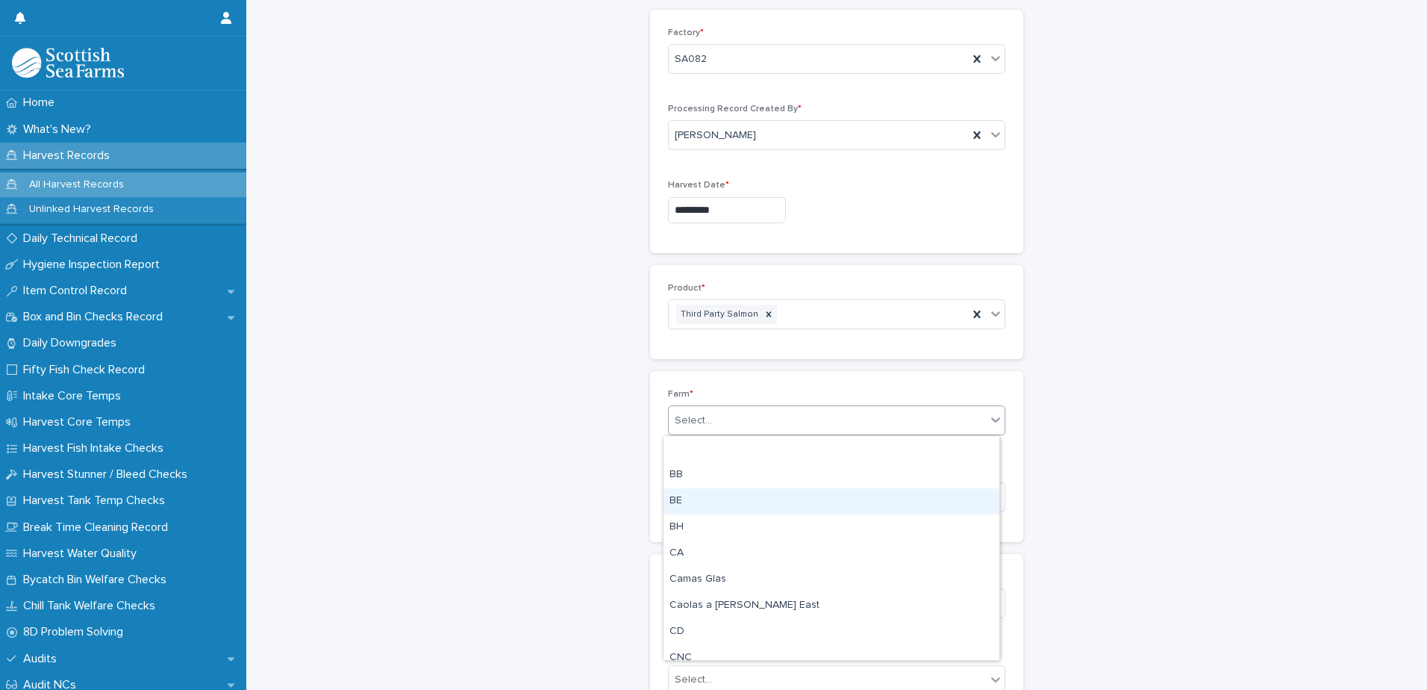
scroll to position [75, 0]
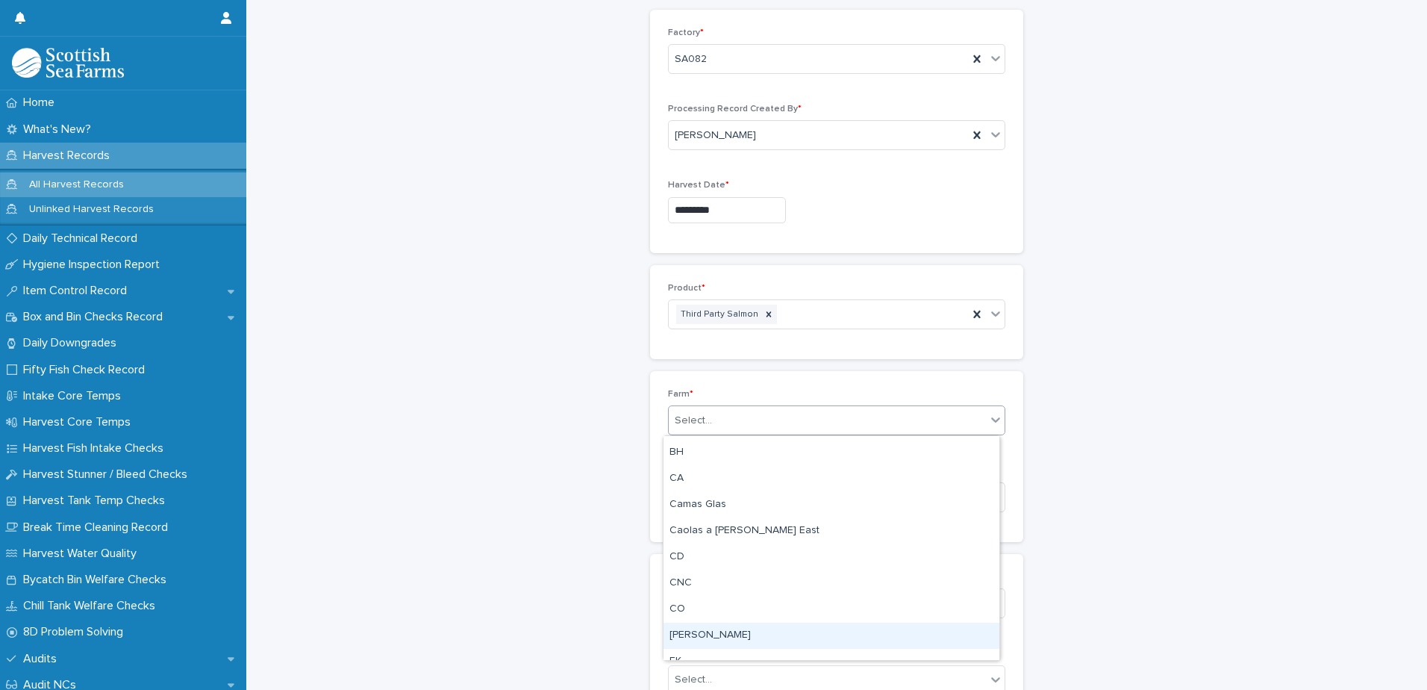
click at [739, 637] on div "[PERSON_NAME]" at bounding box center [831, 635] width 336 height 26
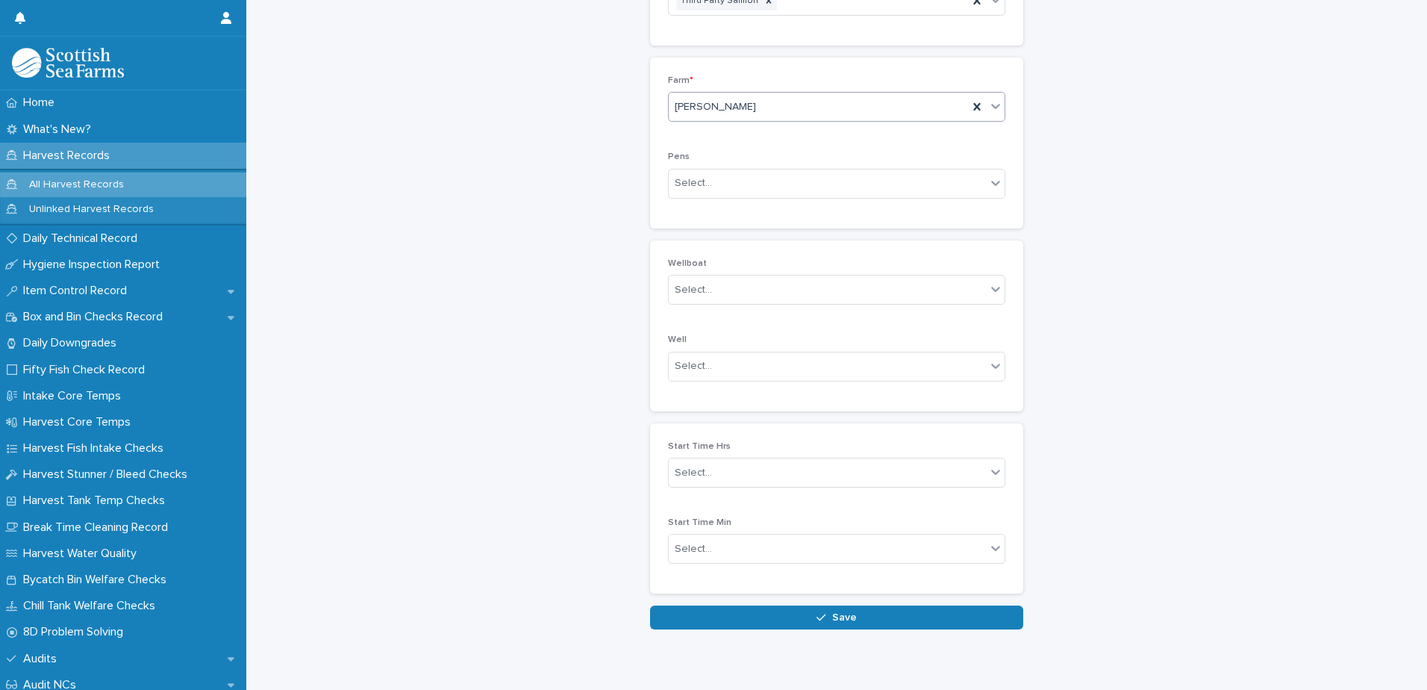
scroll to position [415, 0]
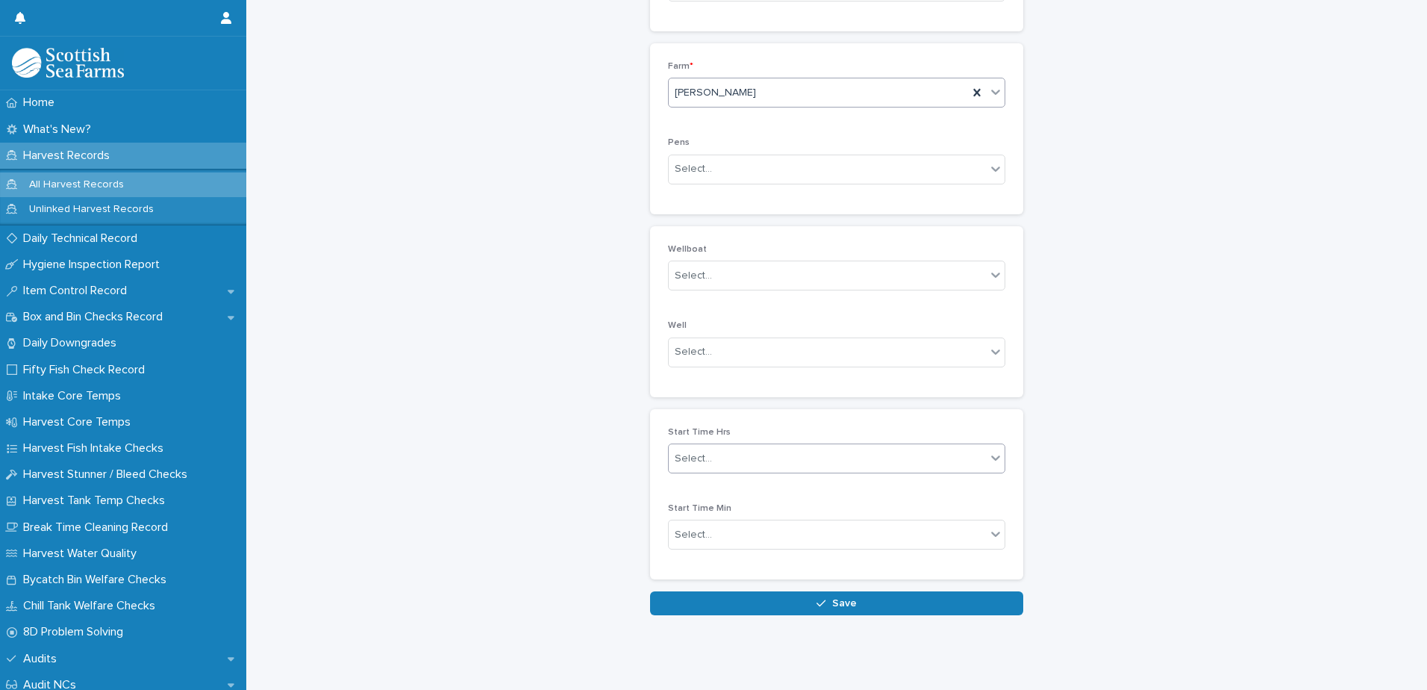
click at [778, 449] on div "Select..." at bounding box center [827, 458] width 317 height 25
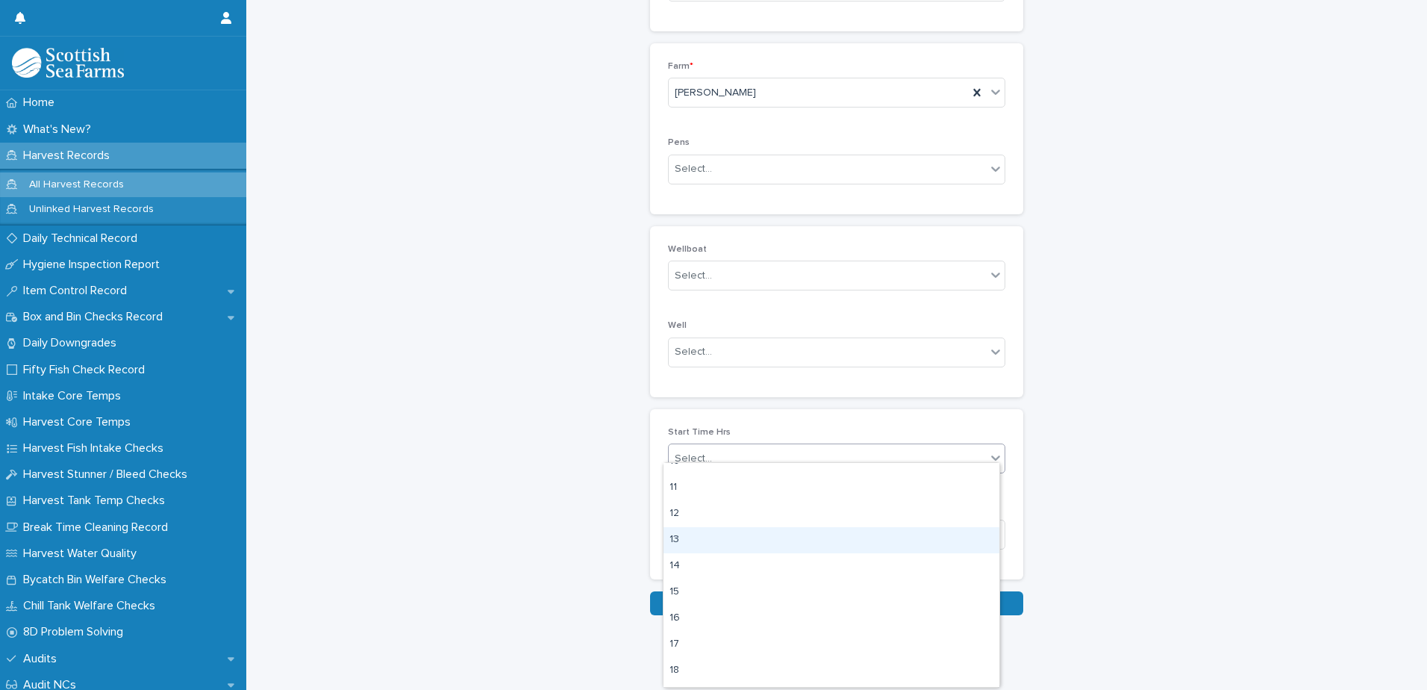
scroll to position [254, 0]
click at [718, 539] on div "12" at bounding box center [831, 535] width 336 height 26
click at [765, 522] on div "Select..." at bounding box center [827, 534] width 317 height 25
click at [759, 550] on div "00" at bounding box center [831, 552] width 336 height 26
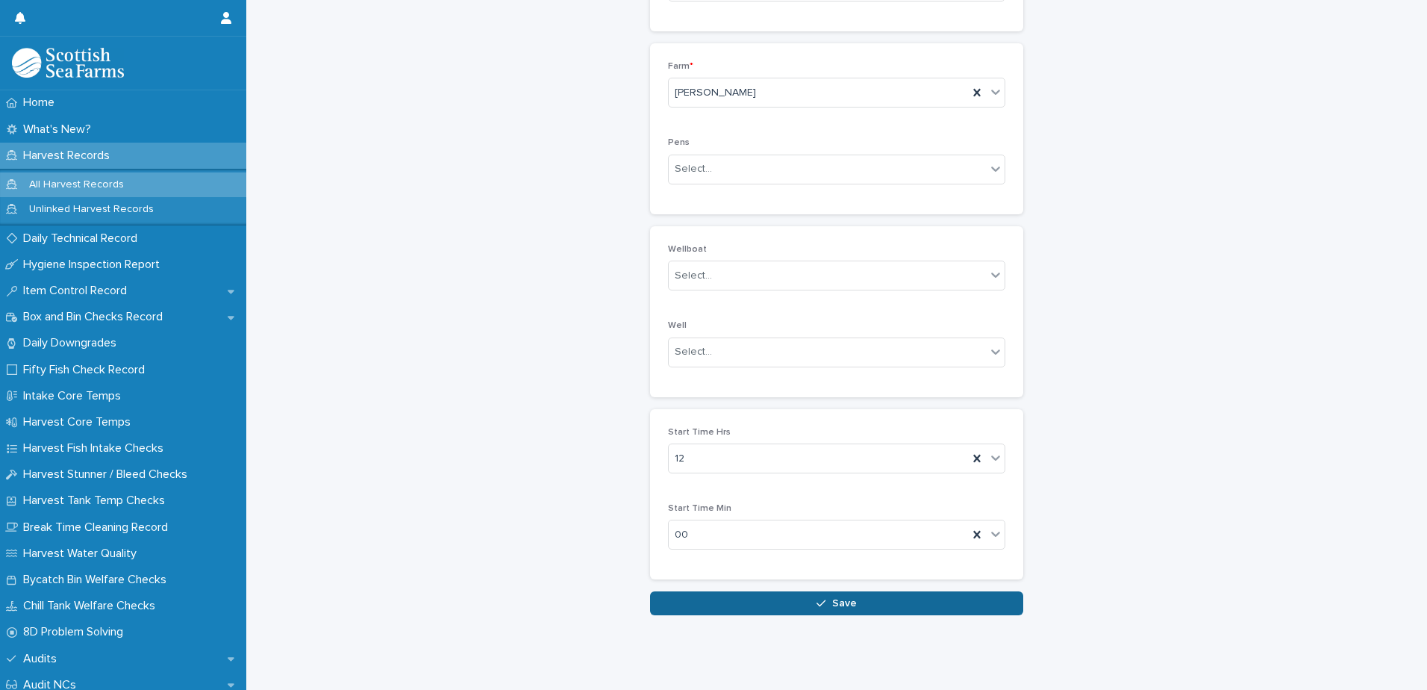
click at [825, 598] on div "button" at bounding box center [823, 603] width 15 height 10
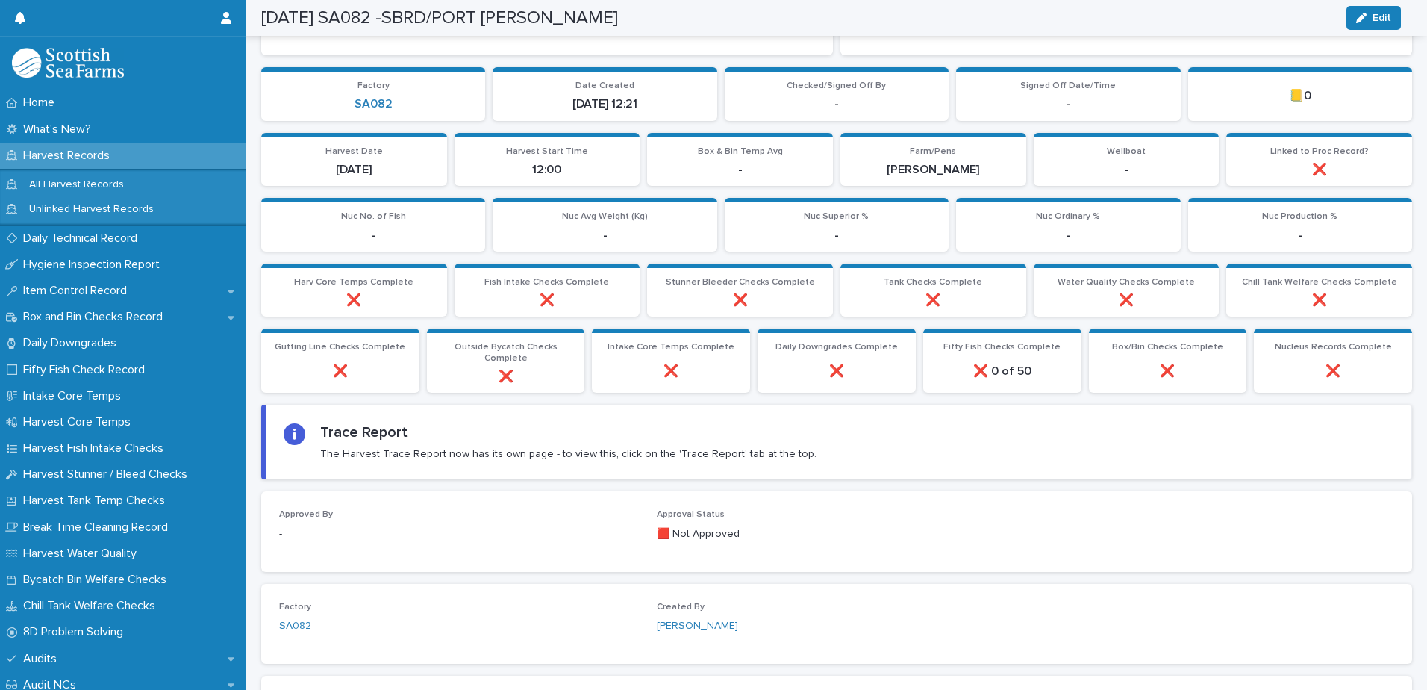
scroll to position [335, 0]
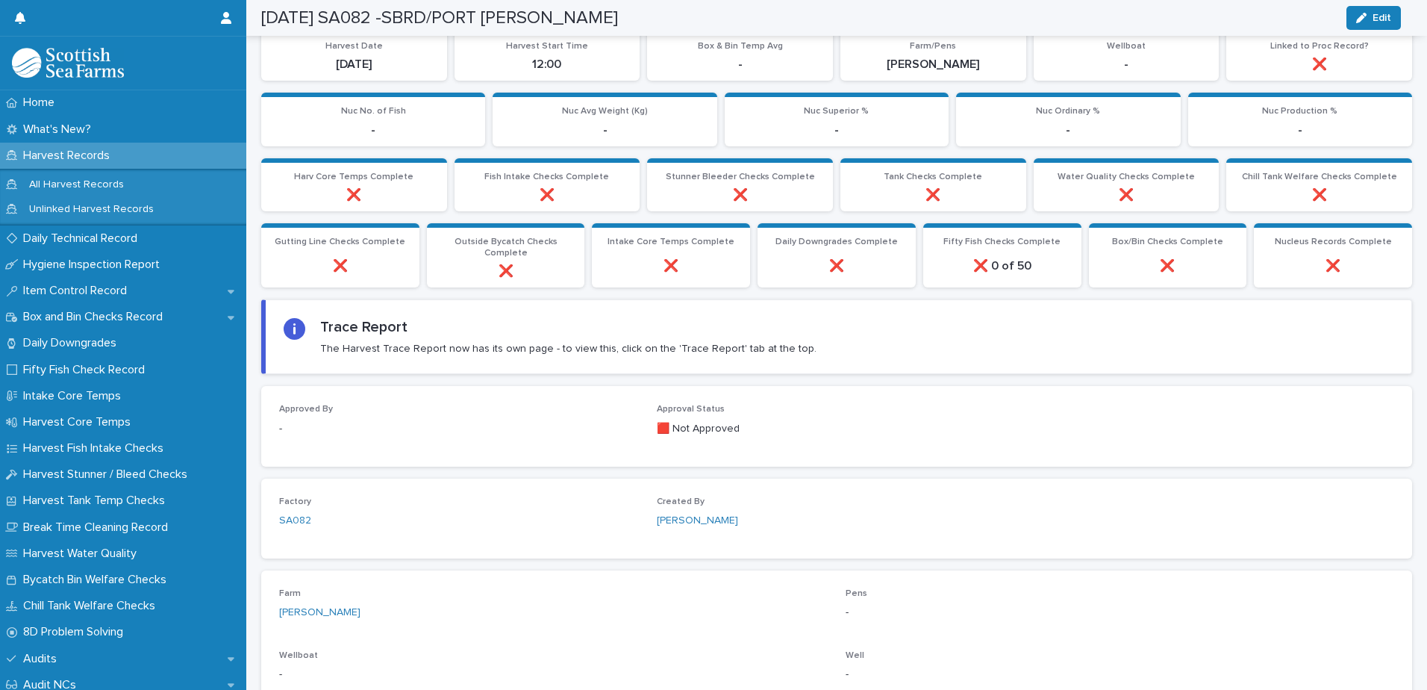
click at [73, 151] on p "Harvest Records" at bounding box center [69, 156] width 104 height 14
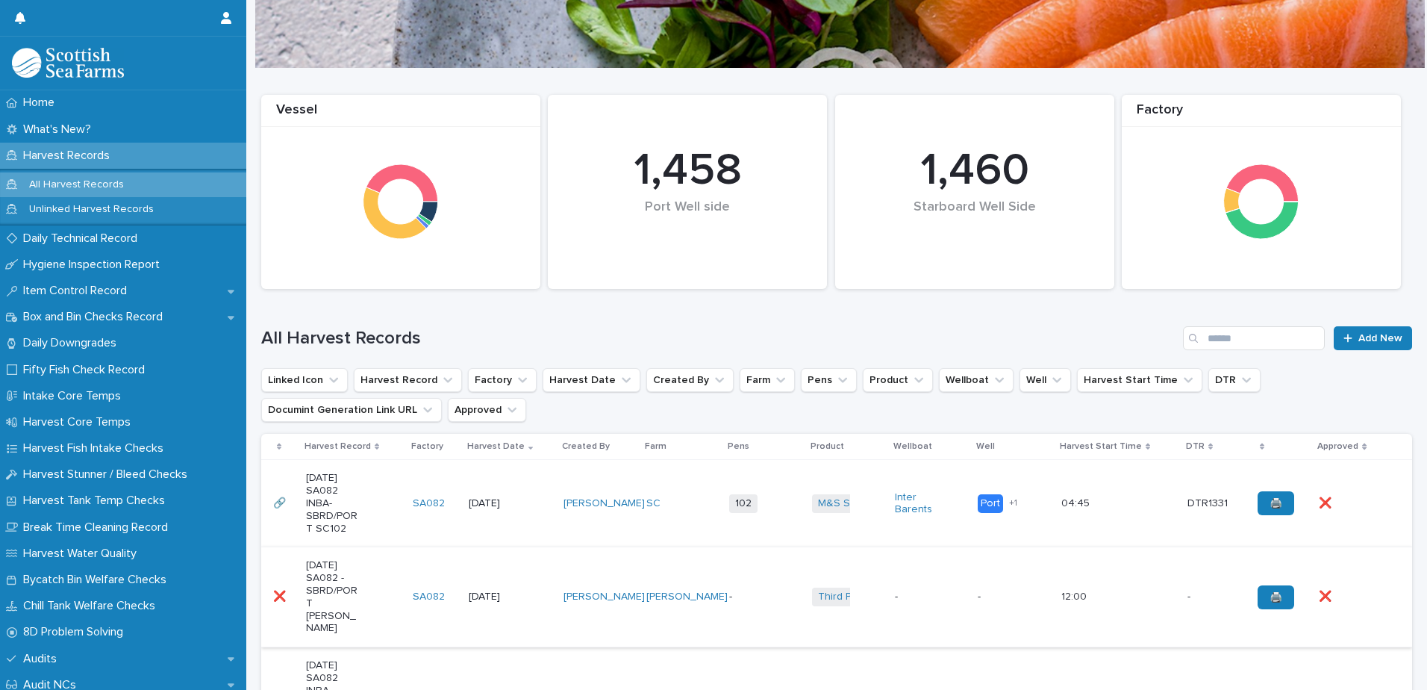
scroll to position [75, 0]
